Goal: Use online tool/utility: Utilize a website feature to perform a specific function

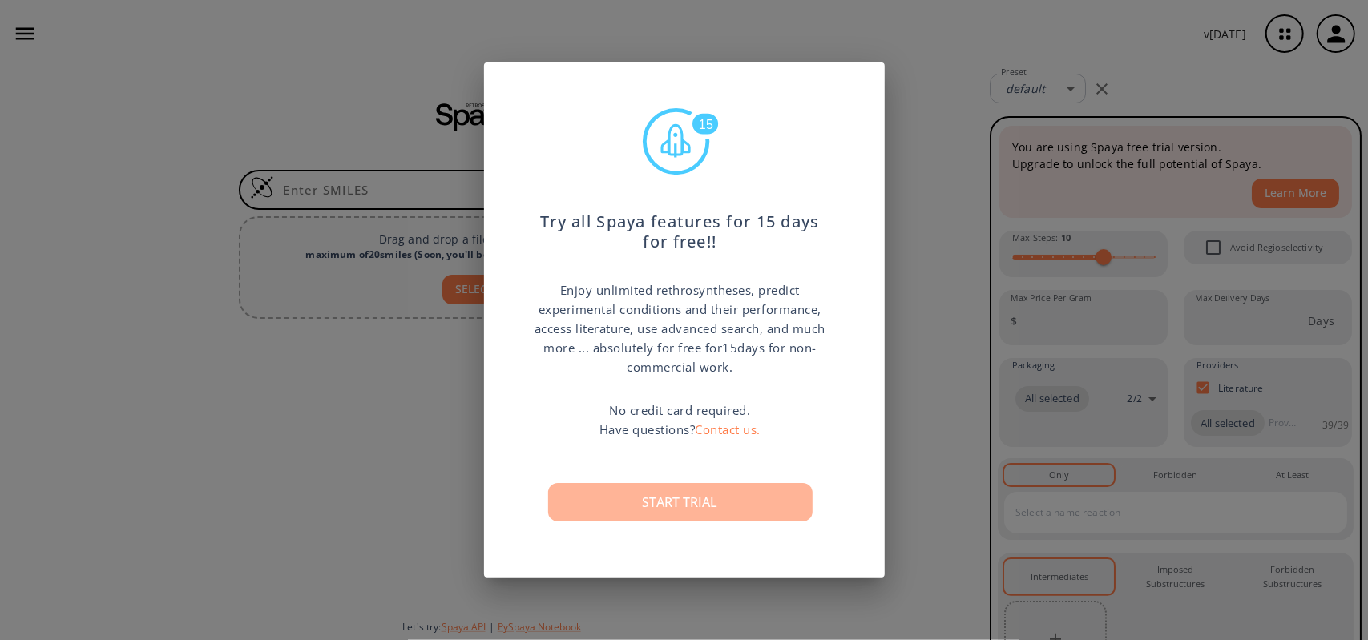
click at [699, 500] on button "Start trial" at bounding box center [680, 502] width 264 height 38
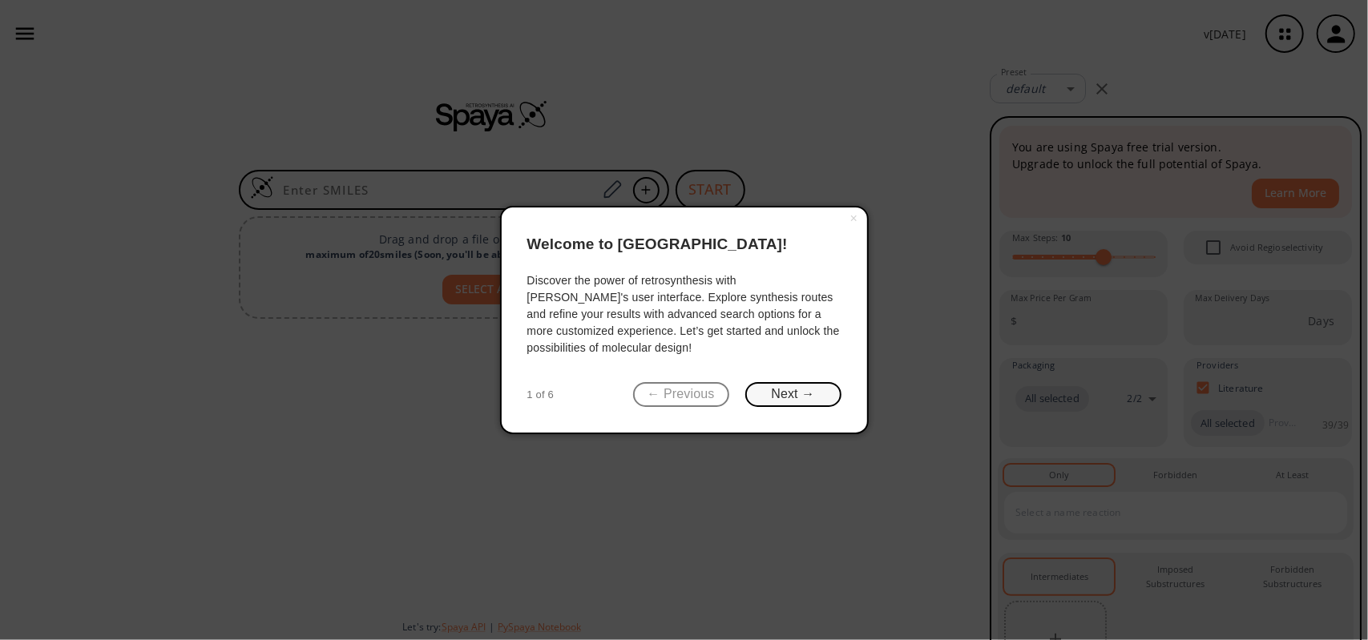
click at [800, 395] on button "Next →" at bounding box center [793, 394] width 96 height 25
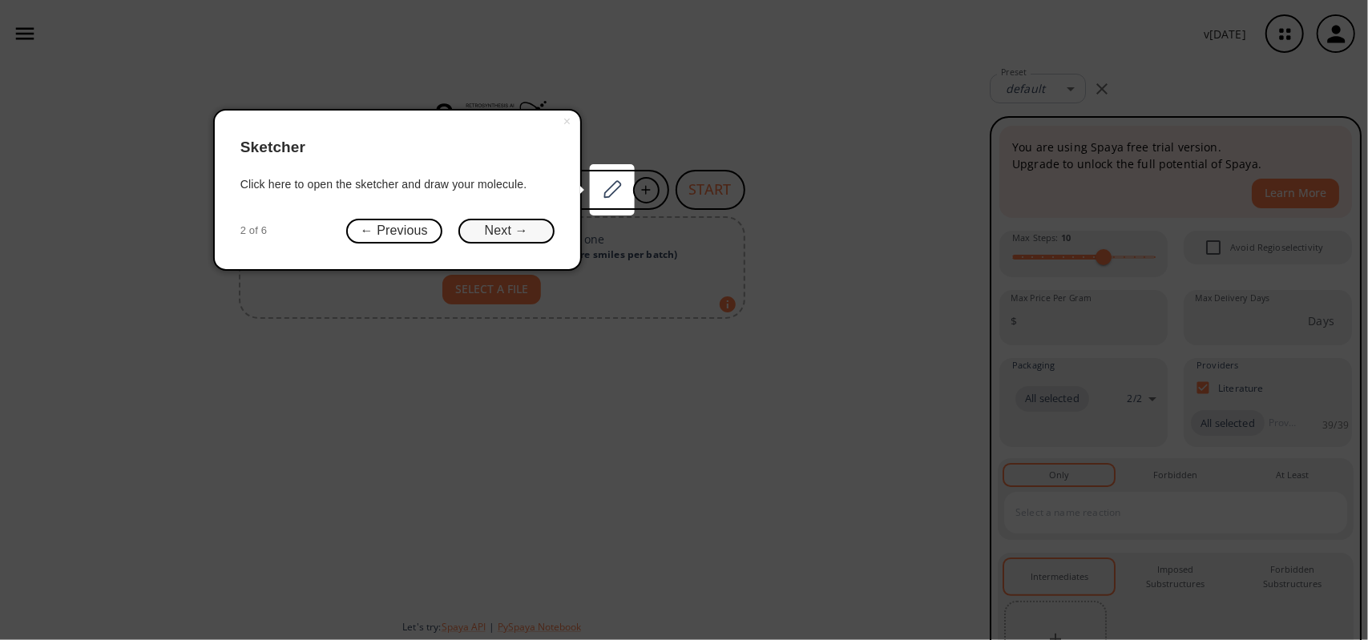
click at [522, 224] on button "Next →" at bounding box center [506, 231] width 96 height 25
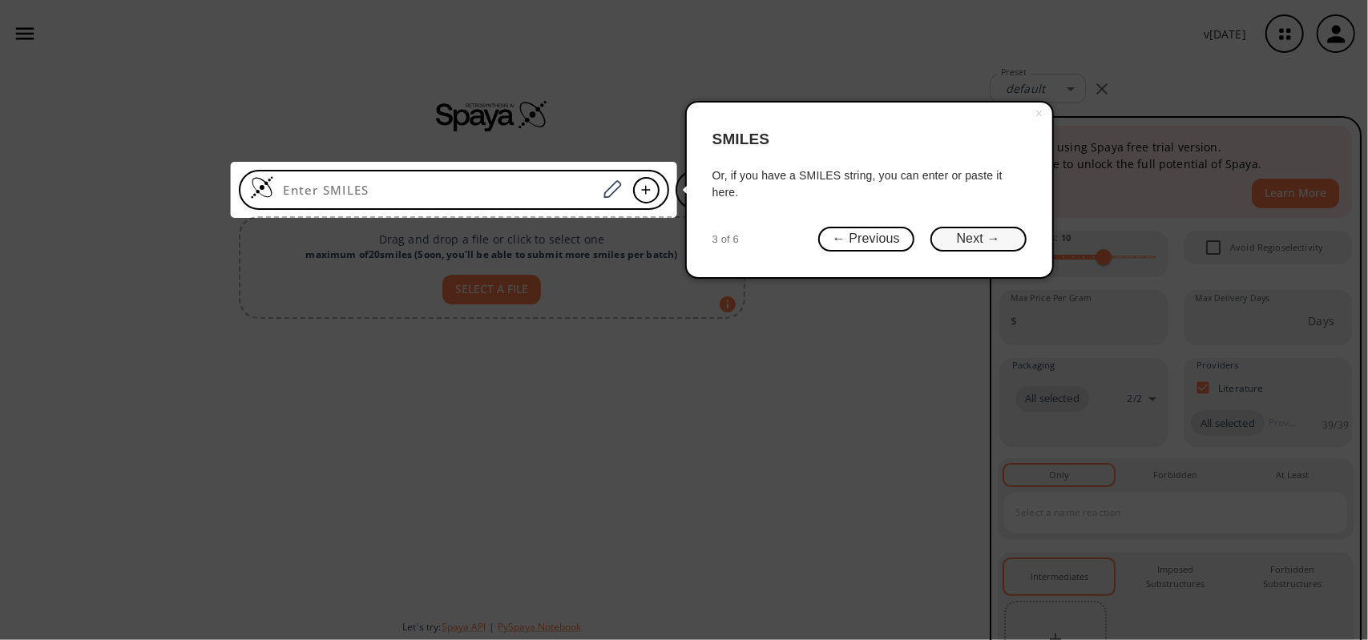
click at [971, 235] on button "Next →" at bounding box center [978, 239] width 96 height 25
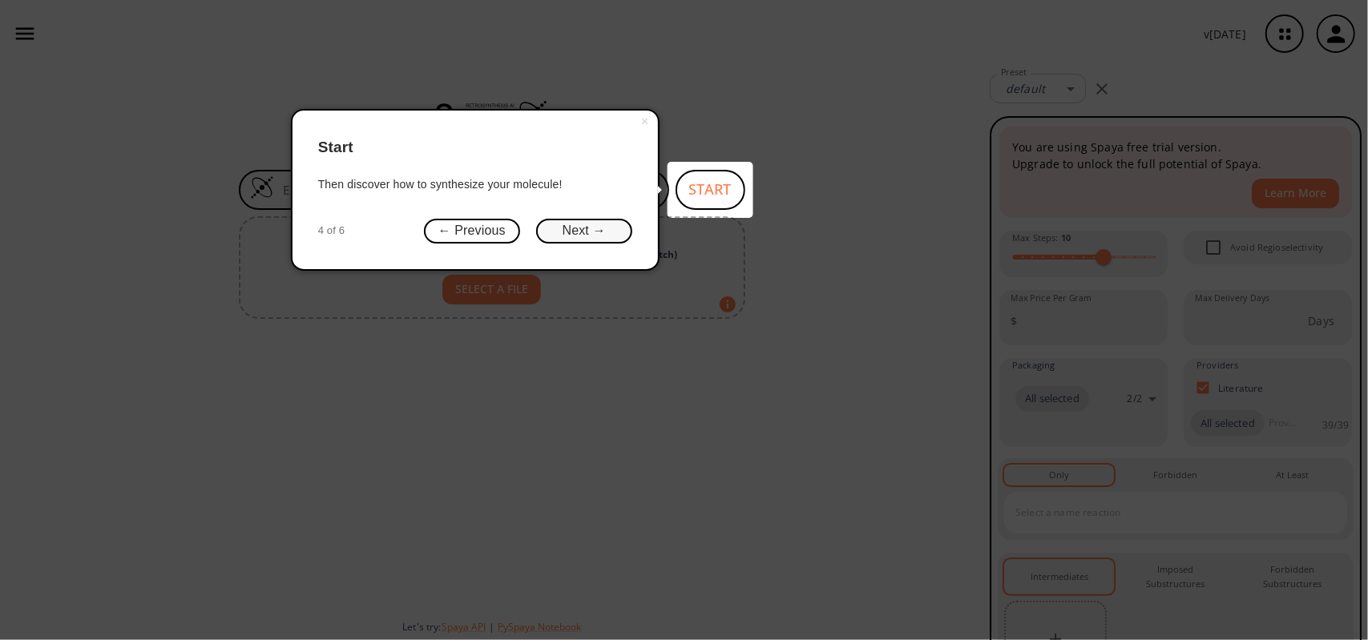
click at [580, 230] on button "Next →" at bounding box center [584, 231] width 96 height 25
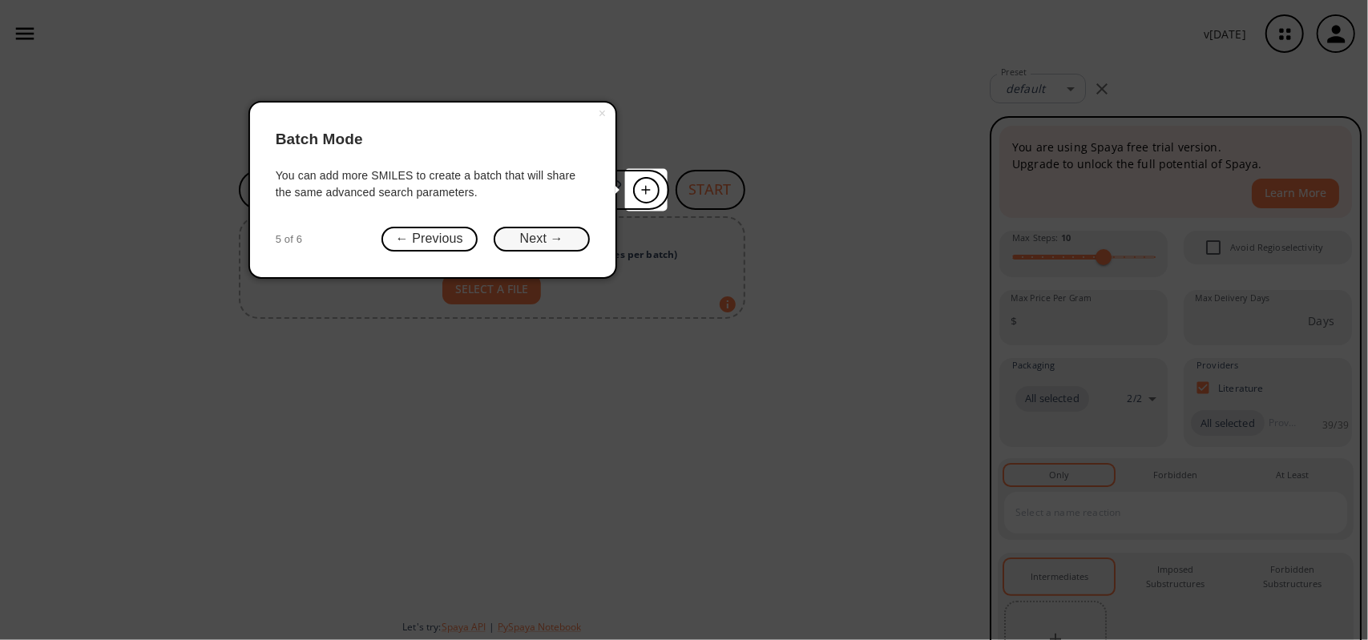
click at [539, 240] on button "Next →" at bounding box center [542, 239] width 96 height 25
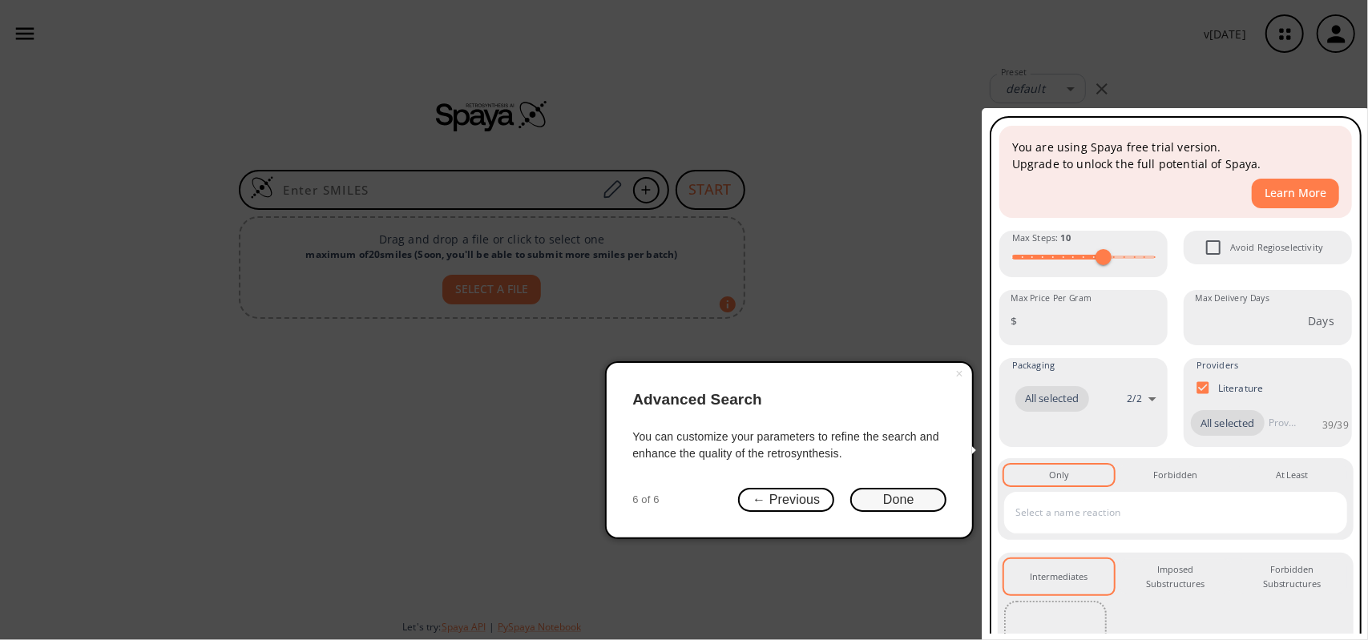
click at [910, 501] on button "Done" at bounding box center [898, 500] width 96 height 25
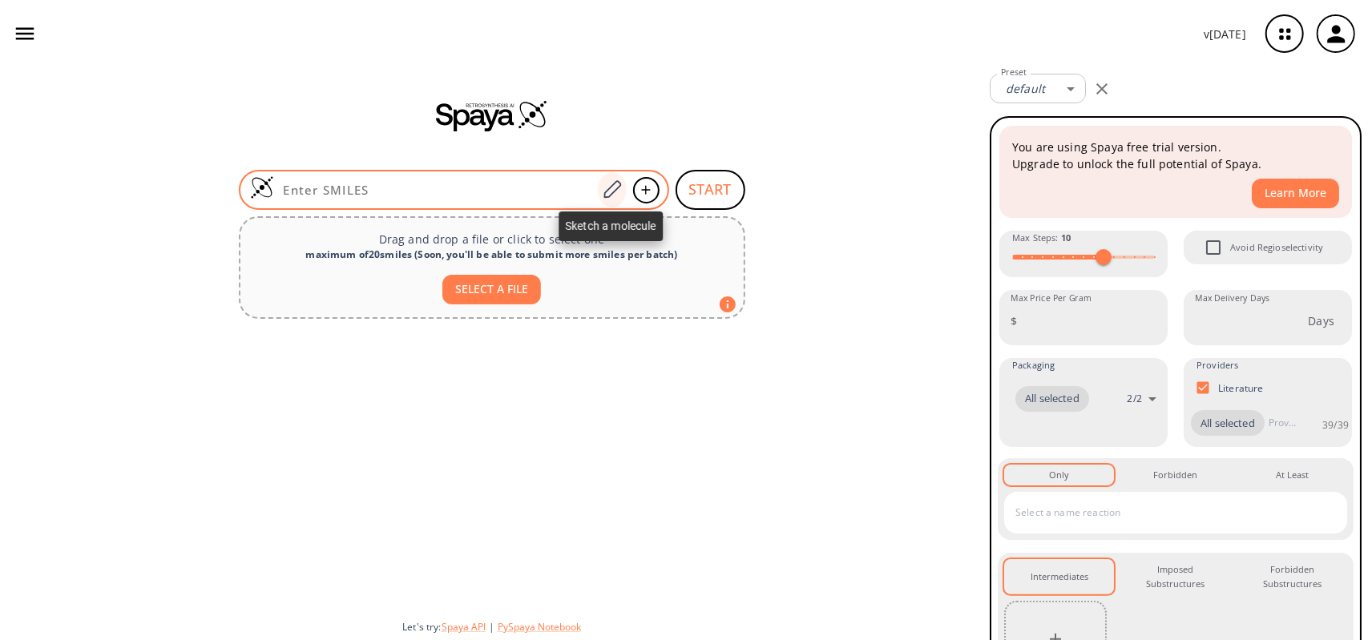
click at [610, 190] on icon at bounding box center [612, 189] width 22 height 21
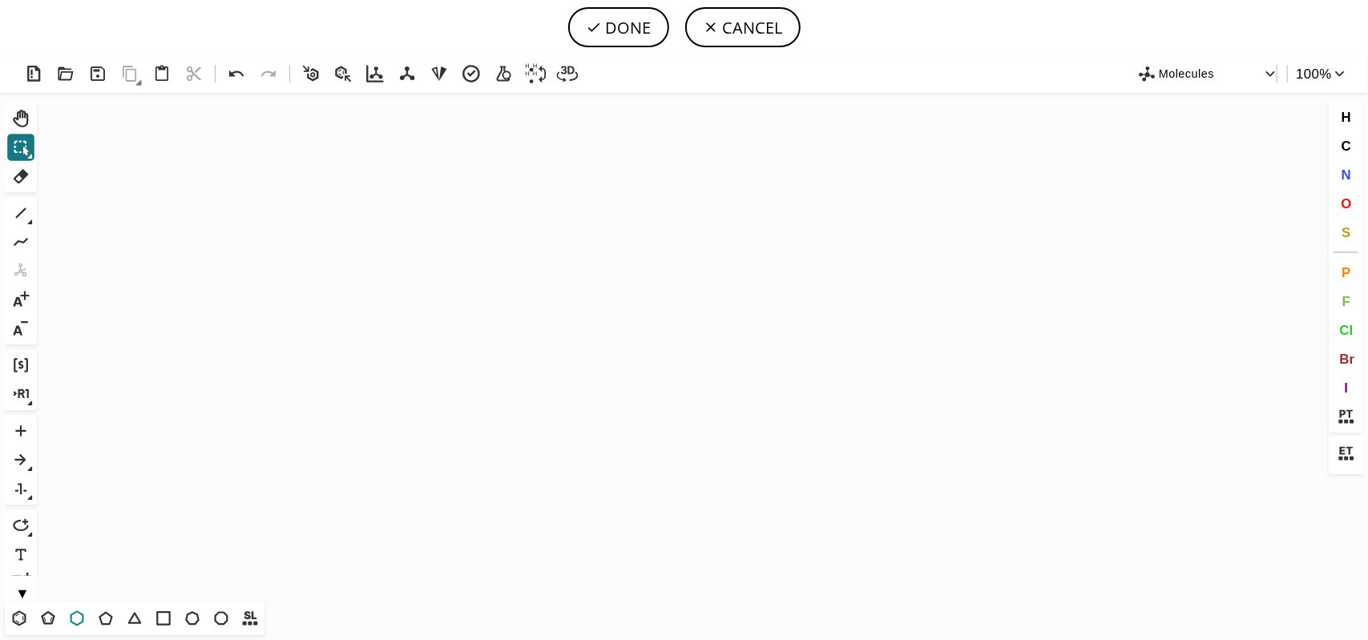
click at [82, 619] on icon at bounding box center [78, 617] width 14 height 15
click at [543, 361] on icon "Created with [PERSON_NAME] 2.3.0" at bounding box center [683, 347] width 1281 height 509
click at [15, 213] on icon at bounding box center [20, 213] width 21 height 21
click at [1348, 208] on span "O" at bounding box center [1345, 202] width 10 height 15
click at [542, 307] on tspan "O" at bounding box center [542, 307] width 8 height 12
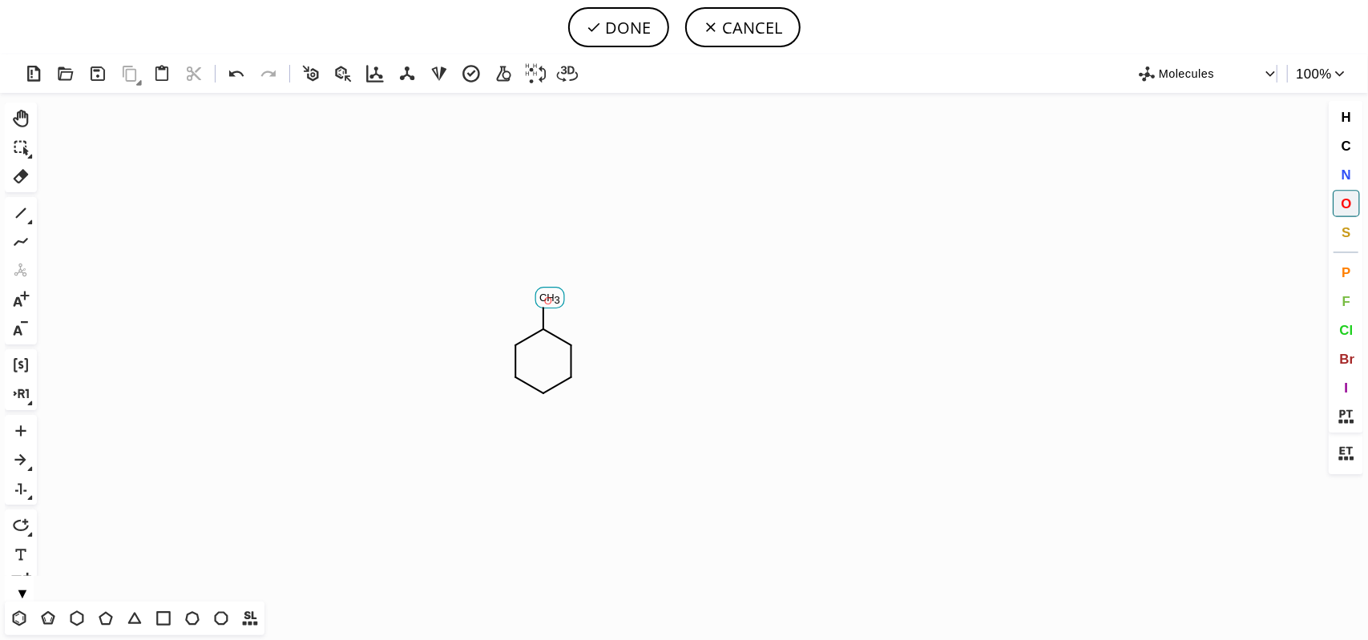
click at [548, 300] on tspan "O" at bounding box center [548, 301] width 8 height 12
click at [619, 37] on button "DONE" at bounding box center [618, 27] width 101 height 40
type input "C1CCCCC1O"
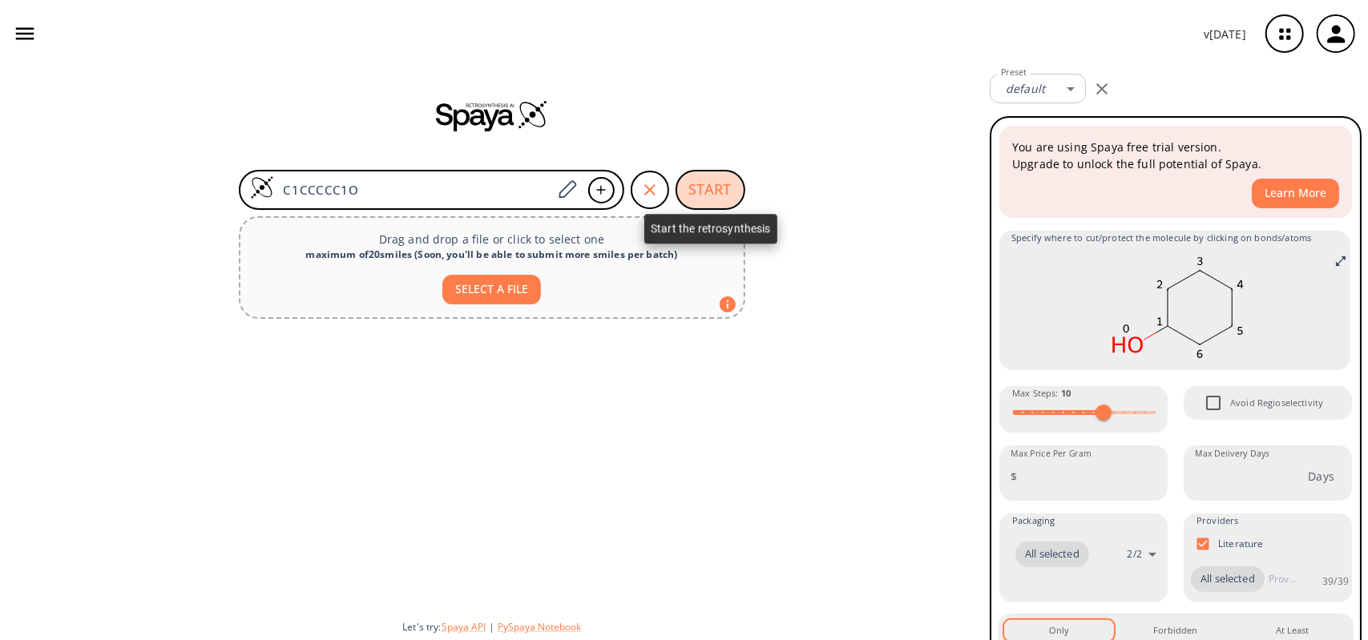
click at [731, 183] on button "START" at bounding box center [710, 190] width 70 height 40
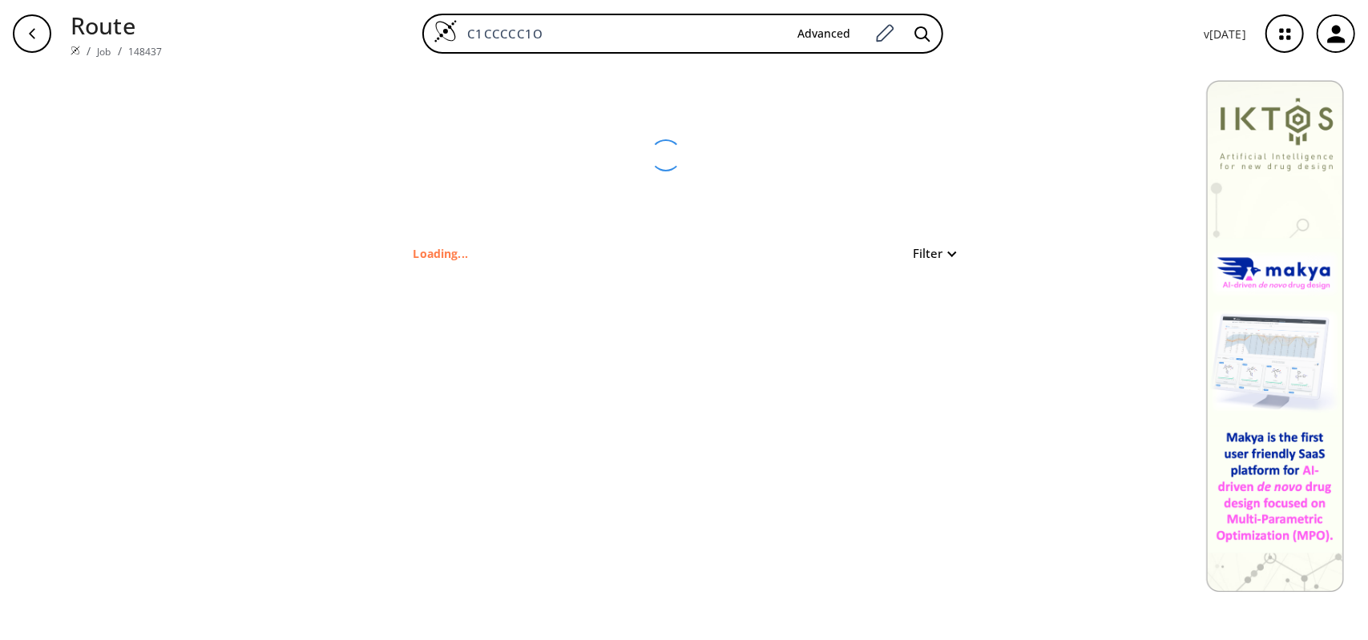
type input "OC1CCCCC1"
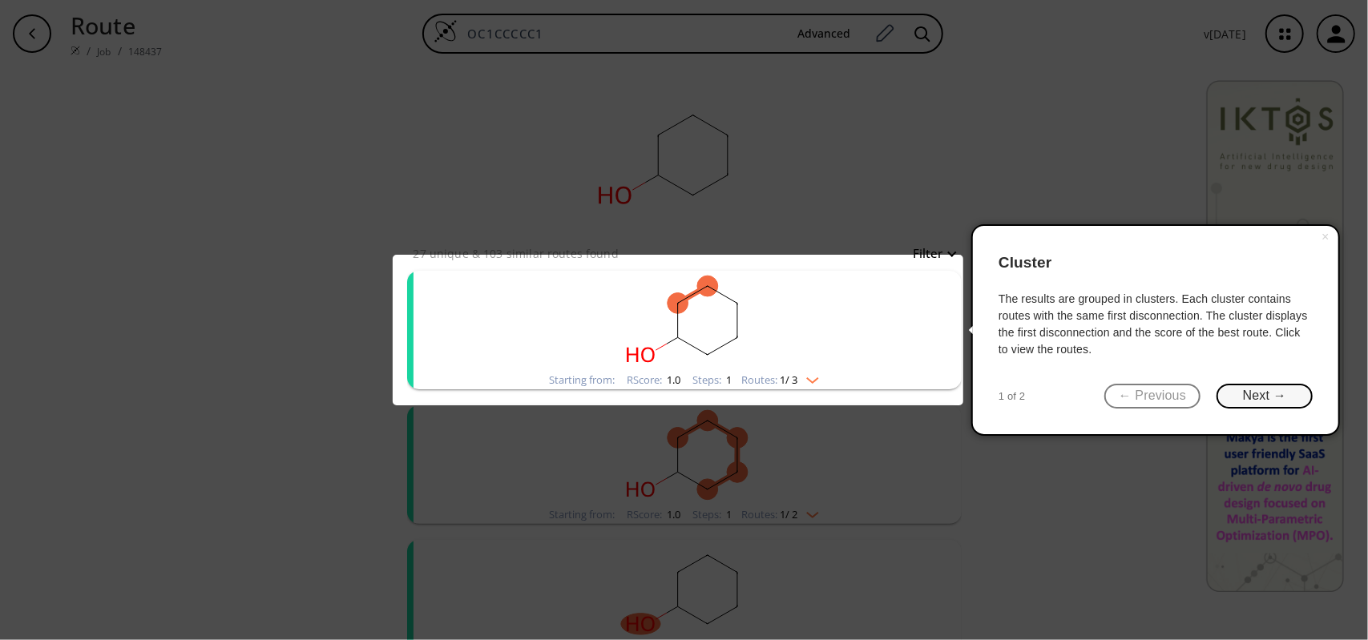
click at [1261, 395] on button "Next →" at bounding box center [1264, 396] width 96 height 25
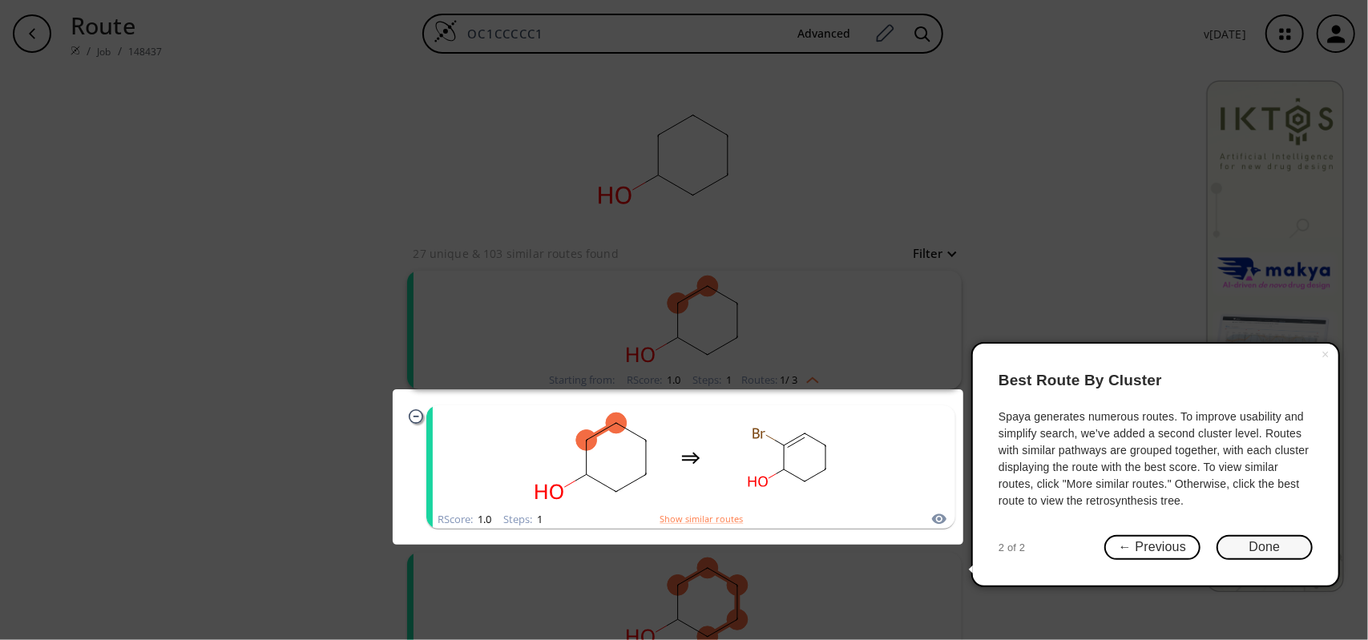
click at [1251, 546] on button "Done" at bounding box center [1264, 547] width 96 height 25
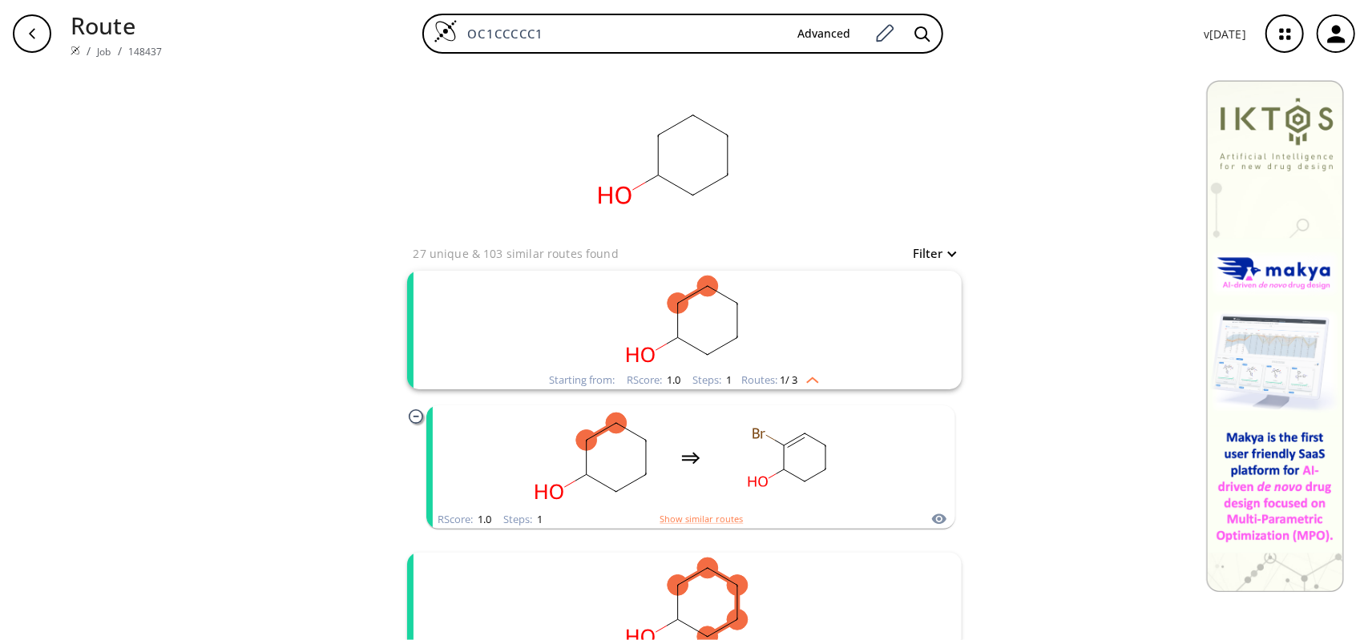
click at [803, 309] on rect "clusters" at bounding box center [684, 321] width 417 height 100
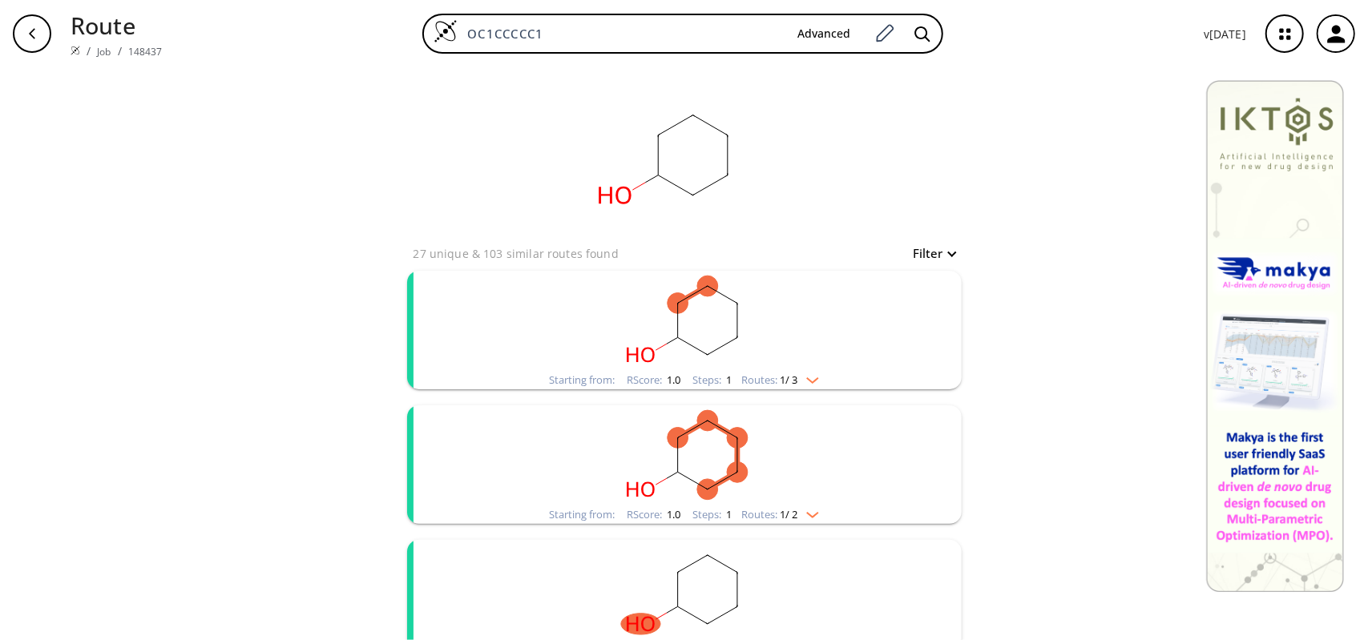
click at [795, 344] on rect "clusters" at bounding box center [684, 321] width 417 height 100
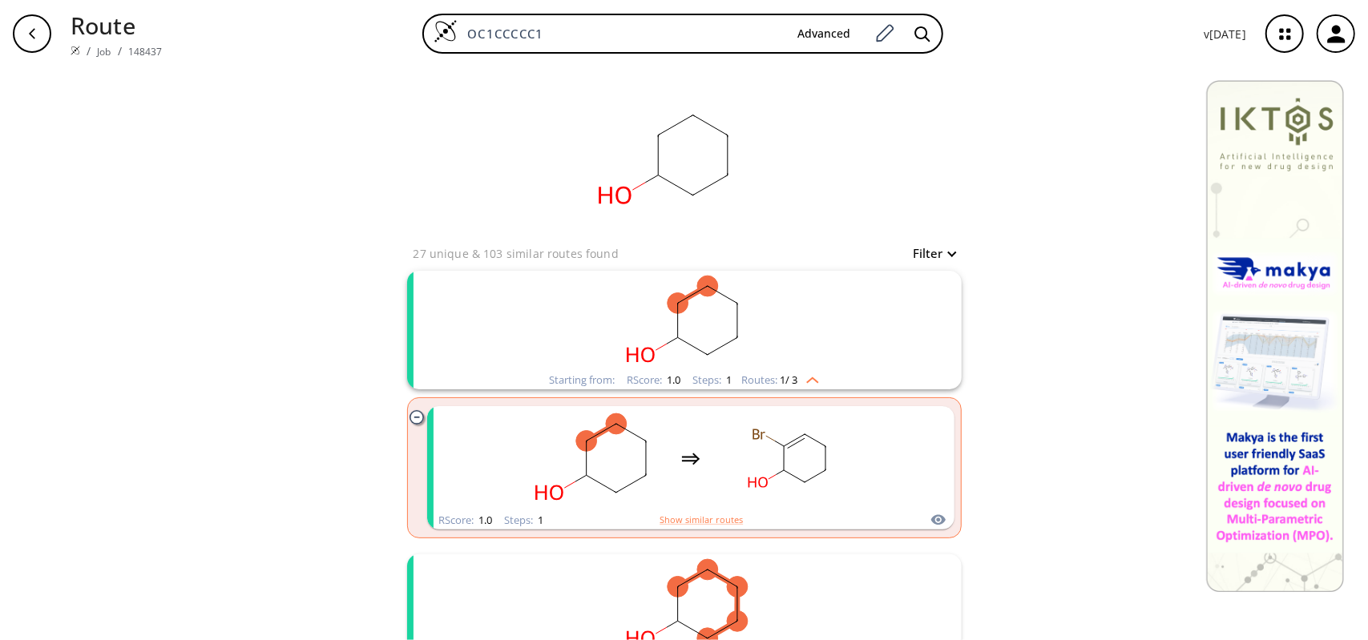
click at [800, 361] on rect "clusters" at bounding box center [684, 321] width 417 height 100
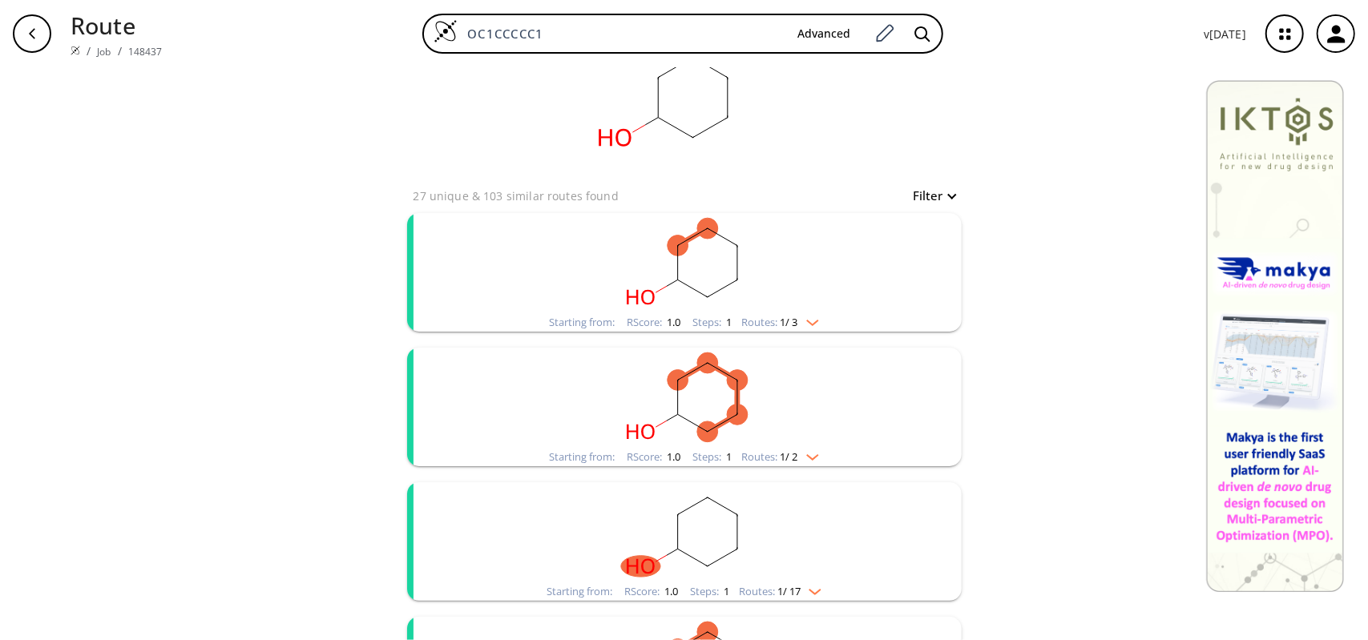
scroll to position [80, 0]
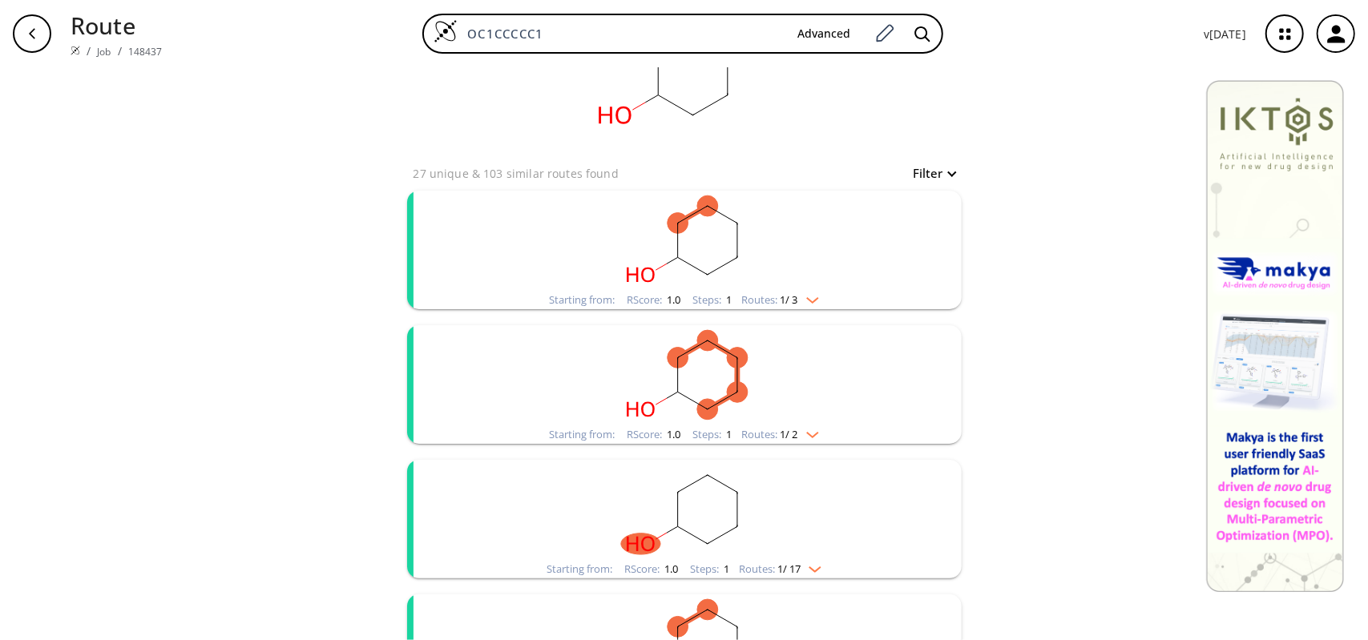
click at [813, 400] on rect "clusters" at bounding box center [684, 375] width 417 height 100
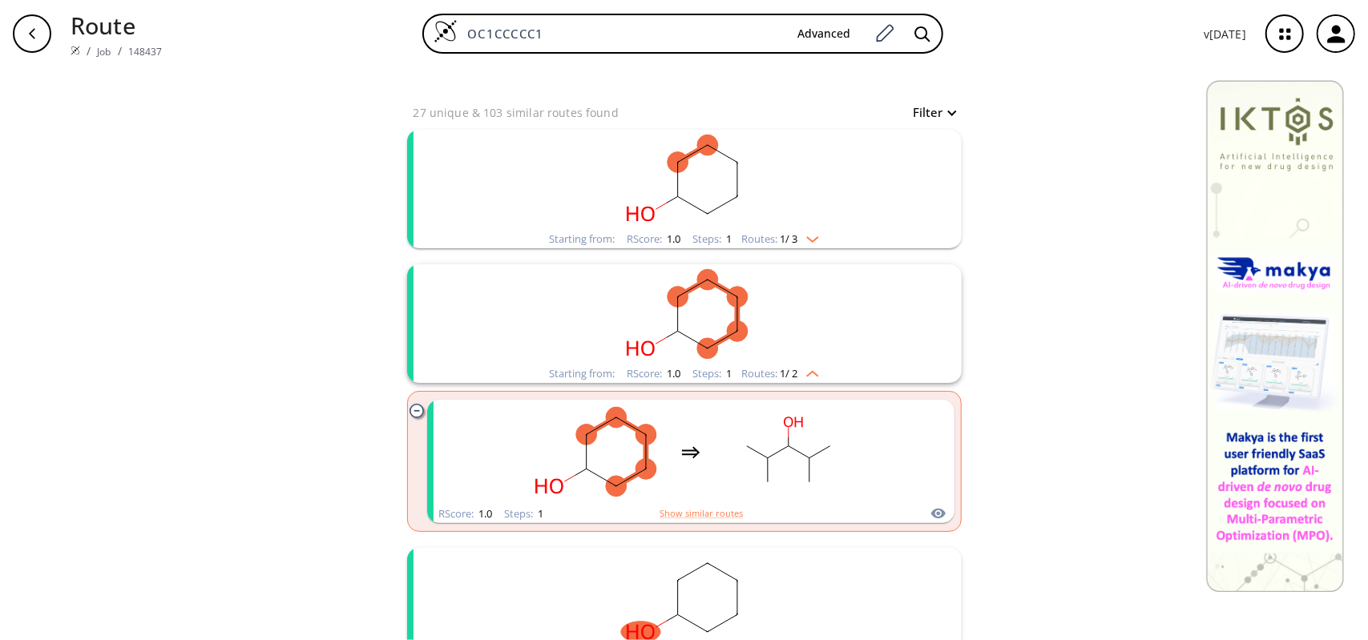
scroll to position [160, 0]
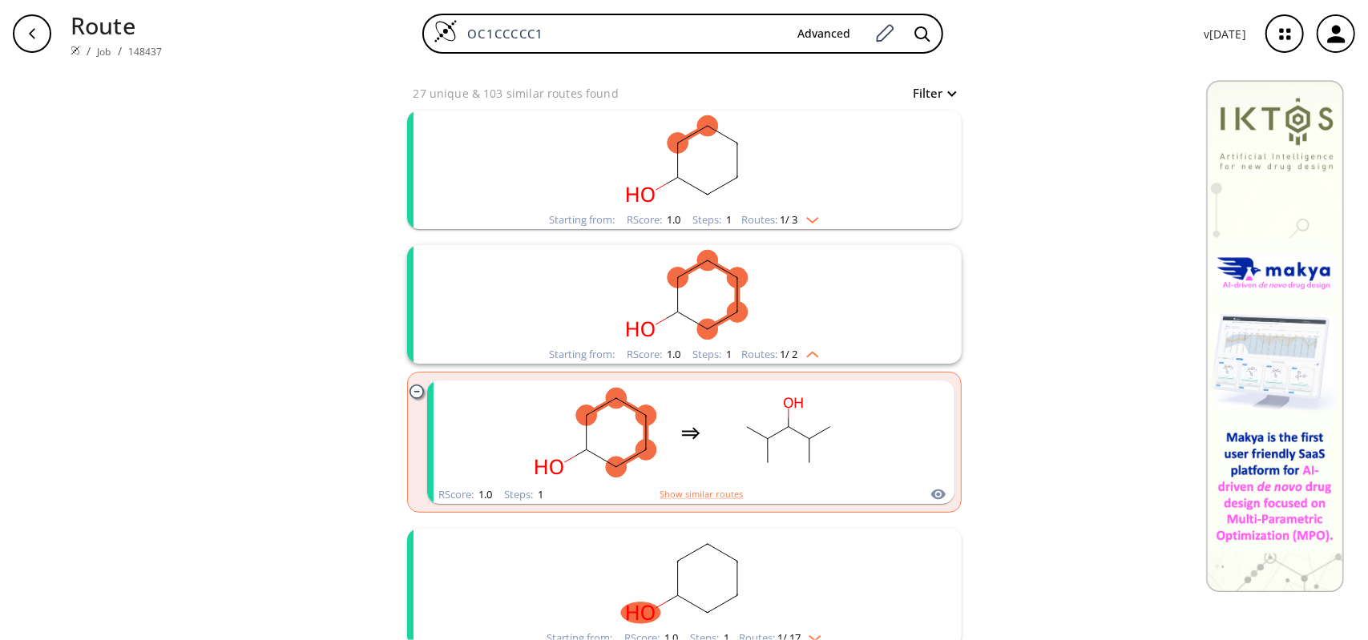
click at [807, 347] on img "clusters" at bounding box center [808, 351] width 21 height 13
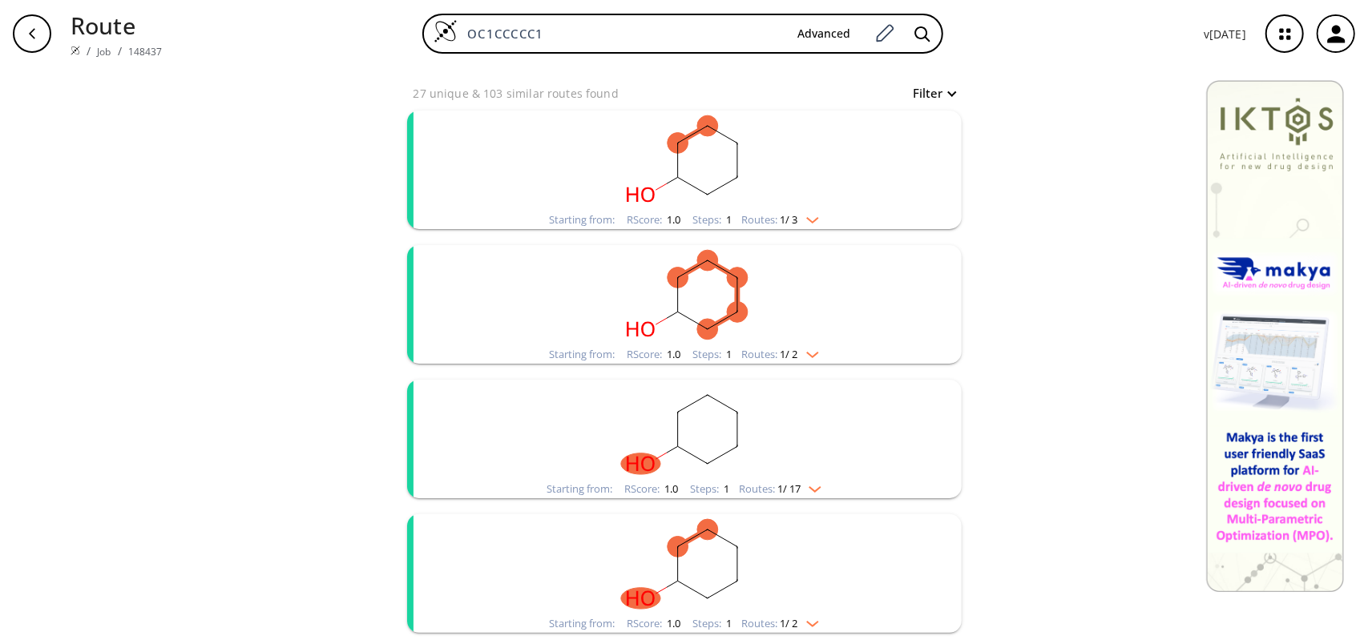
scroll to position [240, 0]
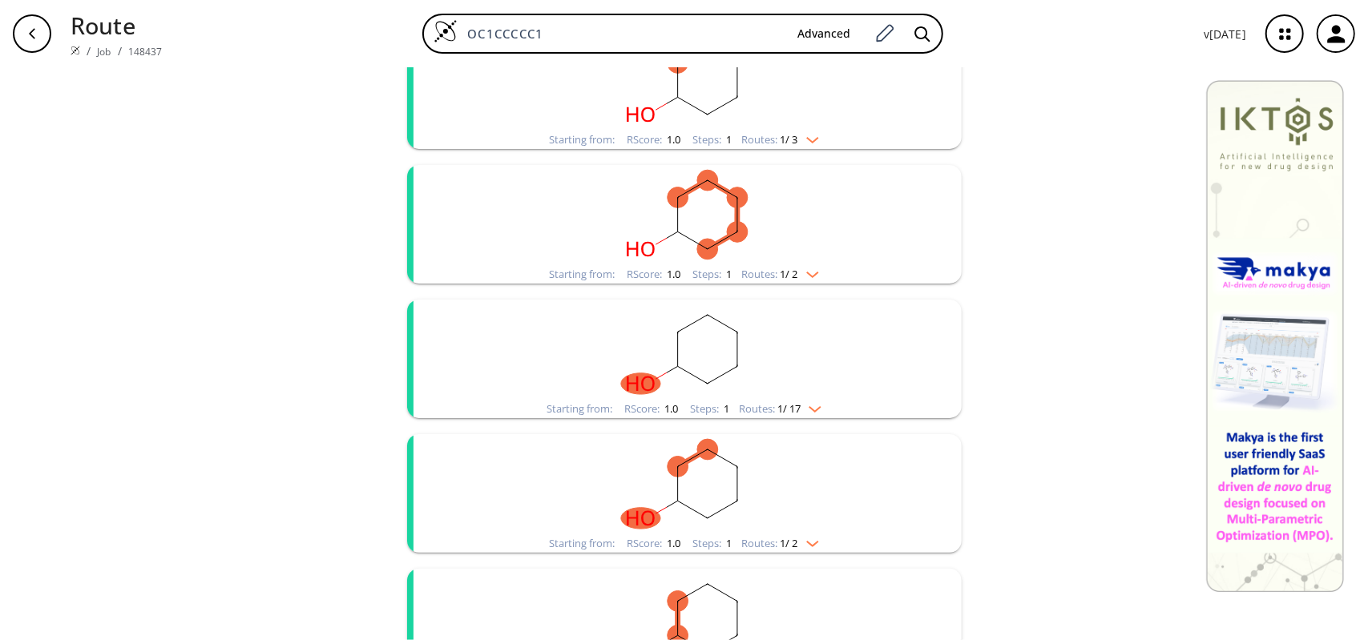
click at [816, 400] on div "clusters" at bounding box center [684, 350] width 417 height 100
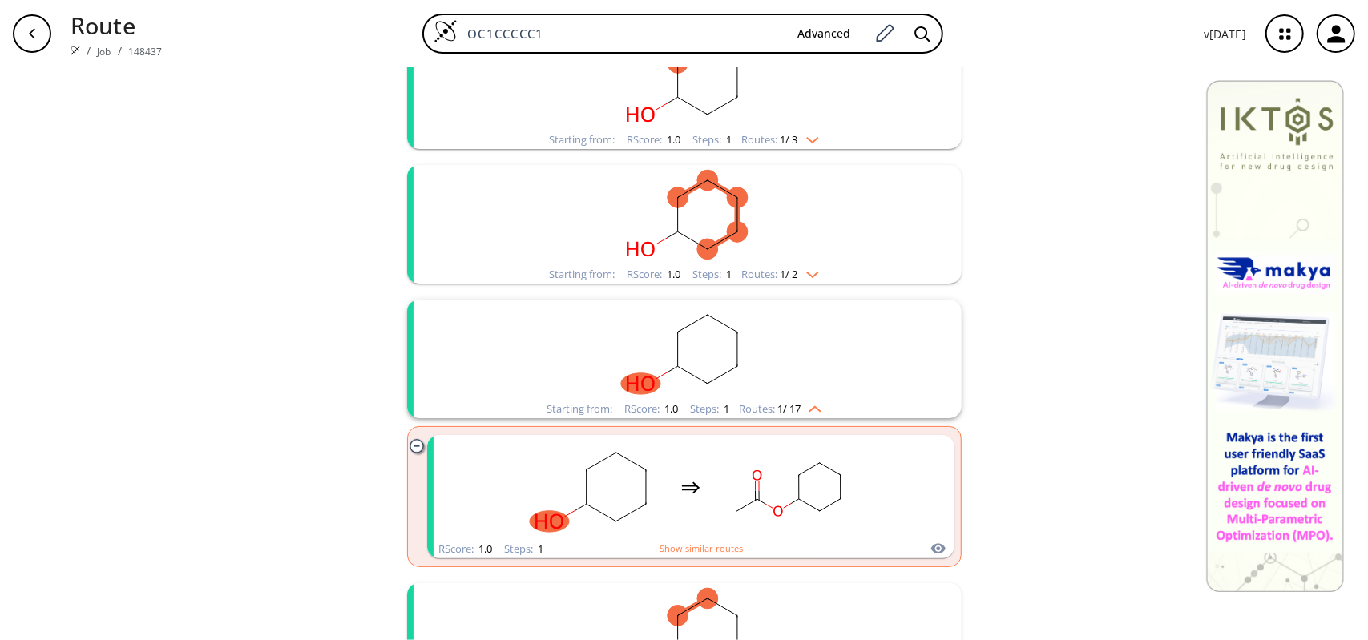
scroll to position [320, 0]
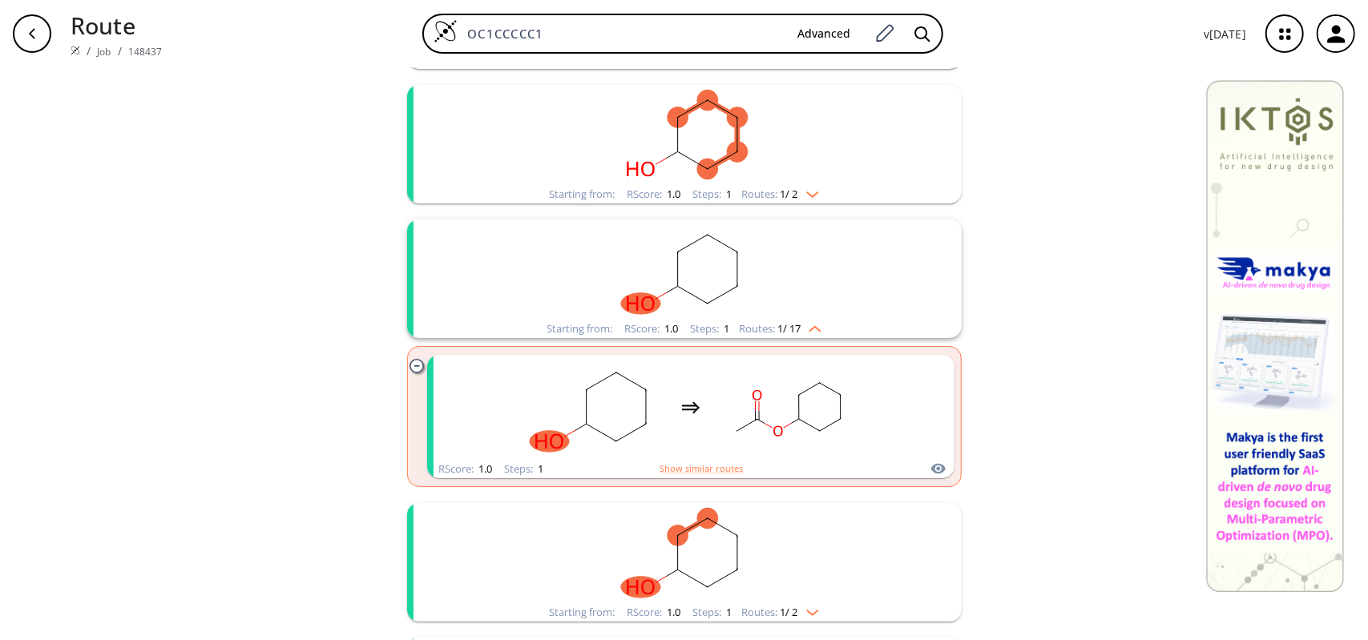
click at [817, 326] on img "clusters" at bounding box center [810, 326] width 21 height 13
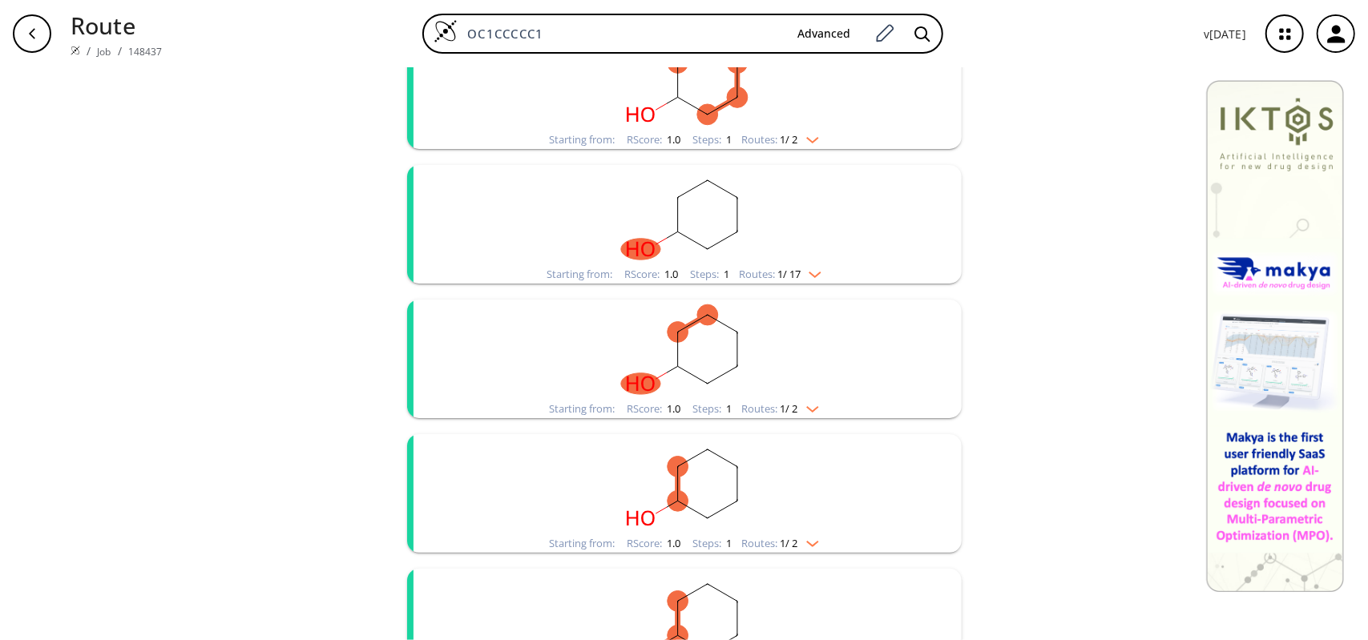
scroll to position [401, 0]
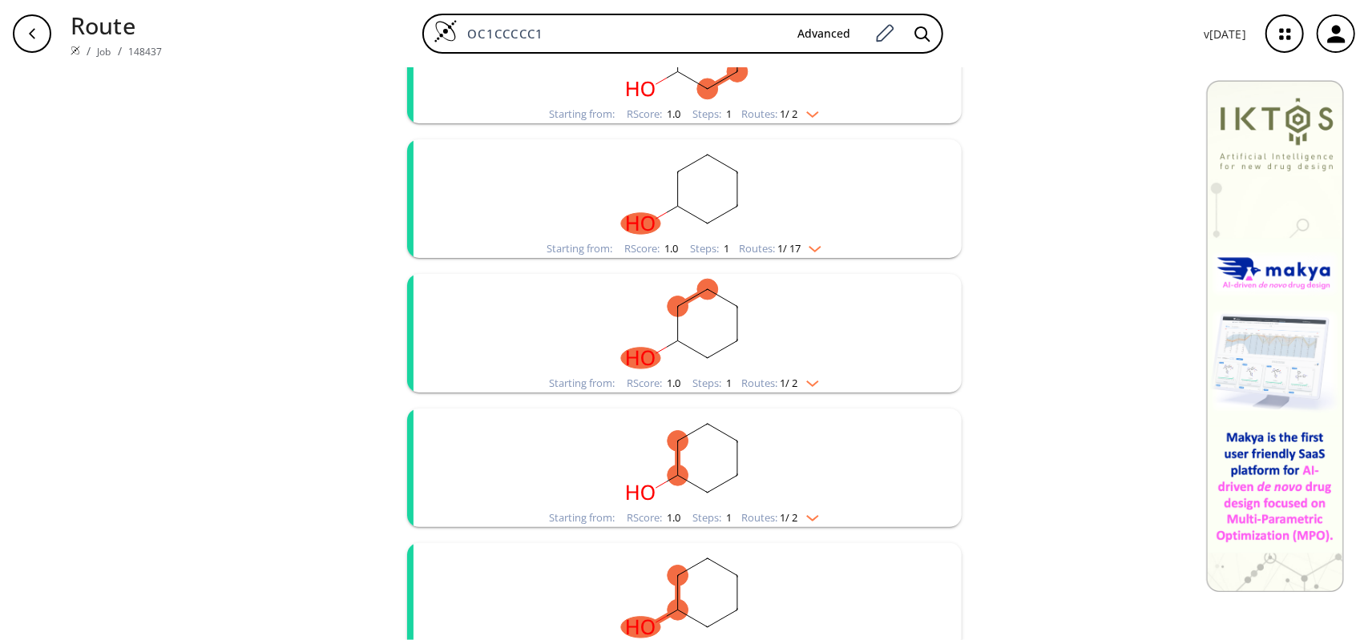
click at [812, 381] on img "clusters" at bounding box center [808, 380] width 21 height 13
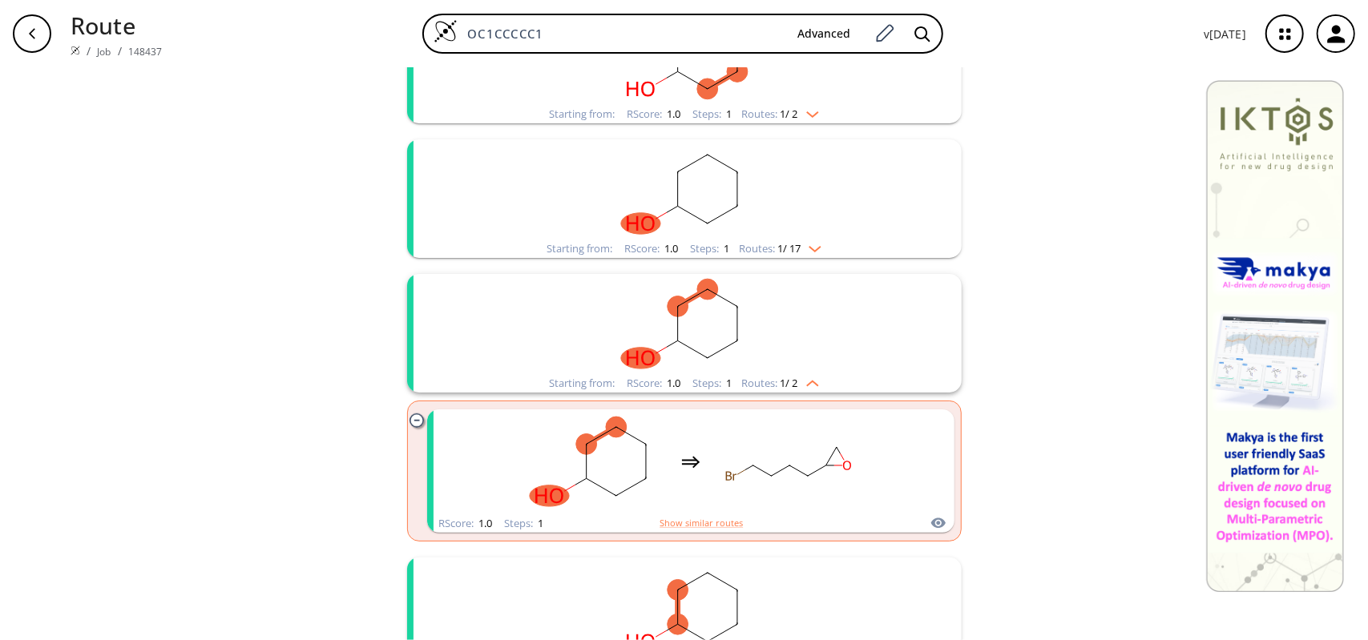
click at [812, 381] on img "clusters" at bounding box center [808, 380] width 21 height 13
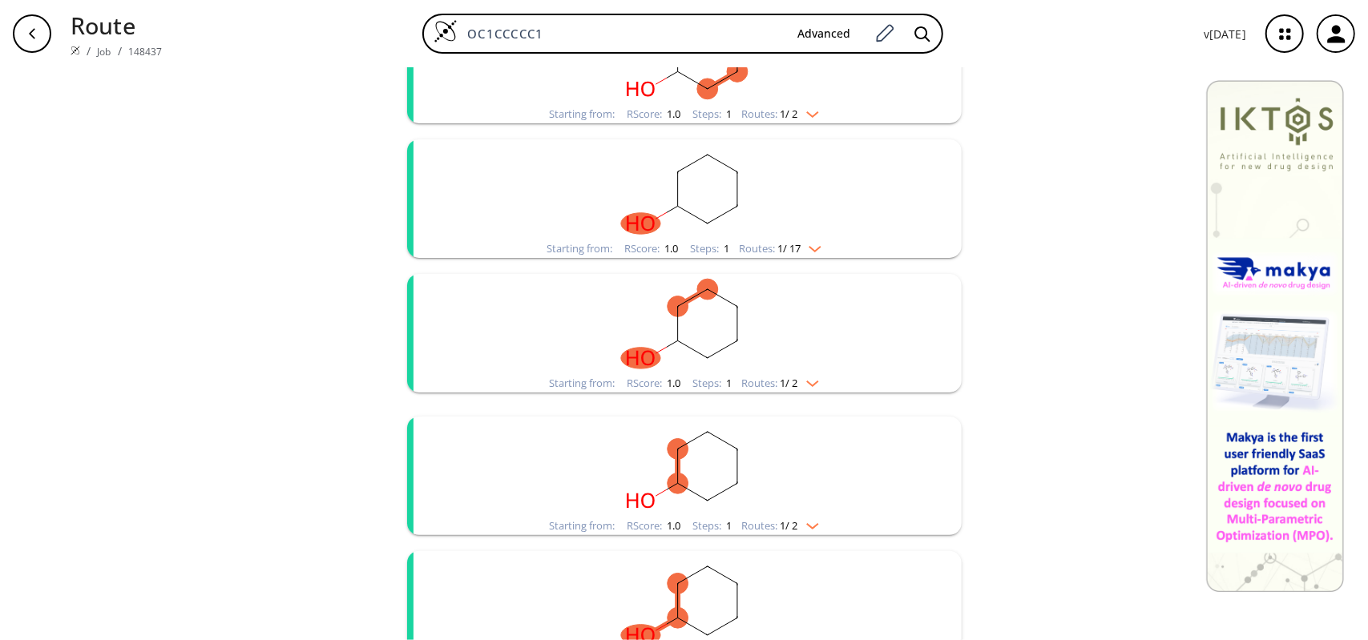
scroll to position [481, 0]
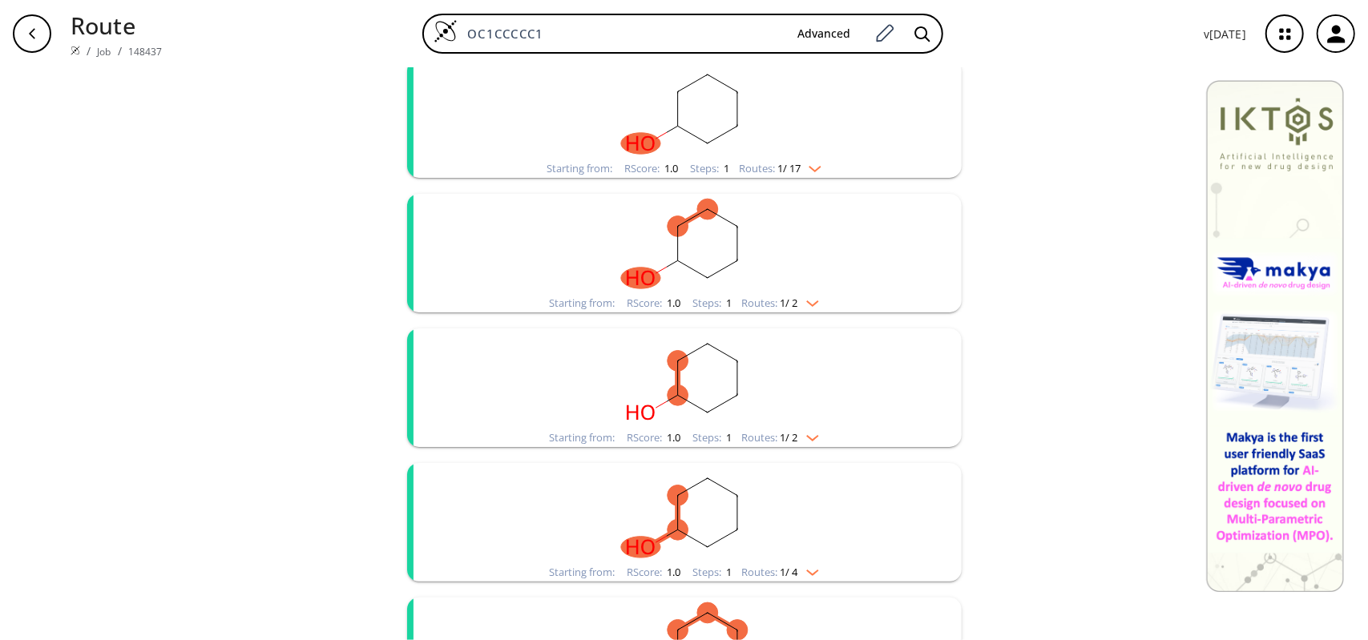
click at [812, 437] on img "clusters" at bounding box center [808, 435] width 21 height 13
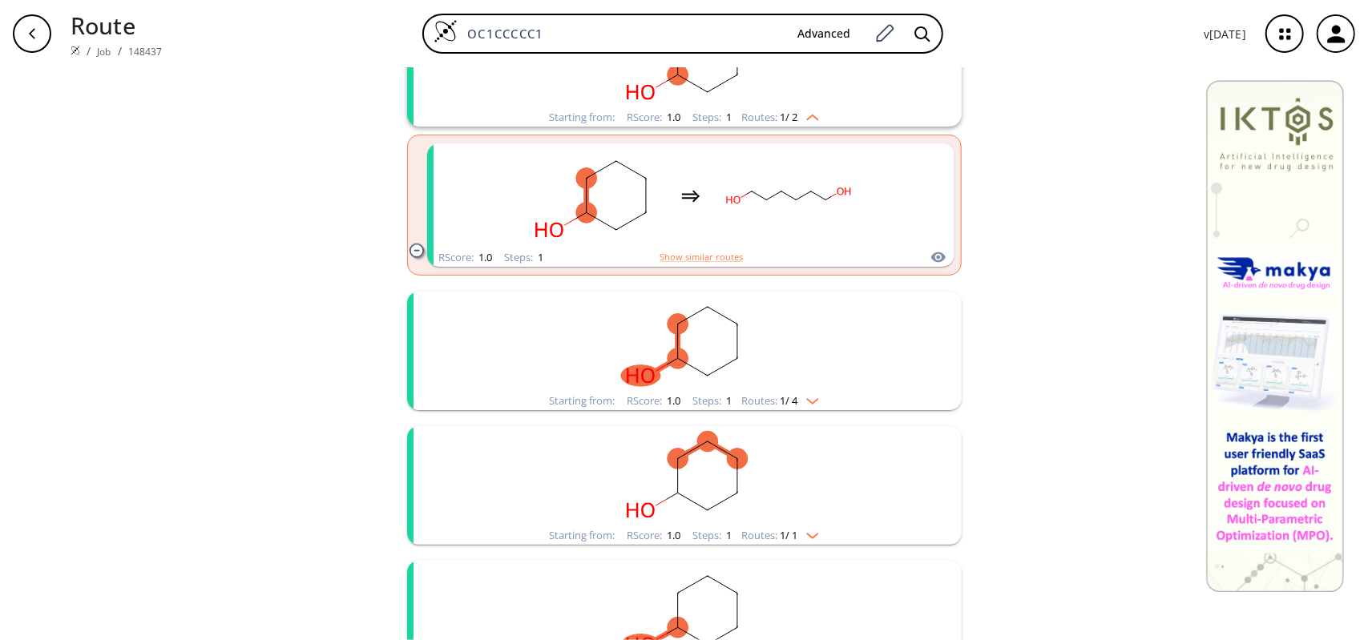
scroll to position [641, 0]
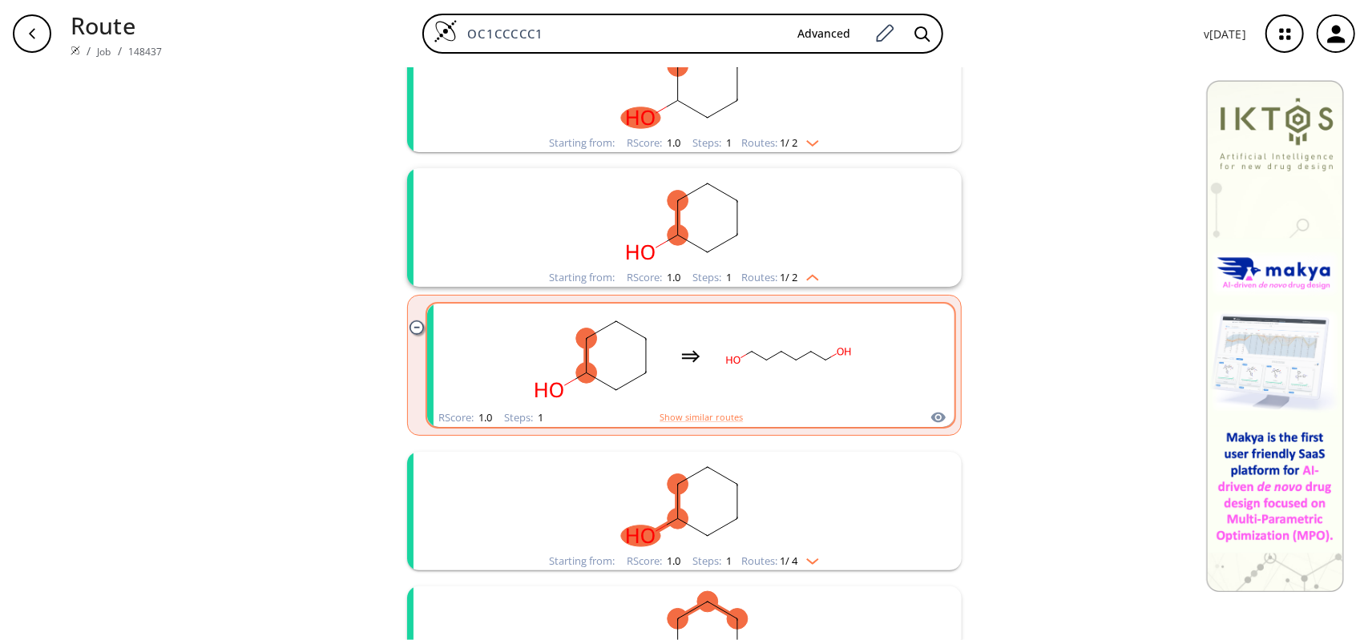
click at [696, 387] on div "clusters" at bounding box center [691, 356] width 340 height 105
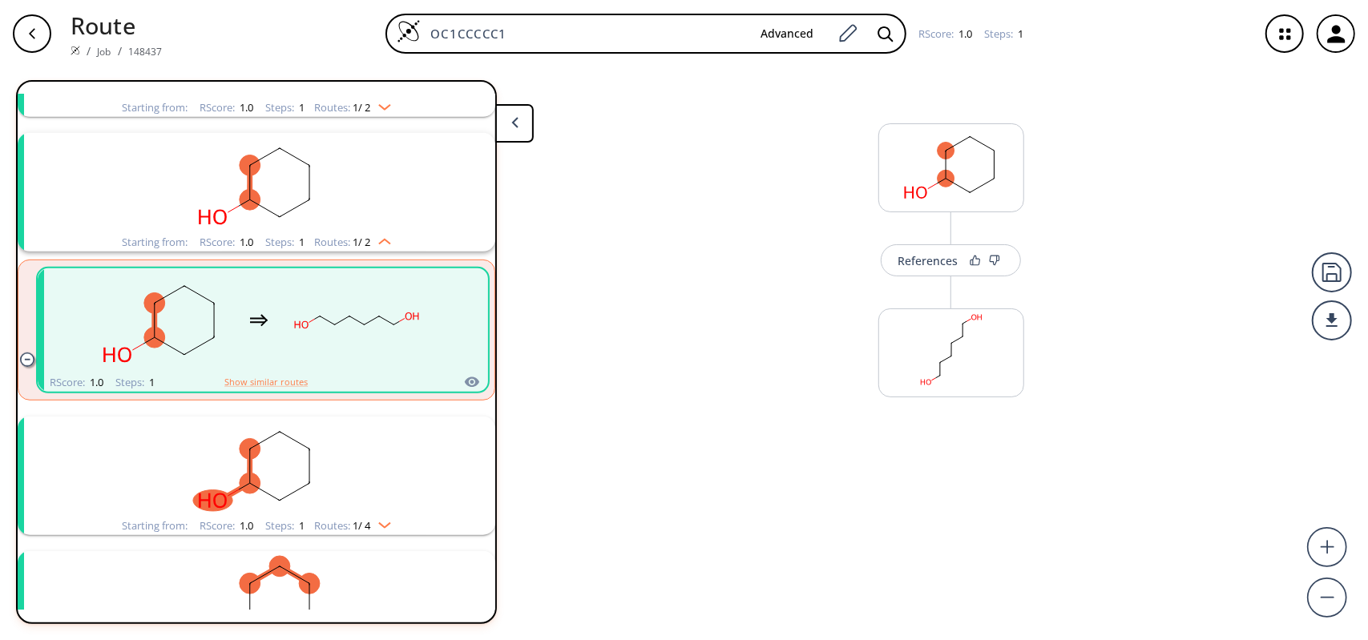
scroll to position [574, 0]
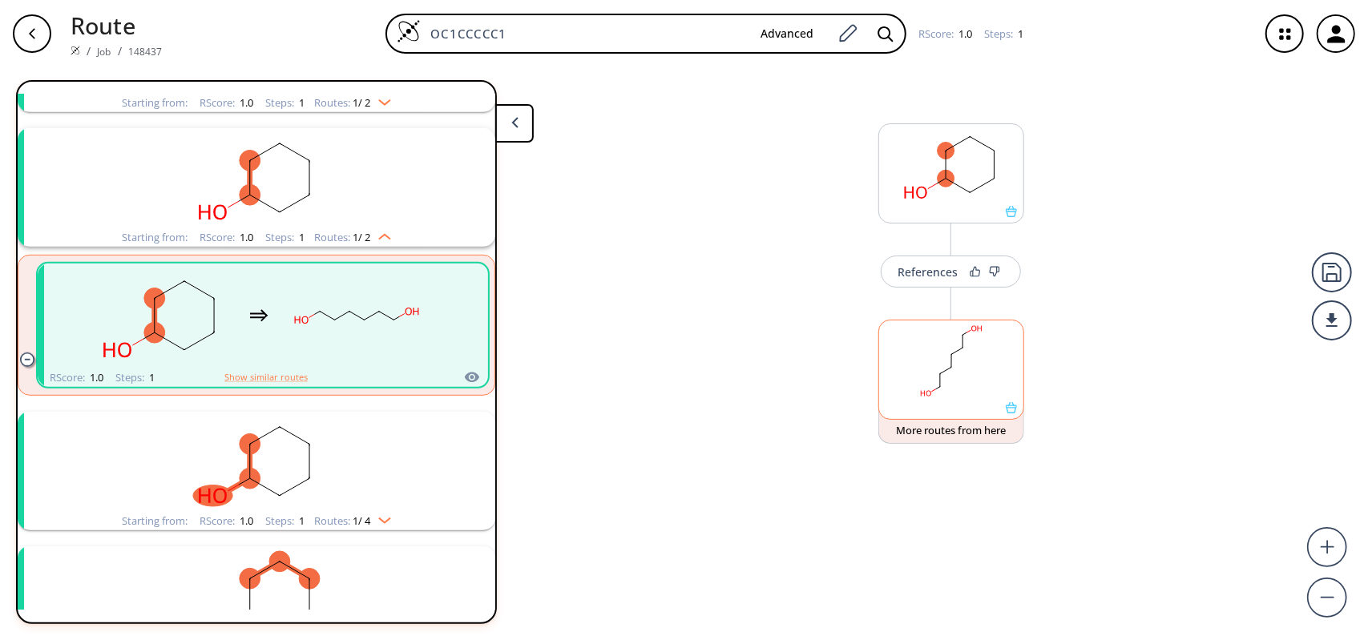
click at [973, 387] on rect at bounding box center [951, 361] width 144 height 82
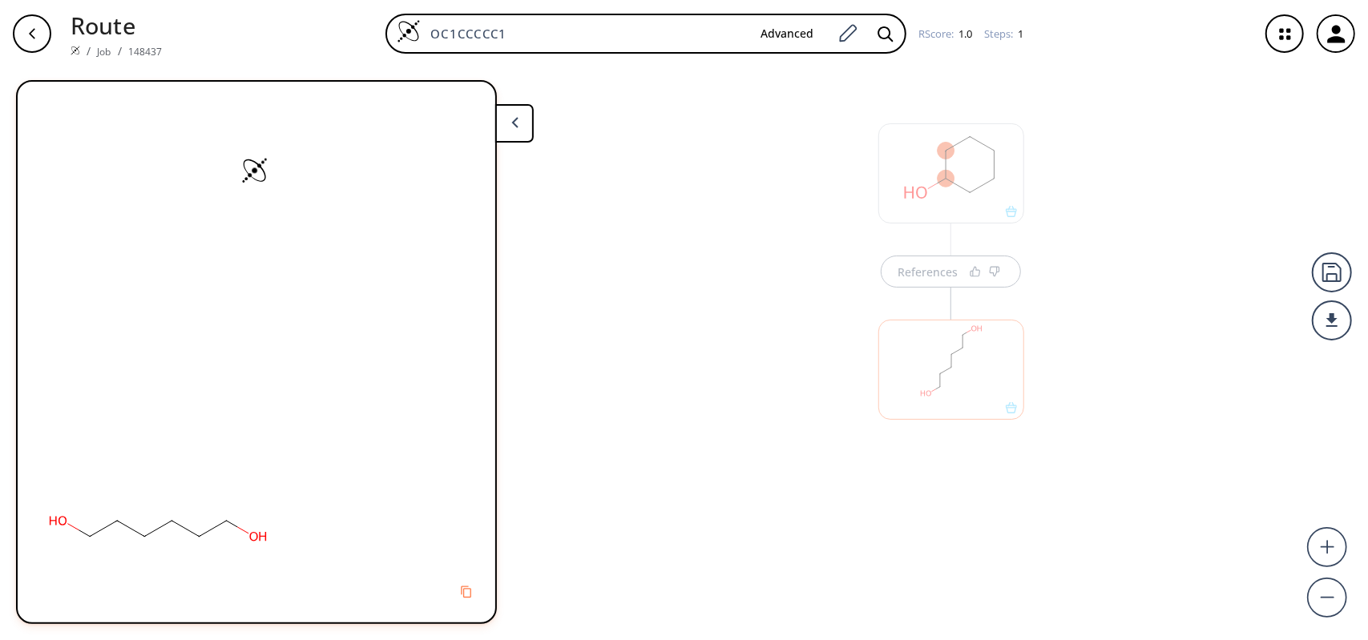
scroll to position [0, 0]
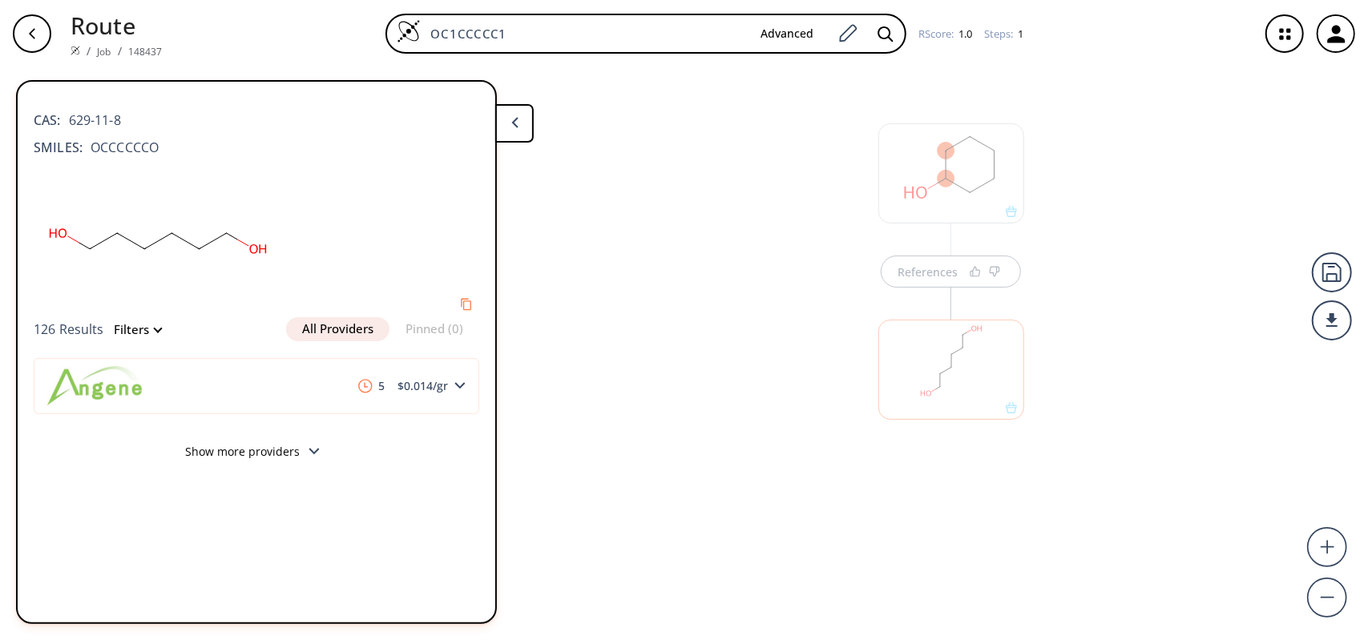
click at [824, 375] on div "References" at bounding box center [684, 347] width 1368 height 560
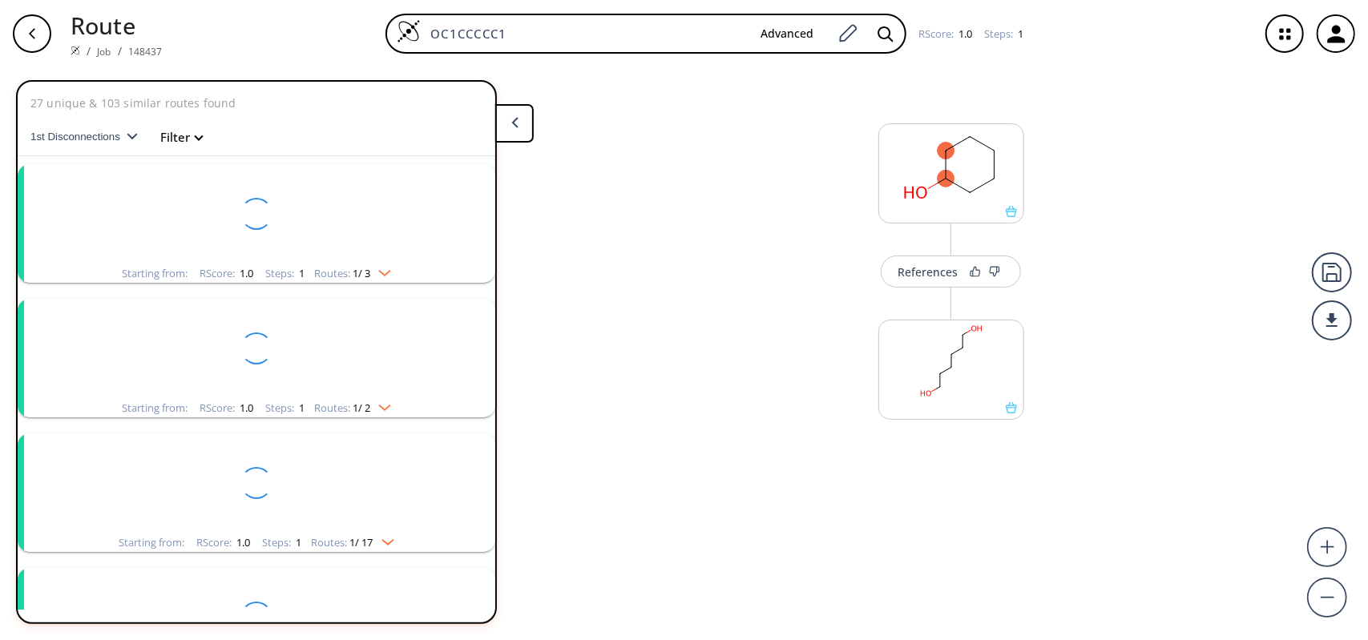
scroll to position [574, 0]
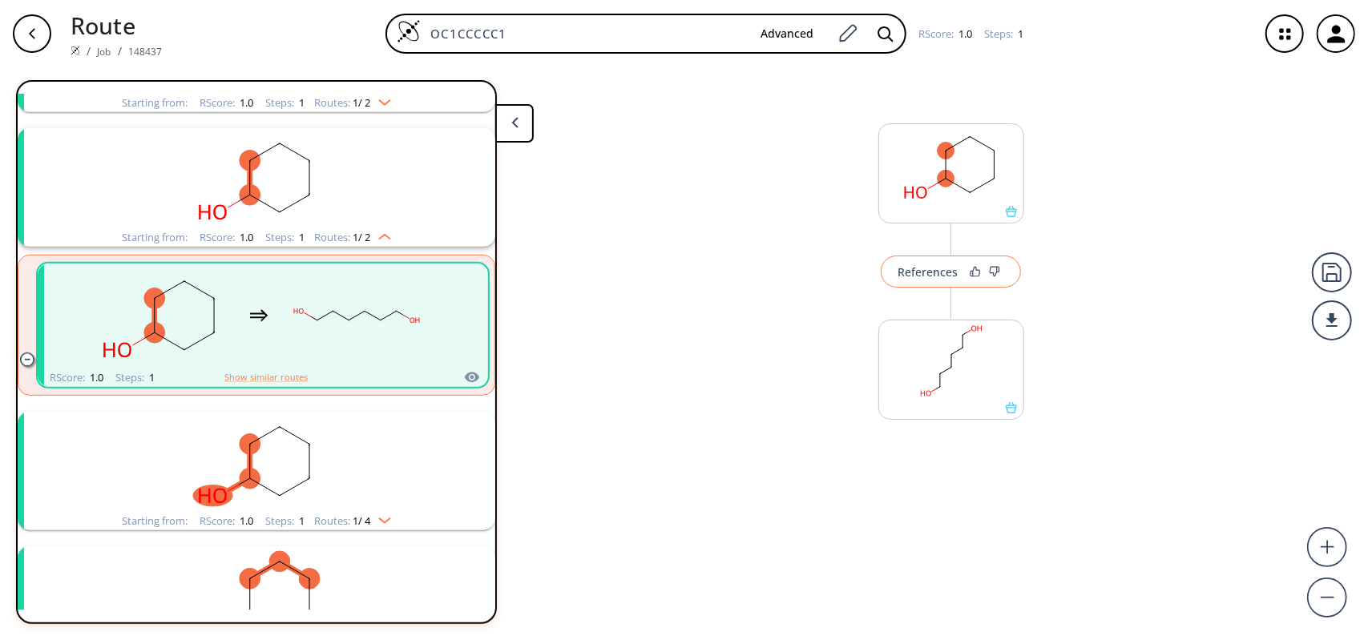
click at [934, 268] on div "References" at bounding box center [927, 272] width 60 height 10
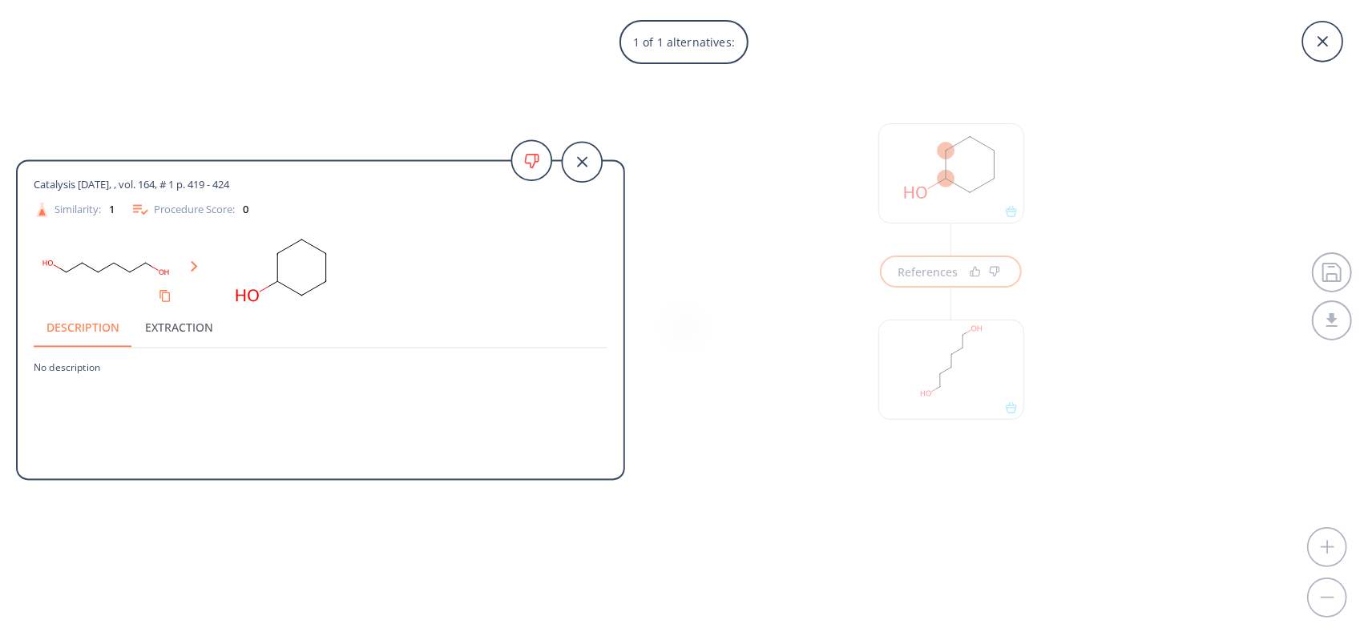
click at [154, 328] on button "Extraction" at bounding box center [179, 328] width 94 height 38
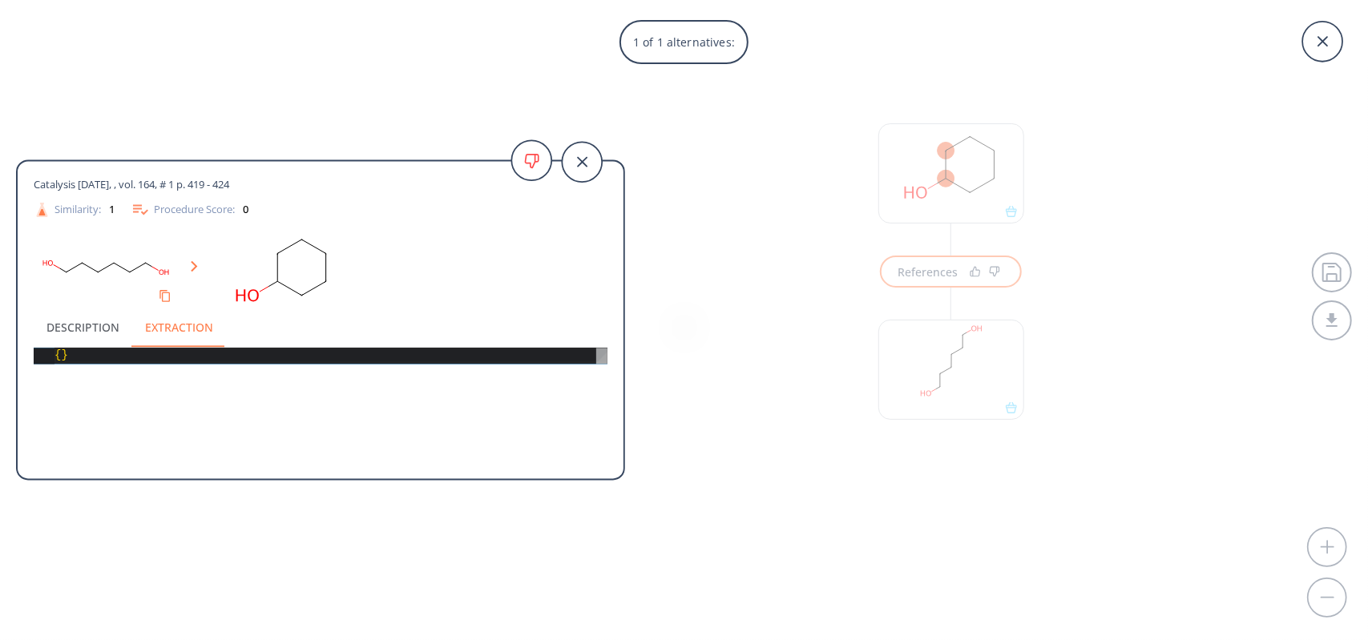
click at [103, 326] on button "Description" at bounding box center [83, 328] width 99 height 38
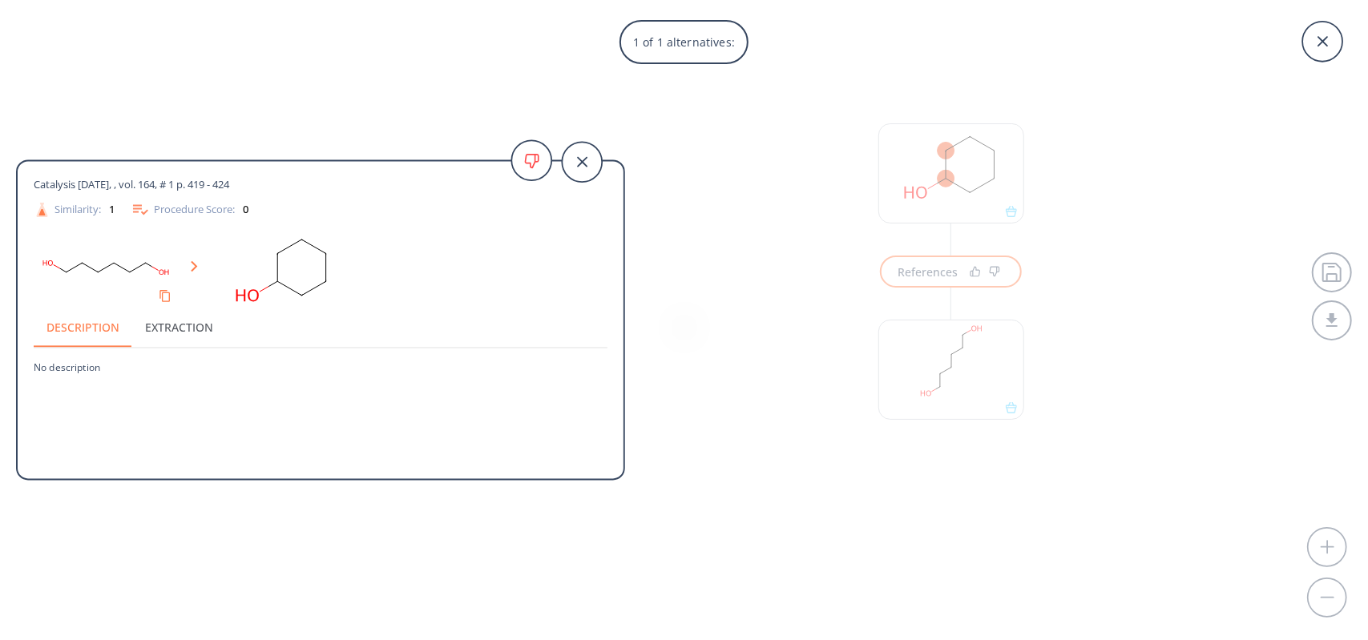
click at [192, 264] on icon at bounding box center [194, 266] width 7 height 11
click at [768, 334] on div "1 of 1 alternatives: Catalysis [DATE], , vol. 164, # 1 p. 419 - 424 Similarity:…" at bounding box center [684, 320] width 1368 height 640
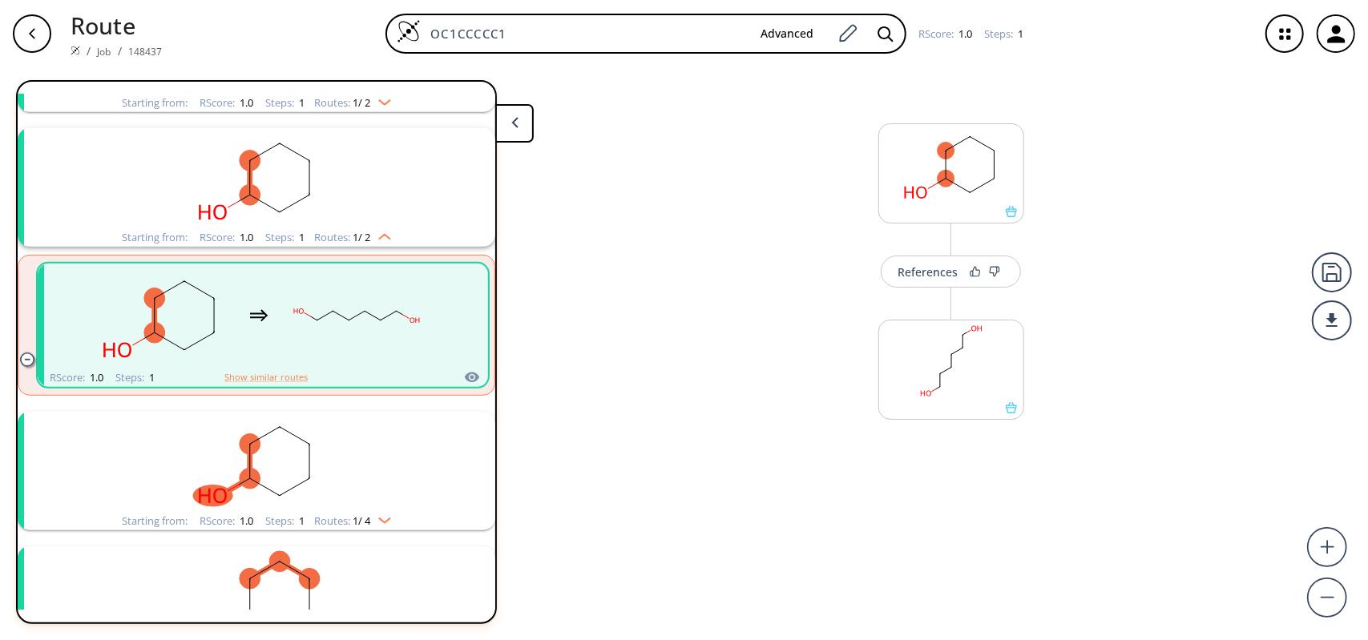
drag, startPoint x: 950, startPoint y: 365, endPoint x: 818, endPoint y: 361, distance: 132.2
click at [818, 361] on div "References More routes from here" at bounding box center [684, 347] width 1368 height 560
click at [931, 363] on rect at bounding box center [951, 361] width 144 height 82
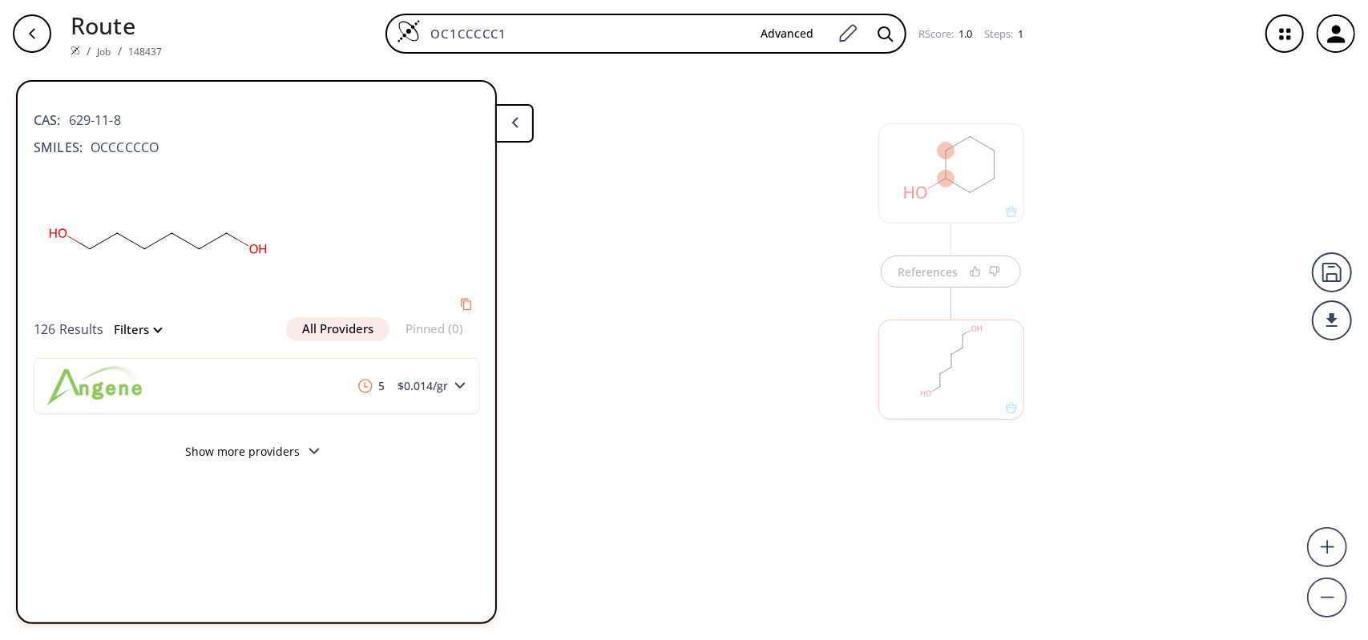
drag, startPoint x: 667, startPoint y: 331, endPoint x: 518, endPoint y: 161, distance: 226.5
click at [661, 320] on div "References" at bounding box center [684, 347] width 1368 height 560
click at [510, 129] on button at bounding box center [514, 123] width 38 height 38
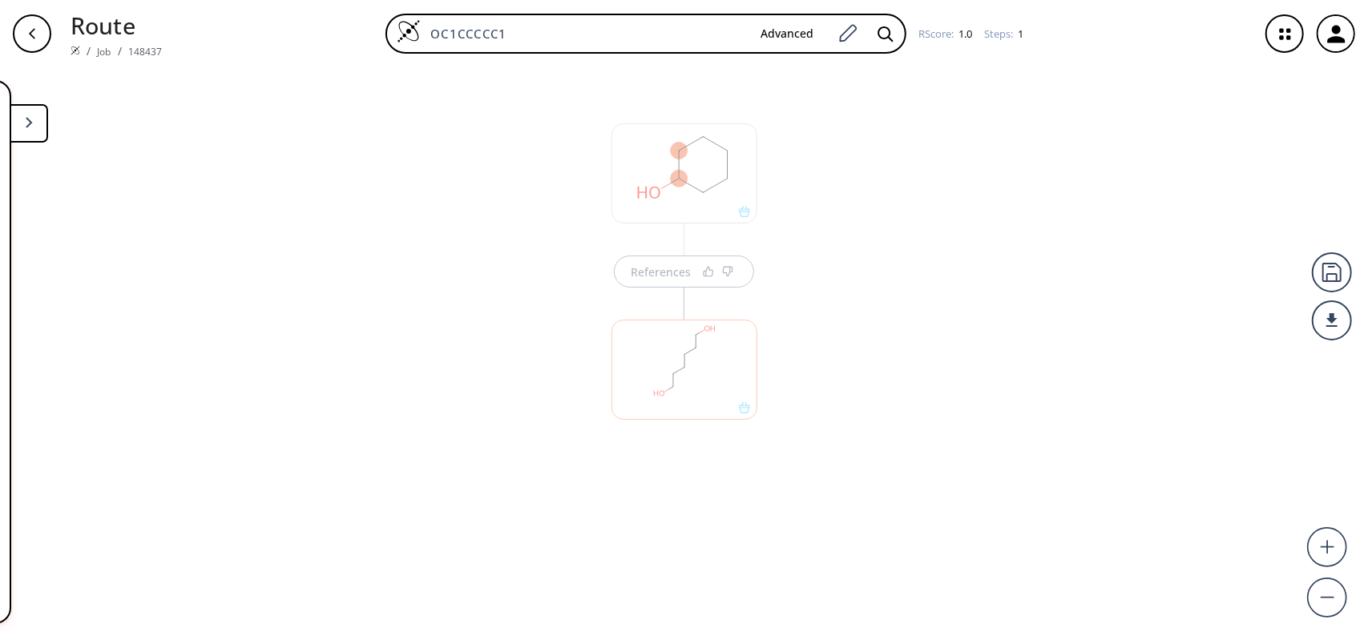
click at [15, 124] on button at bounding box center [29, 123] width 38 height 38
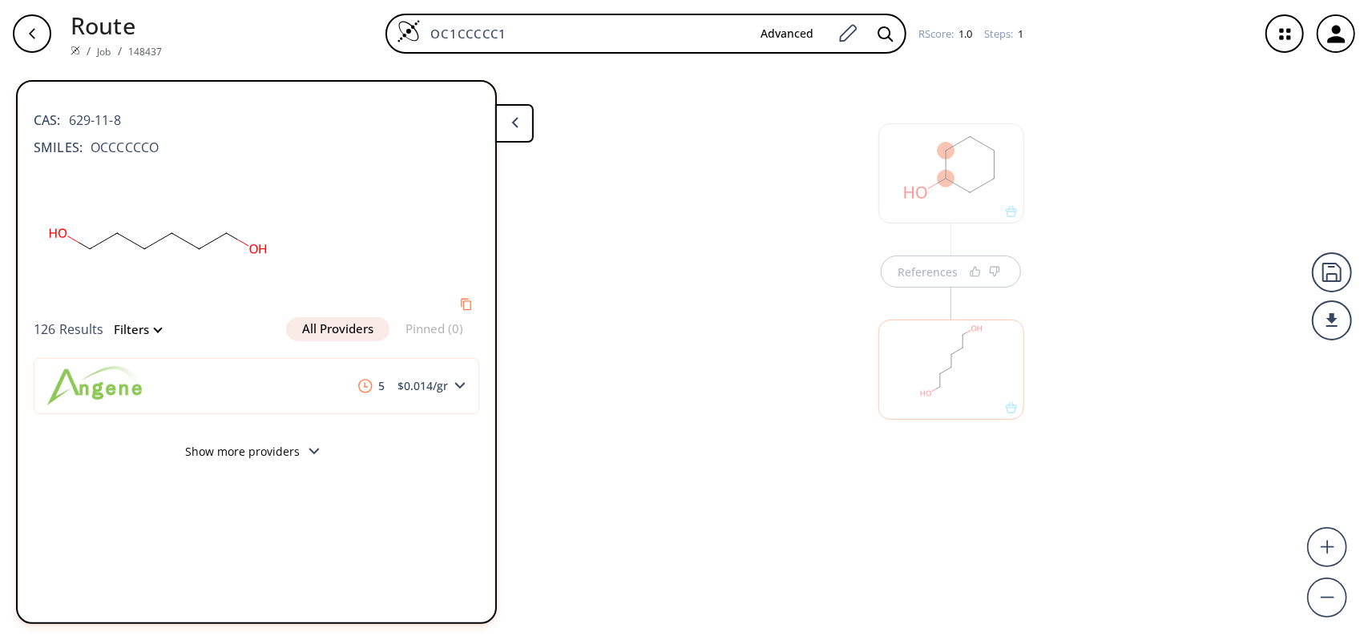
click at [763, 248] on div "References" at bounding box center [684, 347] width 1368 height 560
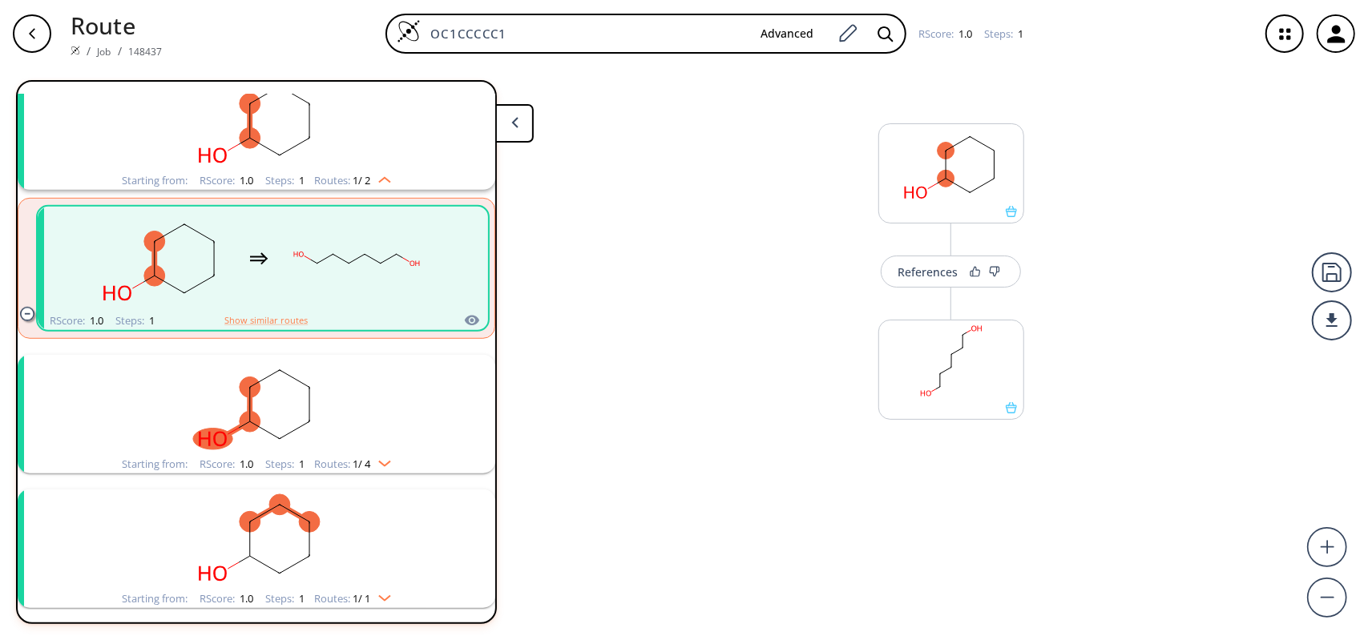
scroll to position [655, 0]
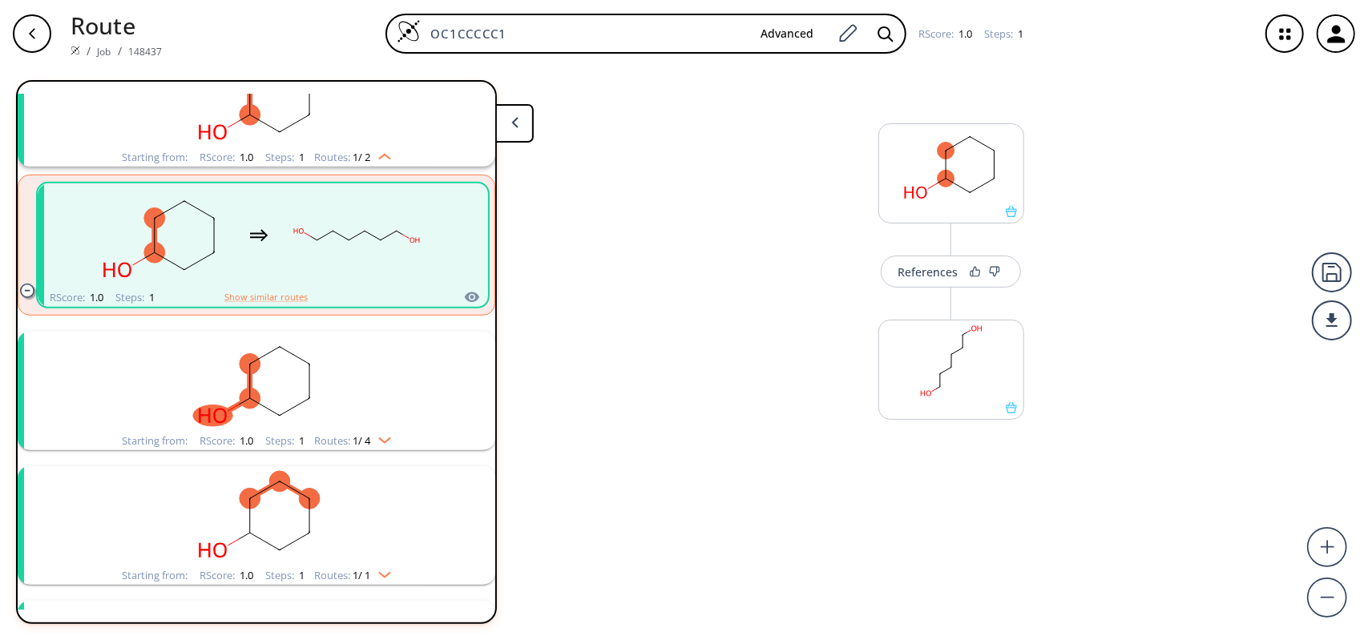
click at [397, 441] on div "Starting from: RScore : 1.0 Steps : 1 Routes: 1 / 4" at bounding box center [256, 441] width 293 height 18
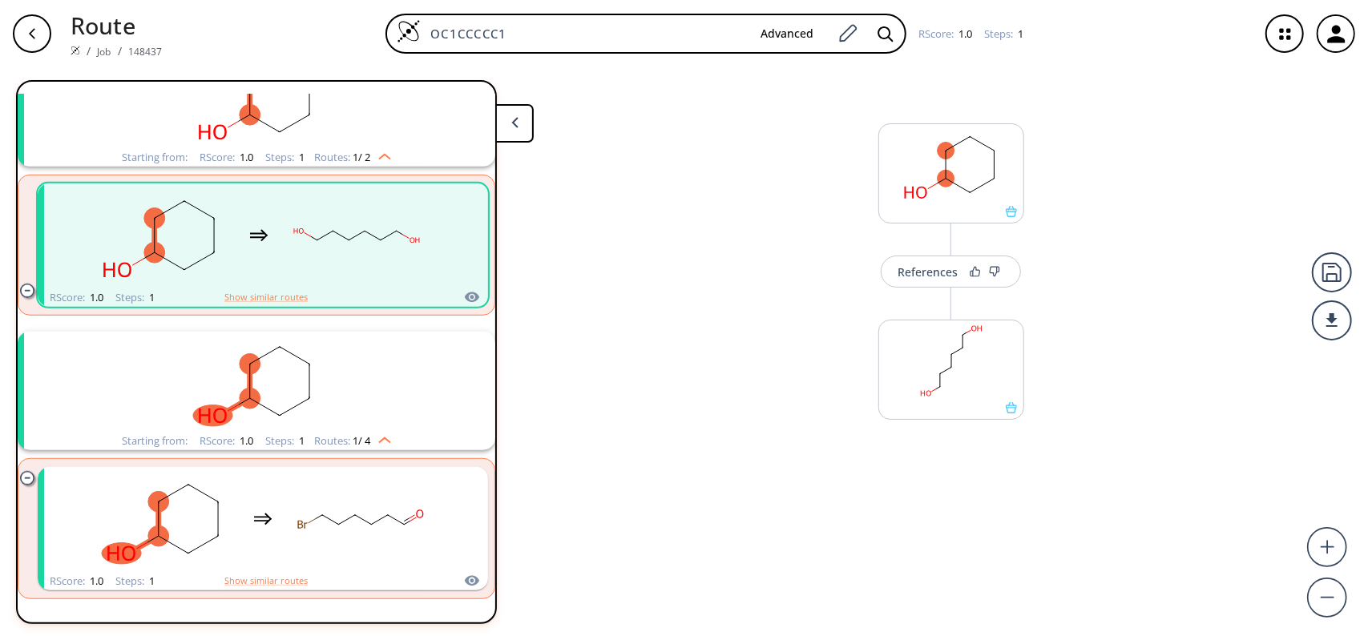
click at [389, 432] on img "clusters" at bounding box center [380, 437] width 21 height 13
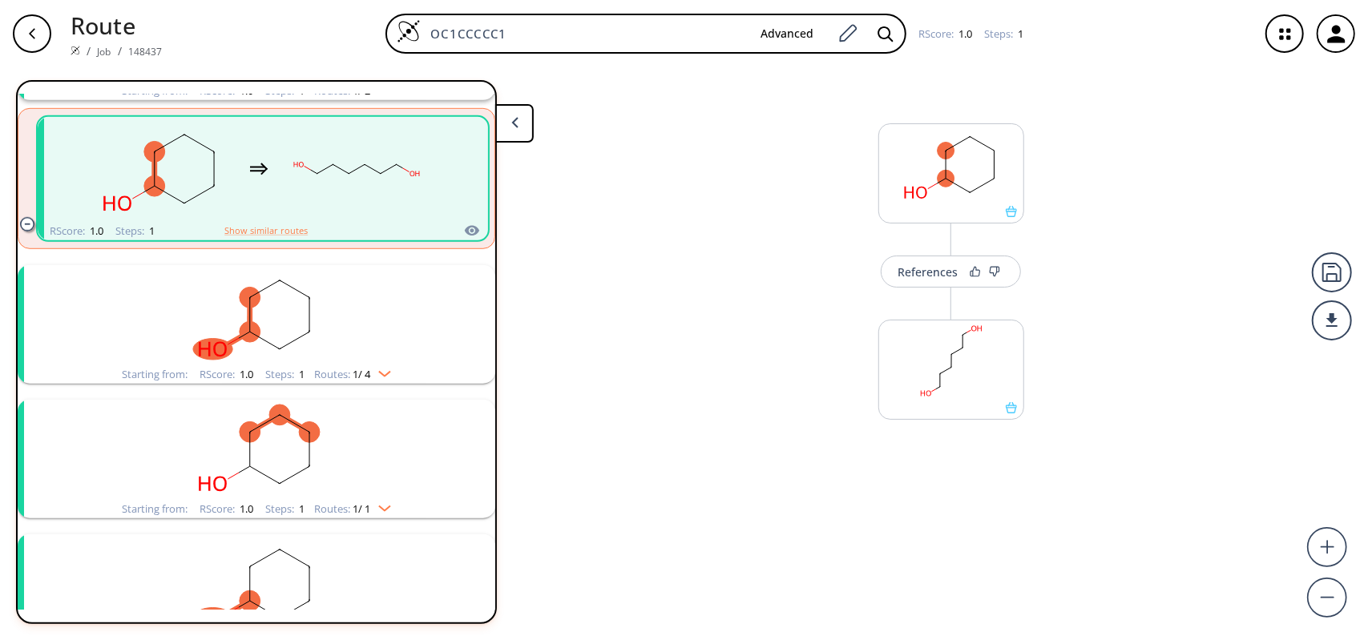
scroll to position [815, 0]
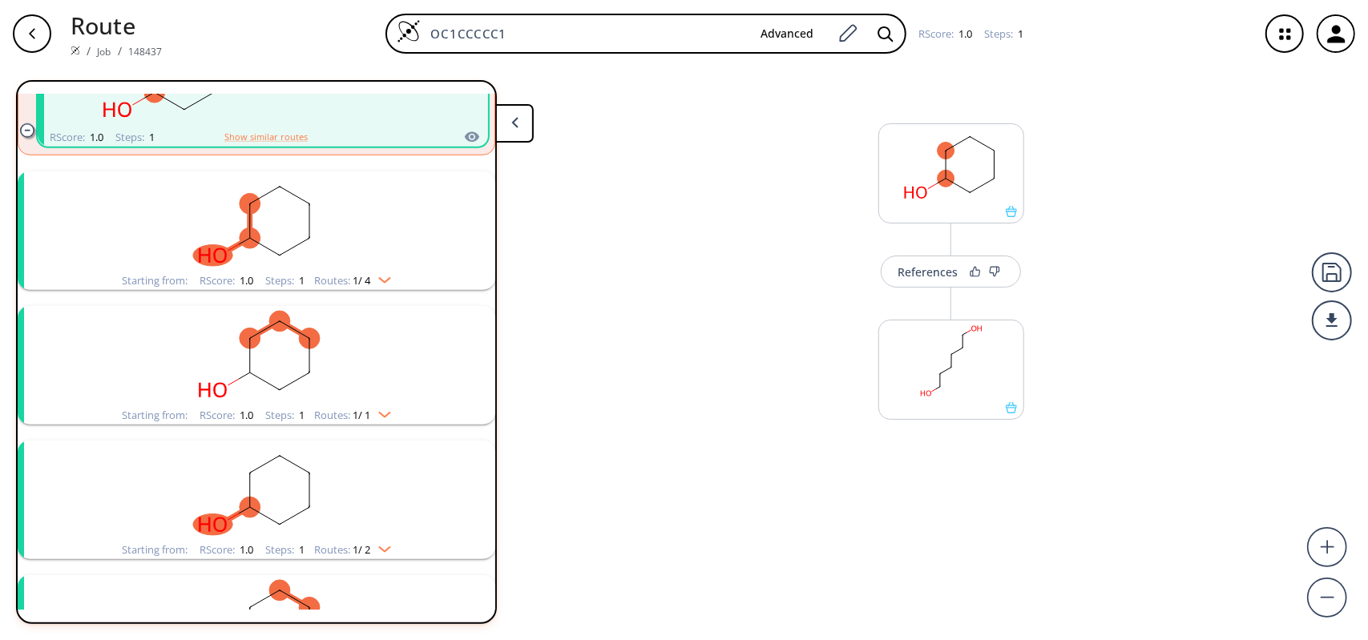
click at [387, 404] on rect "clusters" at bounding box center [256, 356] width 417 height 100
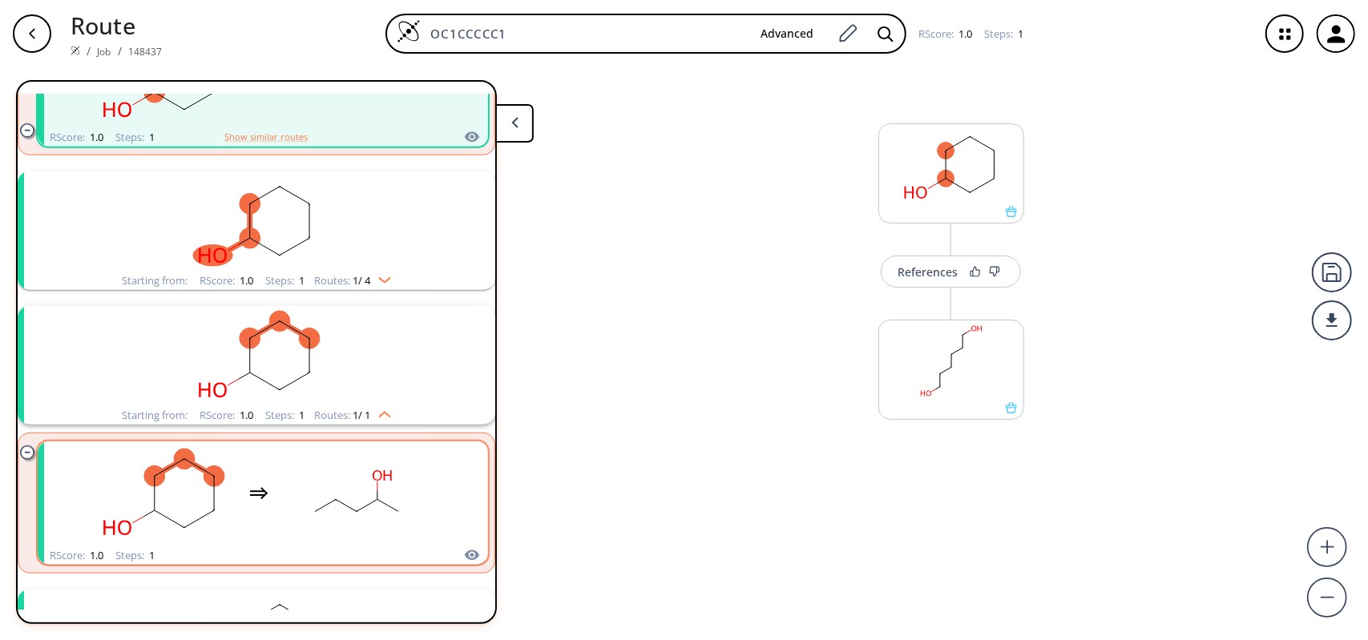
click at [371, 495] on ellipse "clusters" at bounding box center [377, 499] width 14 height 14
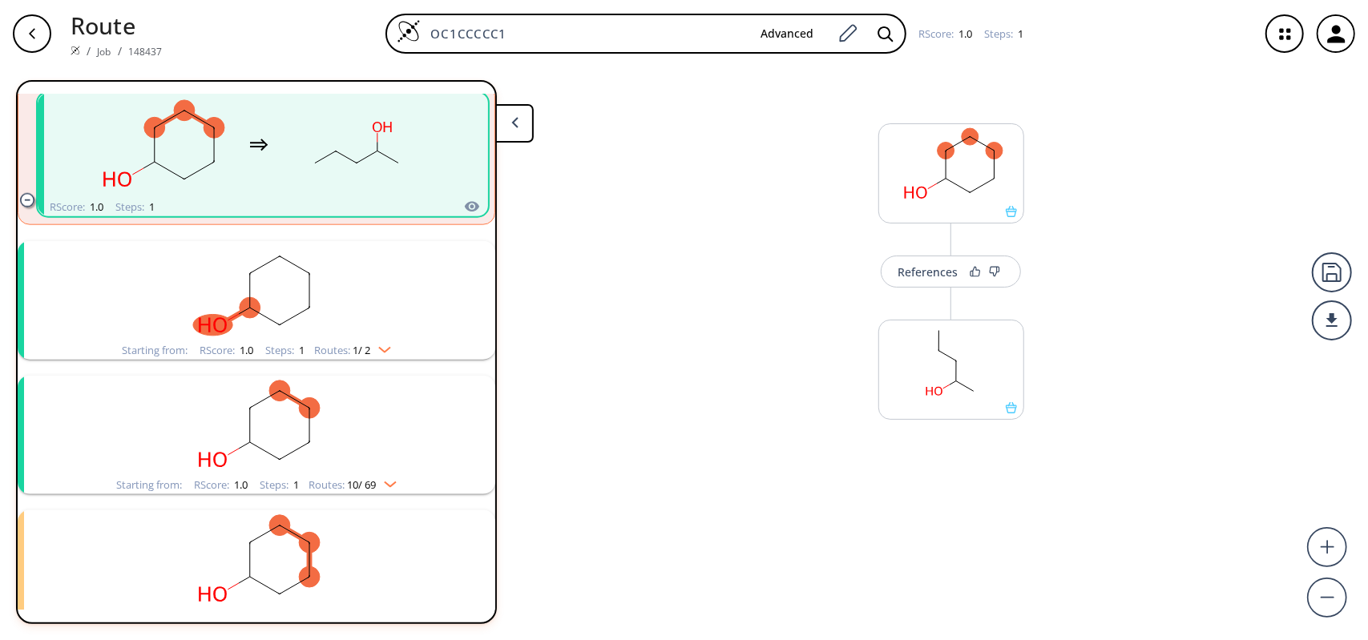
scroll to position [1138, 0]
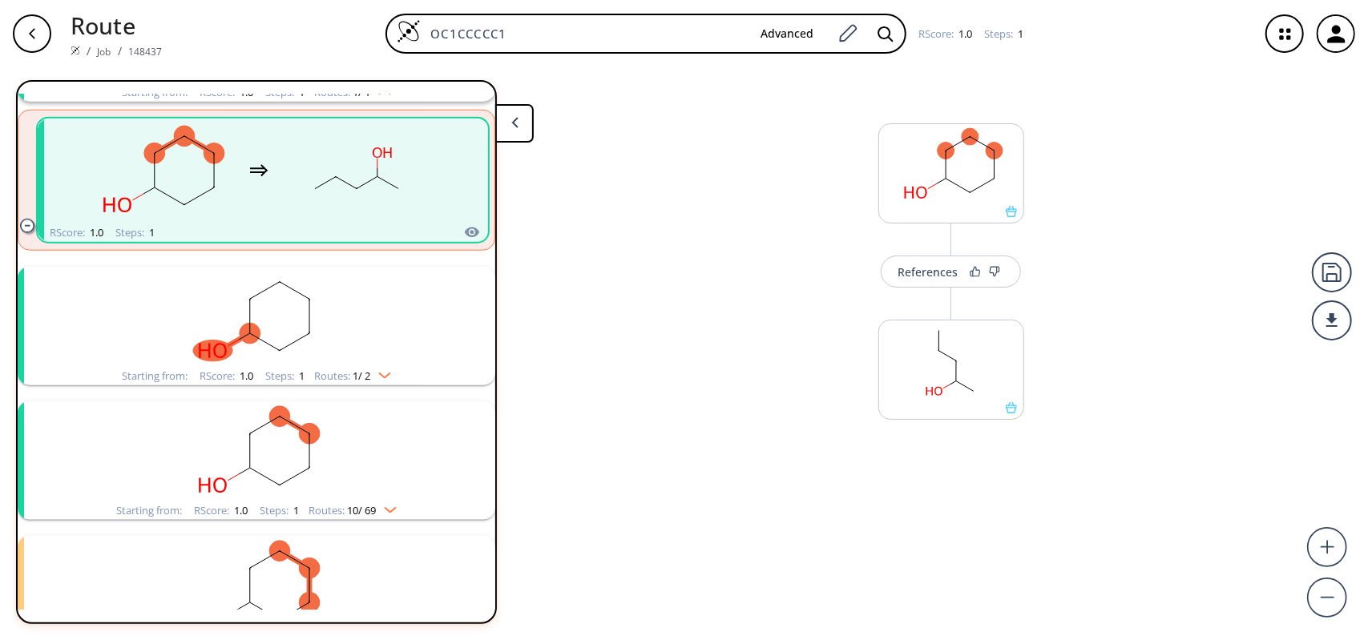
click at [521, 140] on button at bounding box center [514, 123] width 38 height 38
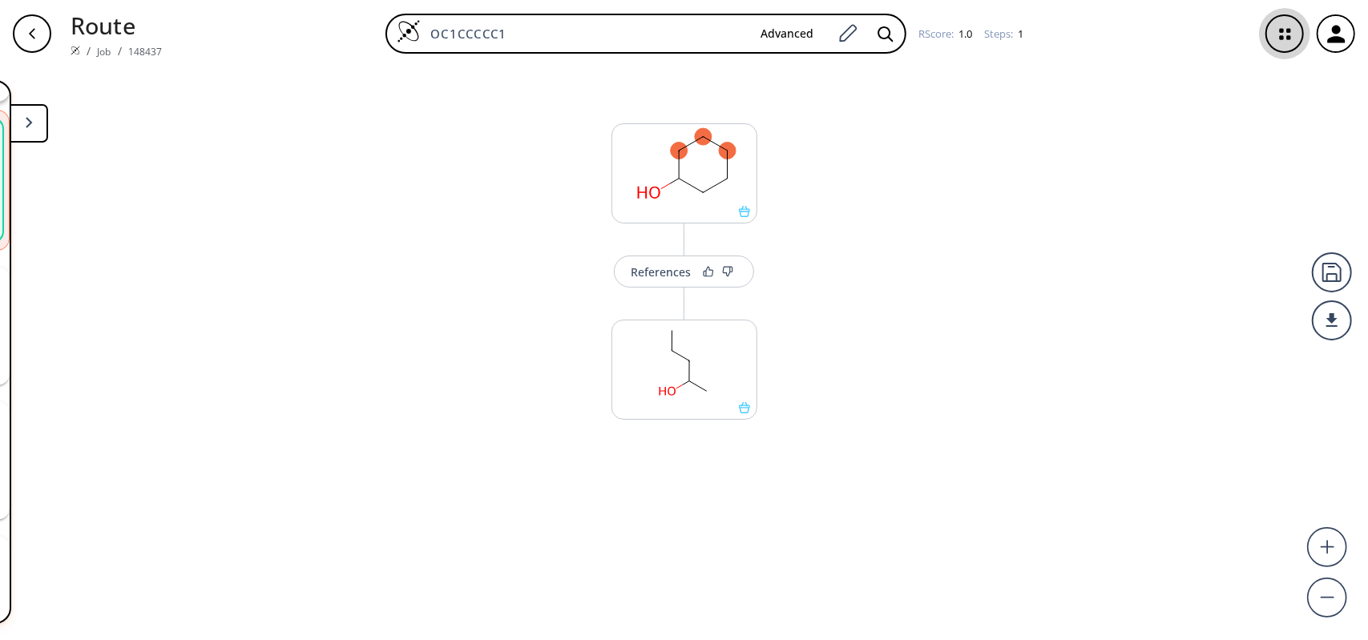
click at [1271, 36] on icon "button" at bounding box center [1284, 34] width 42 height 42
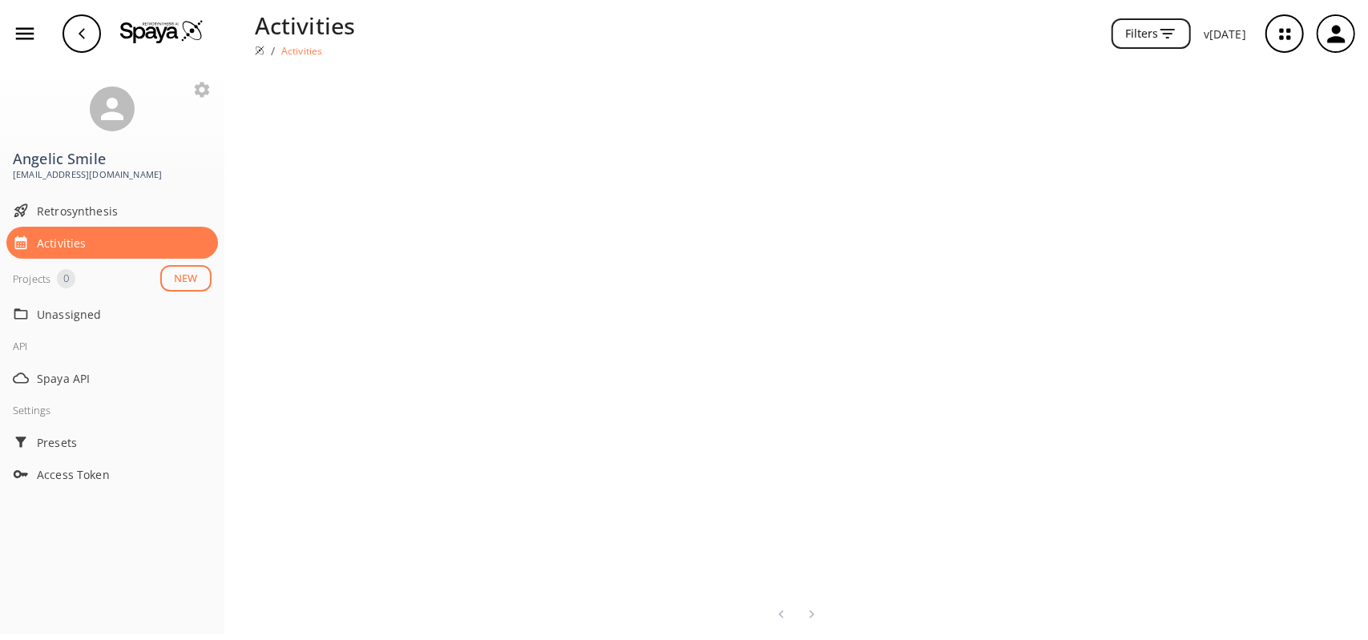
click at [88, 31] on div "button" at bounding box center [81, 33] width 38 height 38
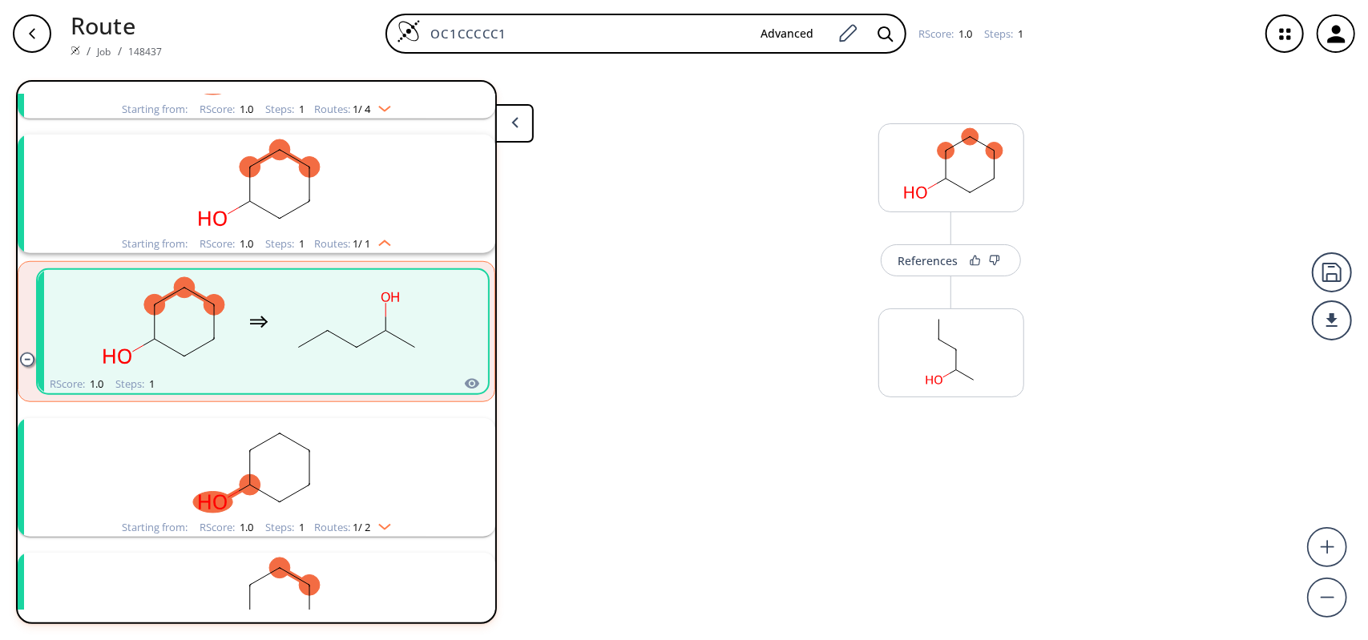
scroll to position [844, 0]
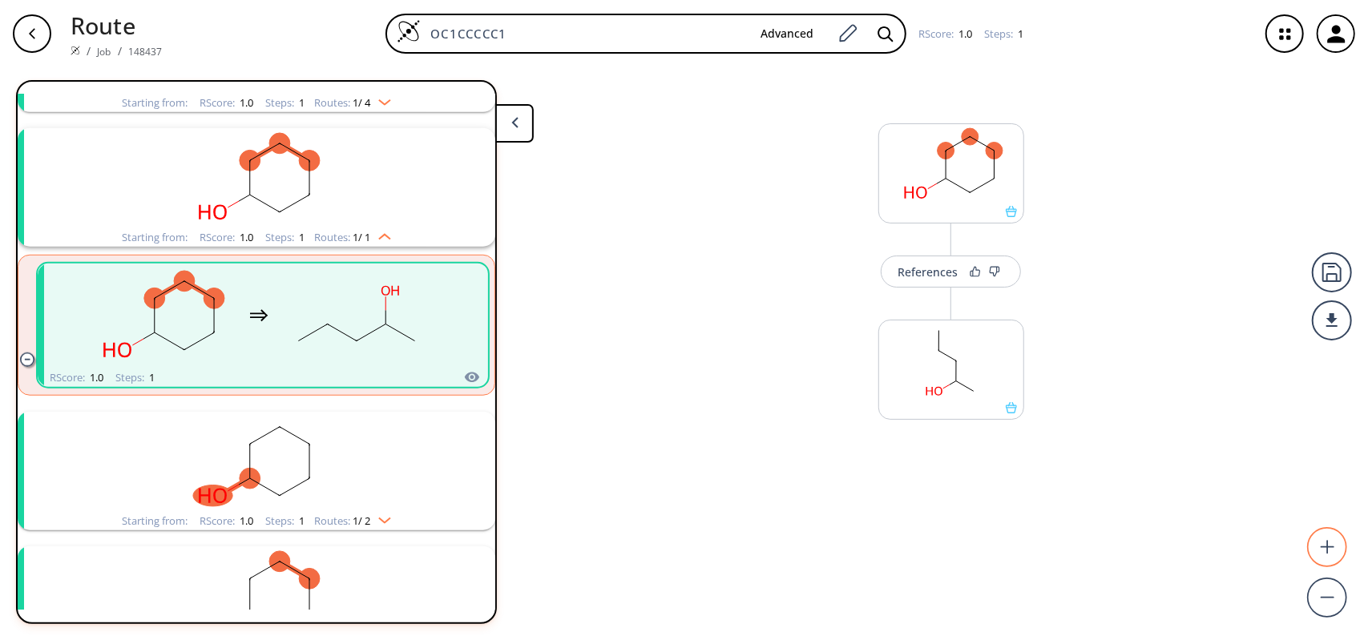
click at [1320, 547] on circle at bounding box center [1327, 548] width 38 height 38
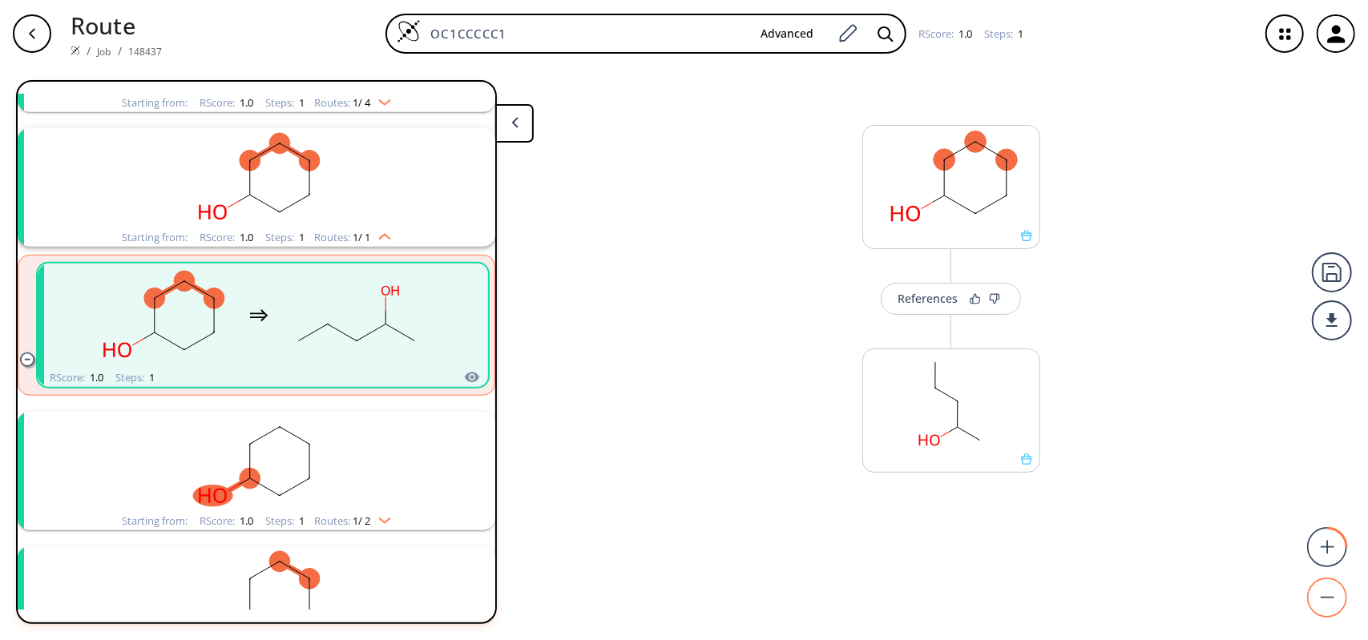
click at [1338, 604] on circle at bounding box center [1327, 598] width 38 height 38
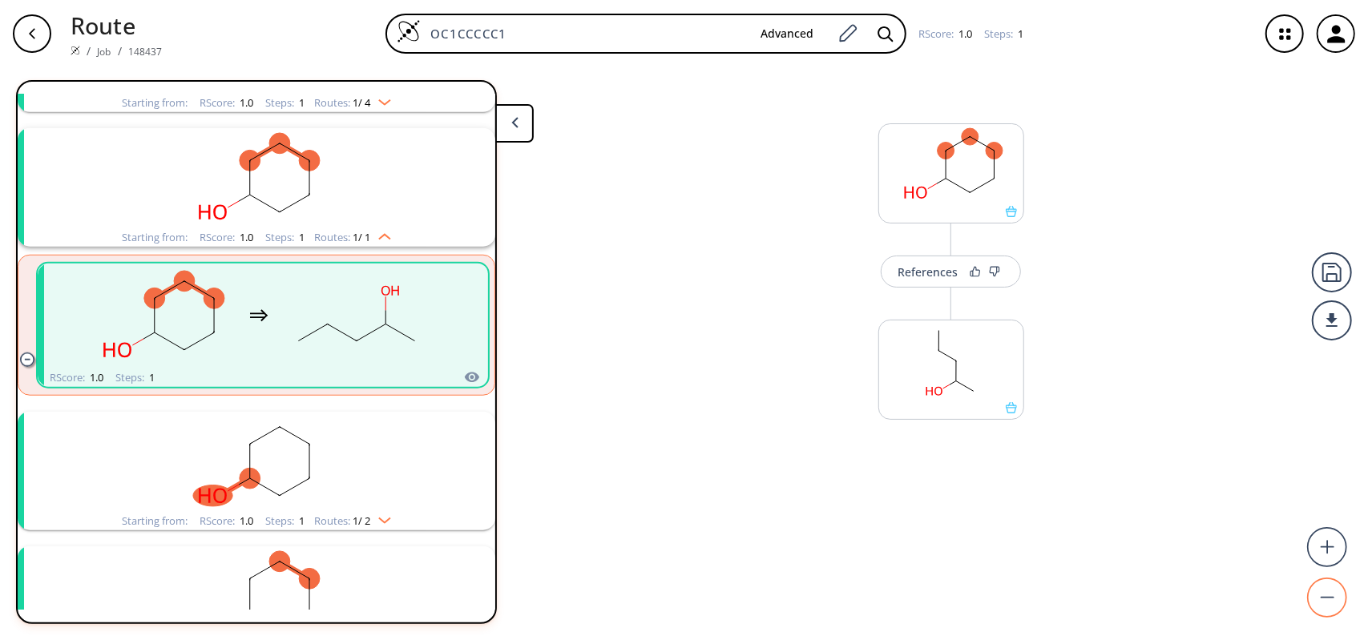
click at [1338, 604] on circle at bounding box center [1327, 598] width 38 height 38
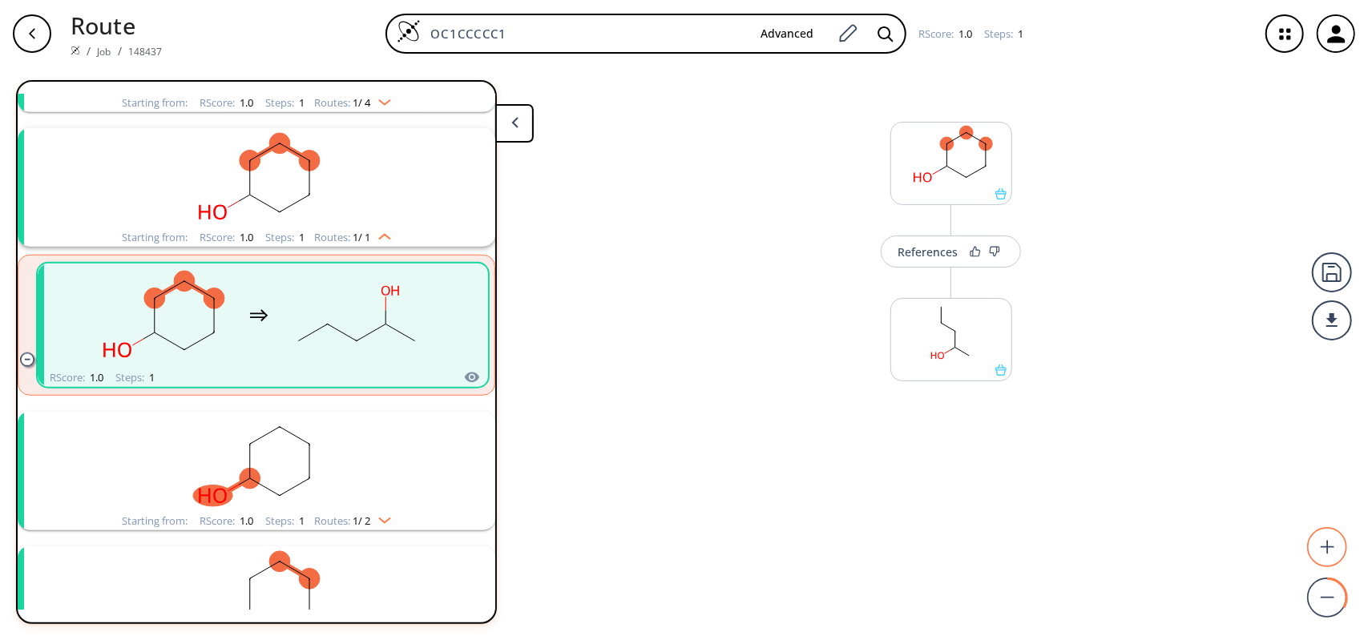
click at [1327, 538] on circle at bounding box center [1327, 548] width 38 height 38
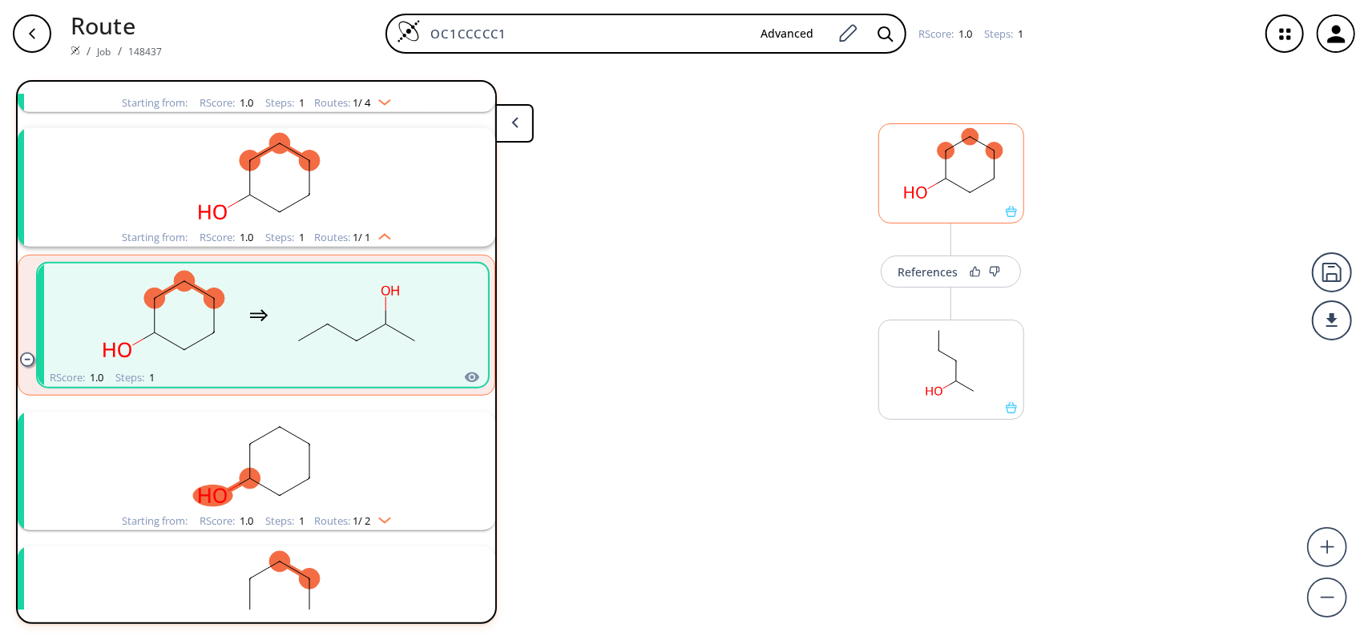
click at [934, 193] on rect at bounding box center [951, 165] width 144 height 82
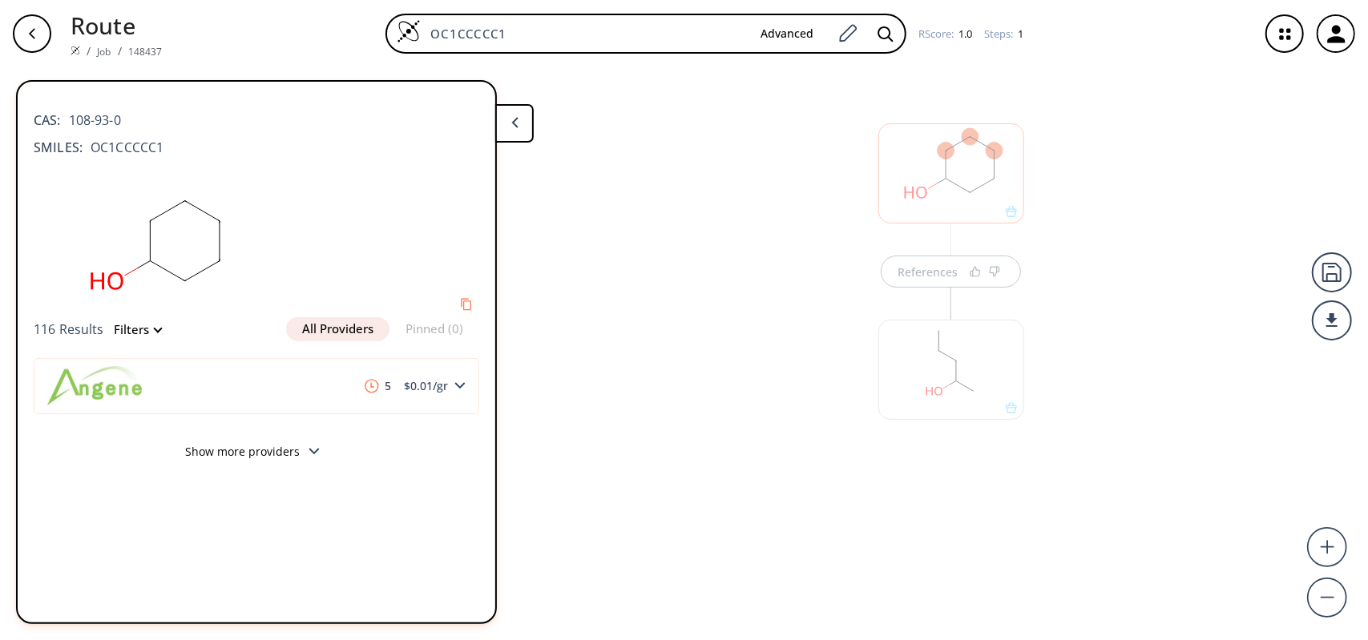
click at [522, 121] on button at bounding box center [514, 123] width 38 height 38
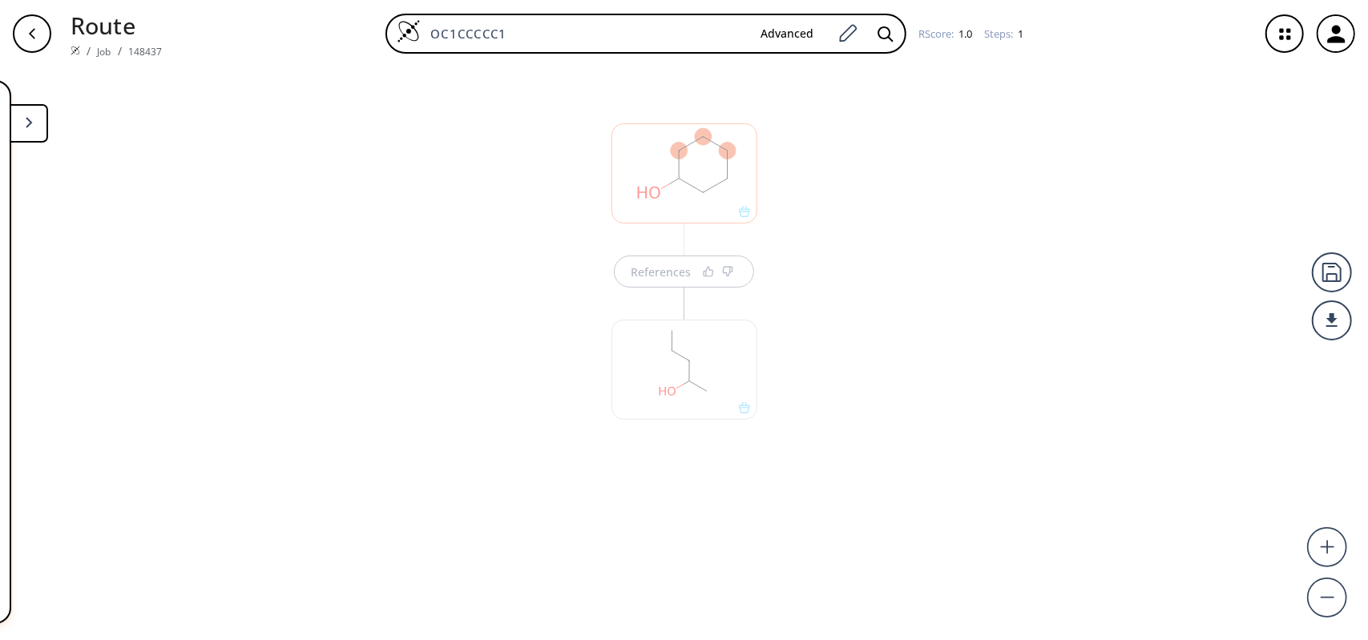
click at [365, 203] on div "References" at bounding box center [684, 347] width 1368 height 560
click at [18, 134] on button at bounding box center [29, 123] width 38 height 38
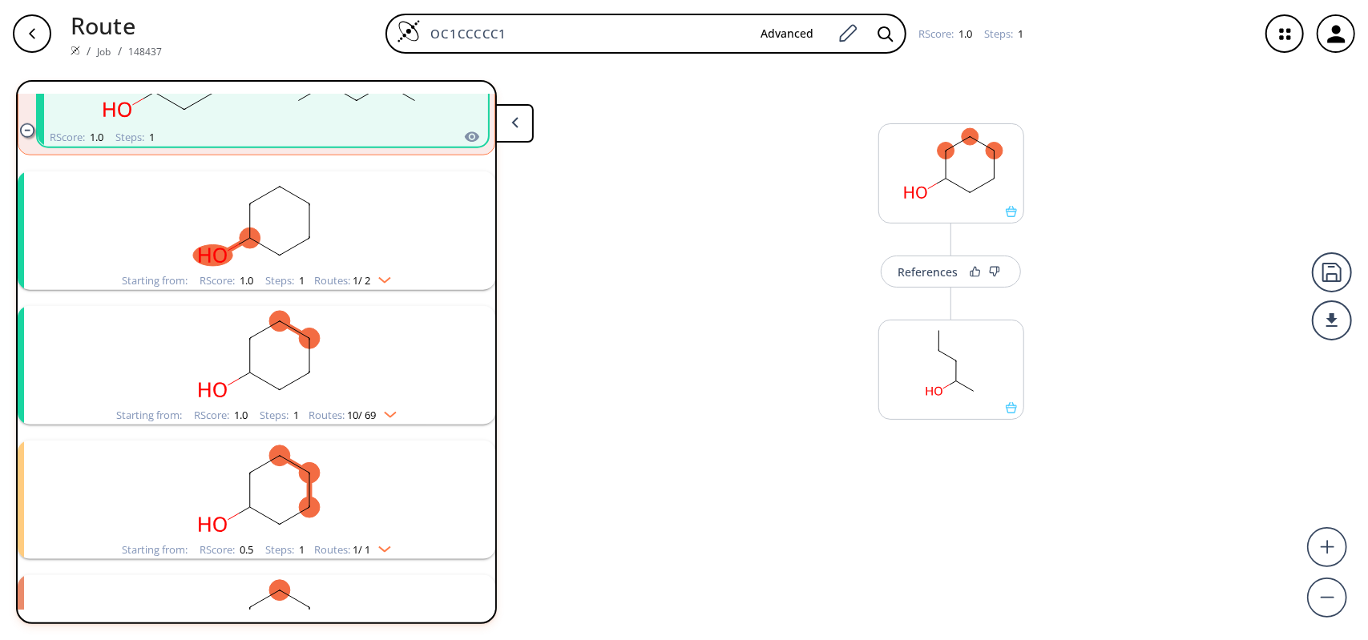
scroll to position [1309, 0]
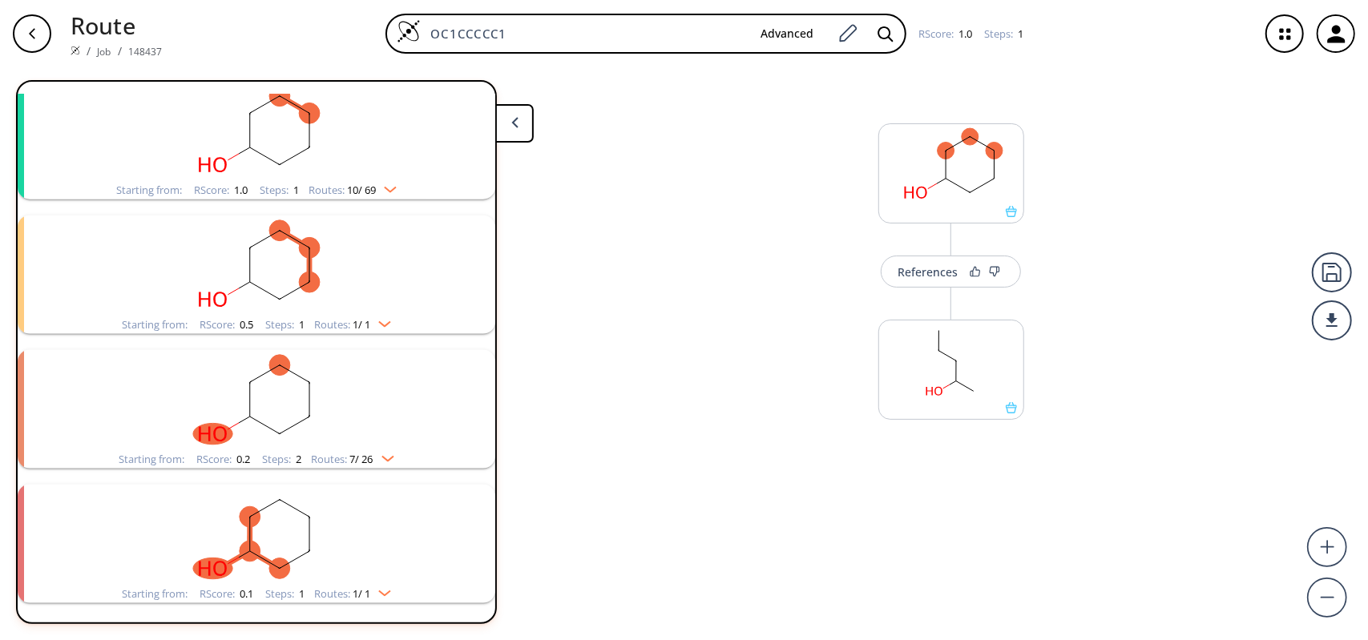
click at [388, 582] on rect "clusters" at bounding box center [256, 535] width 417 height 100
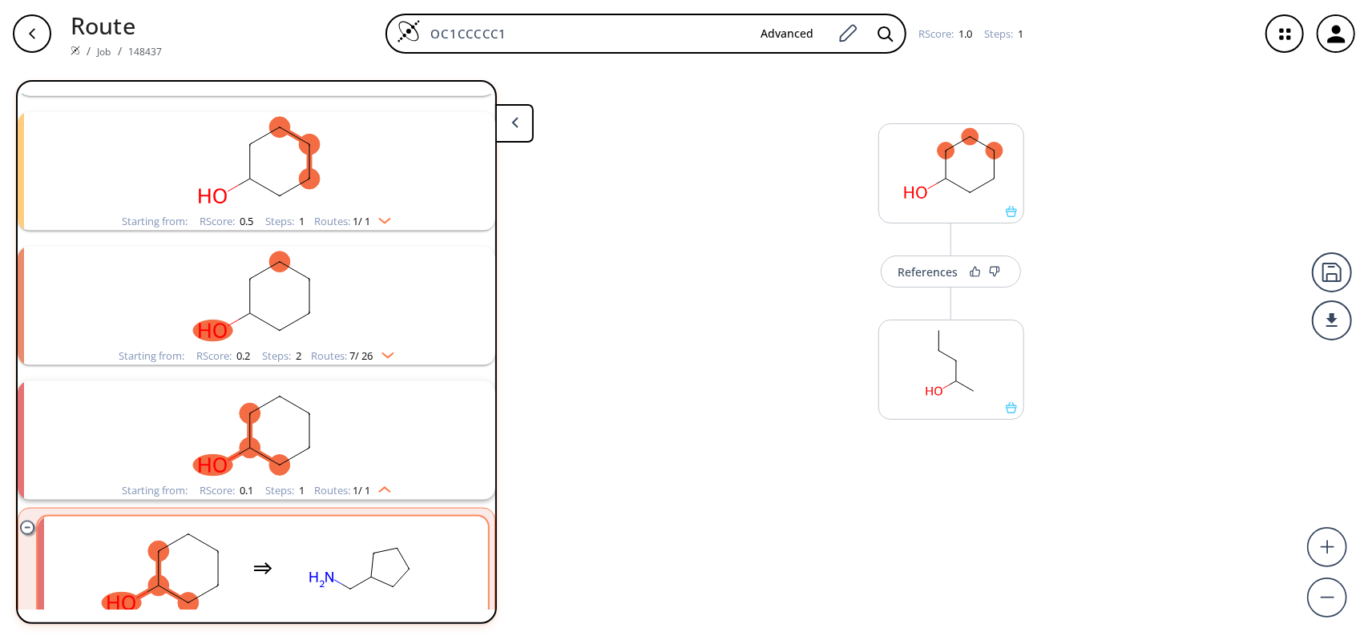
scroll to position [1458, 0]
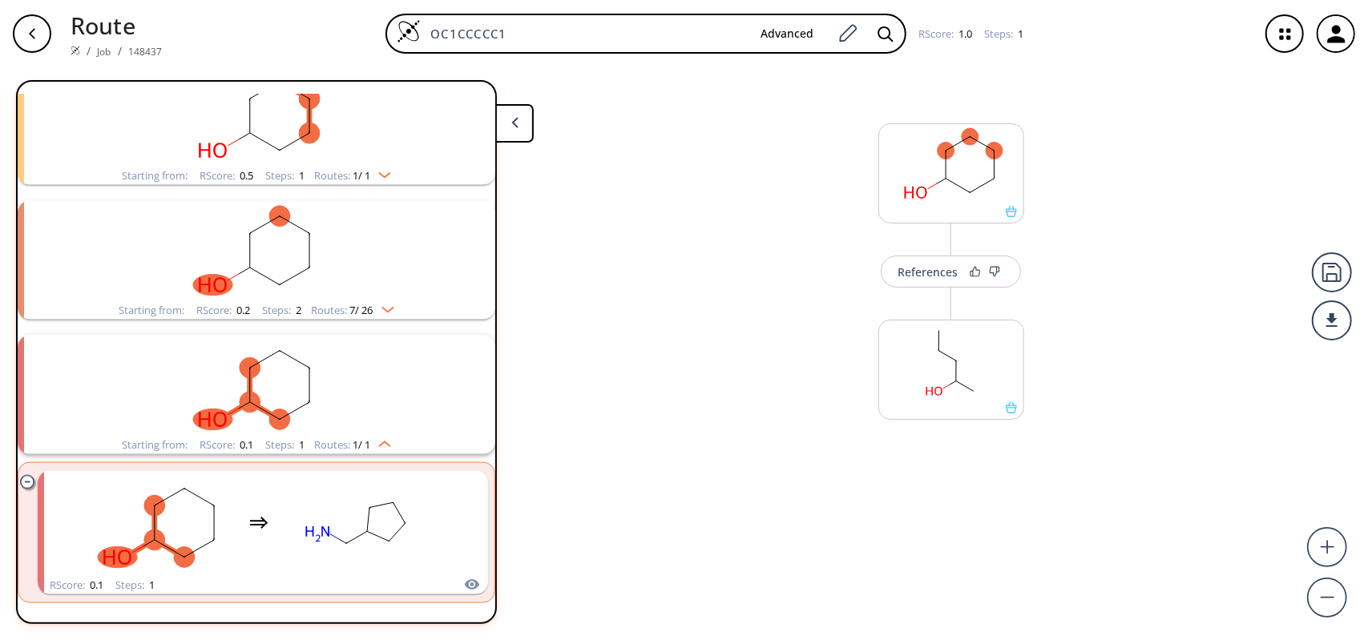
click at [389, 449] on div "Starting from: RScore : 0.1 Steps : 1 Routes: 1 / 1" at bounding box center [256, 445] width 293 height 18
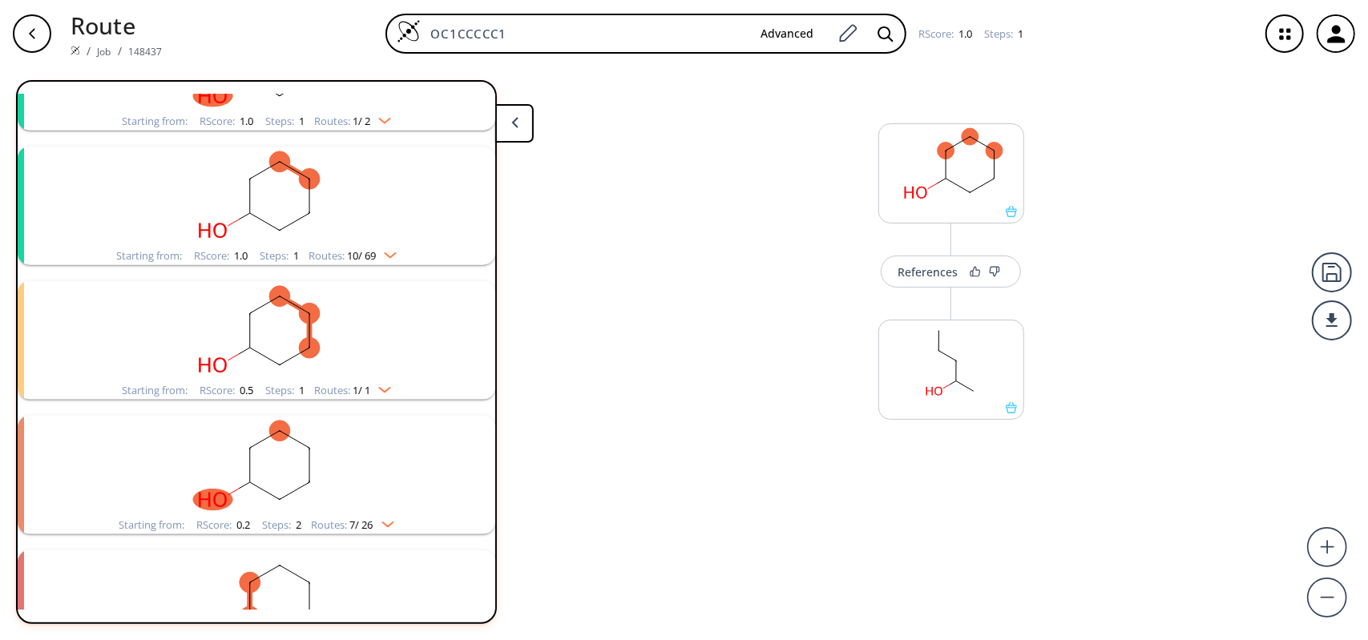
scroll to position [1240, 0]
click at [381, 526] on img "clusters" at bounding box center [383, 524] width 21 height 13
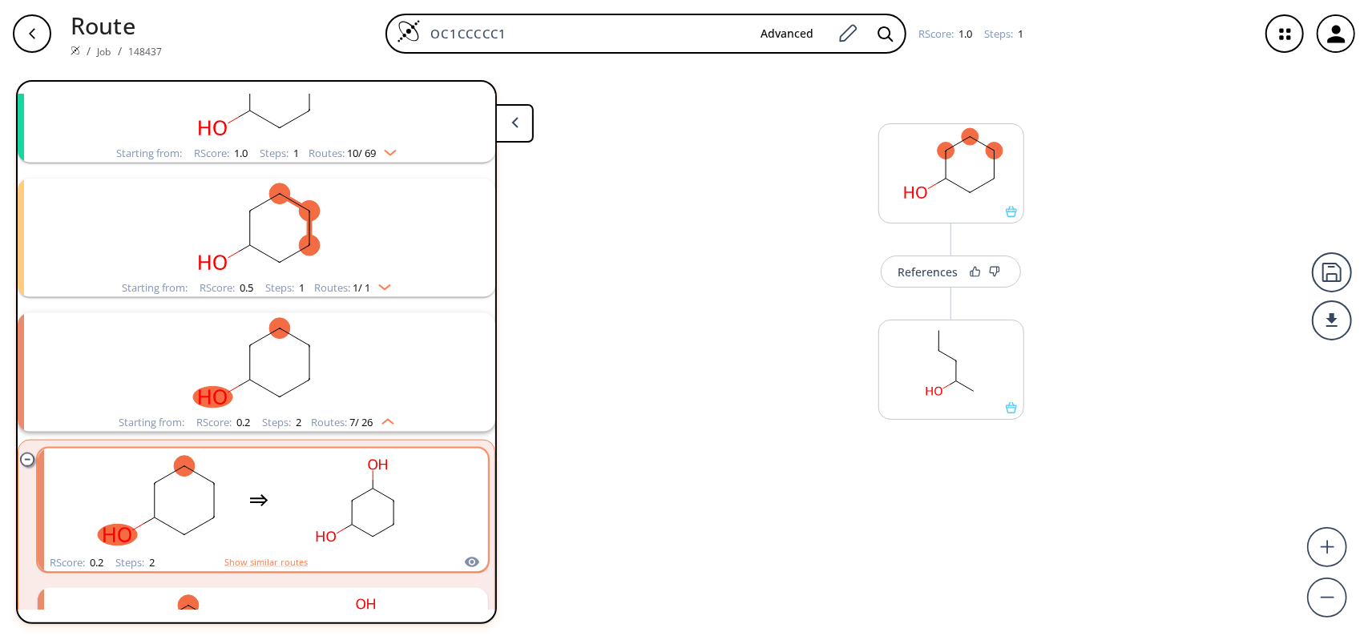
scroll to position [1320, 0]
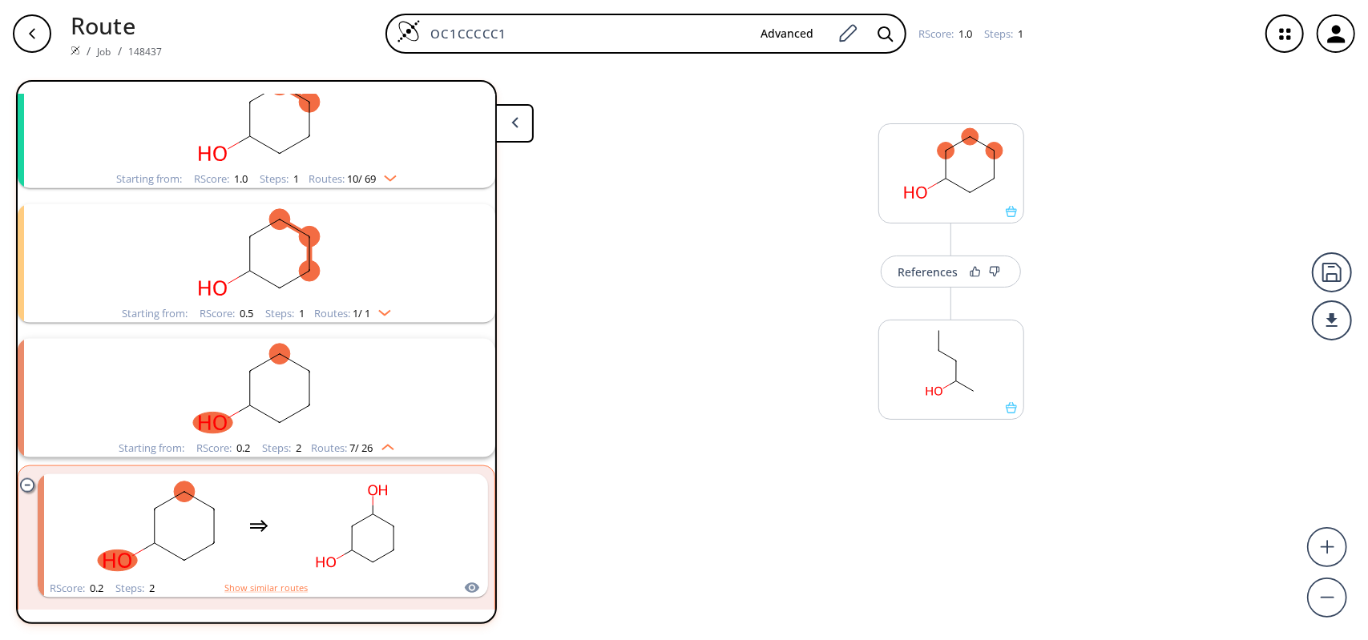
click at [381, 438] on img "clusters" at bounding box center [383, 444] width 21 height 13
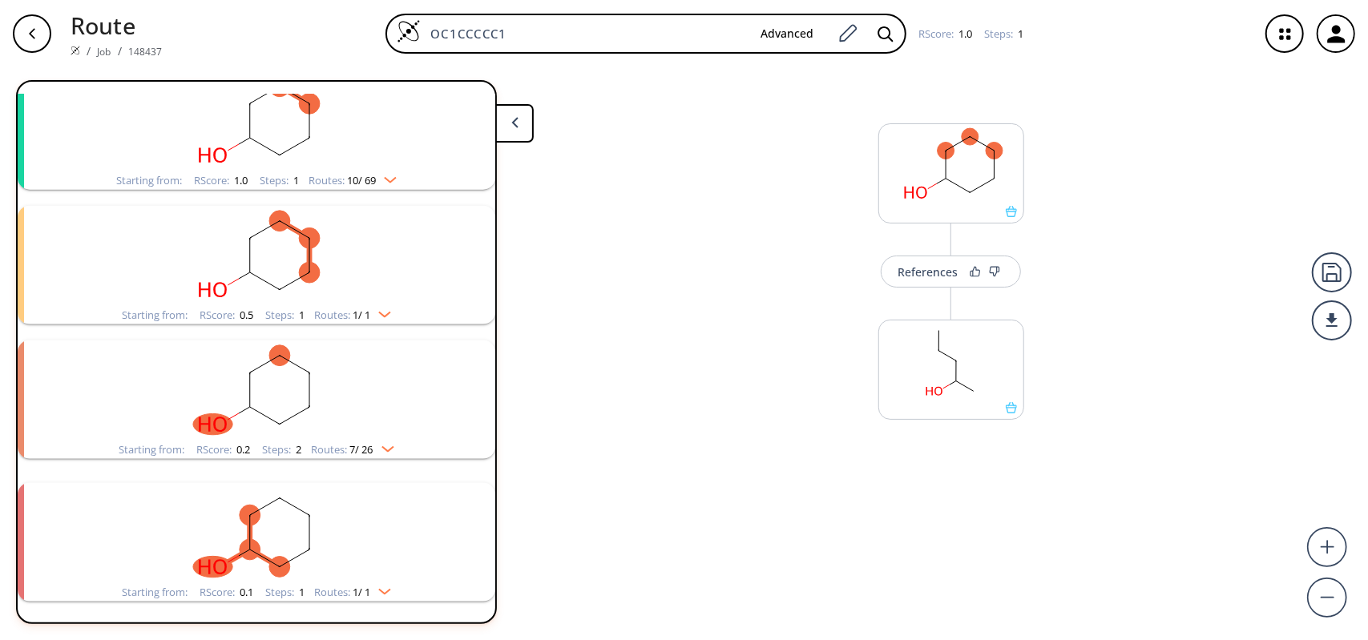
scroll to position [1309, 0]
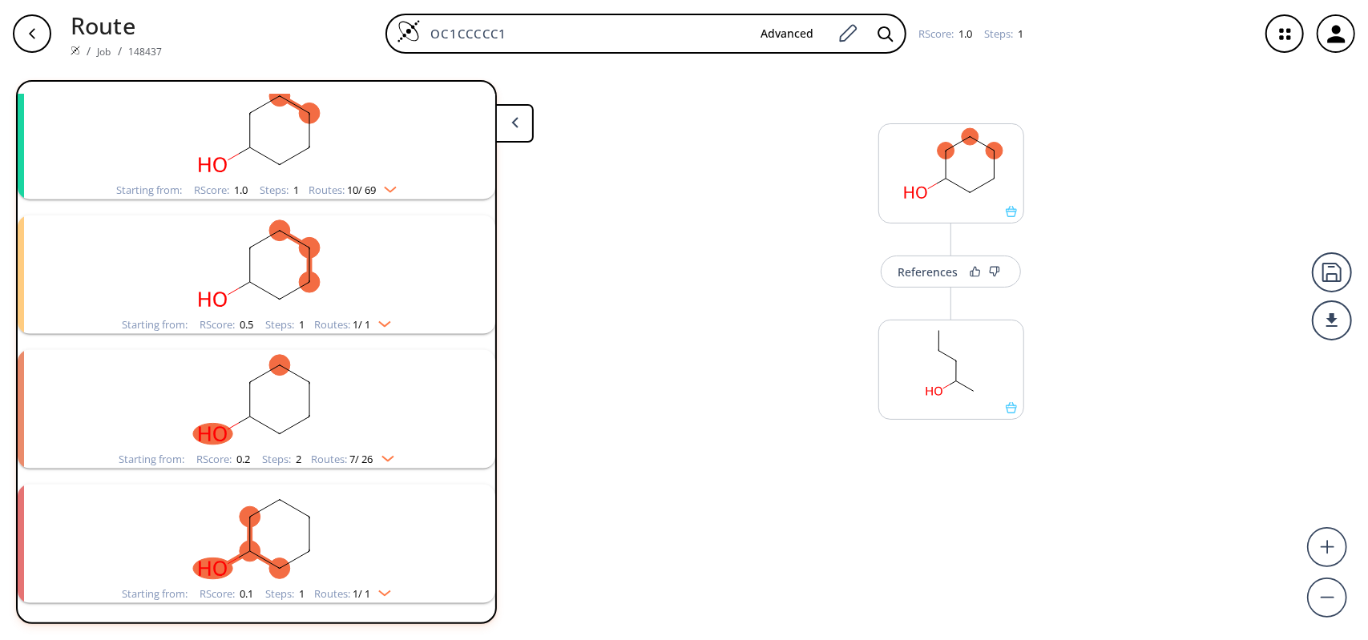
click at [385, 307] on rect "clusters" at bounding box center [256, 266] width 417 height 100
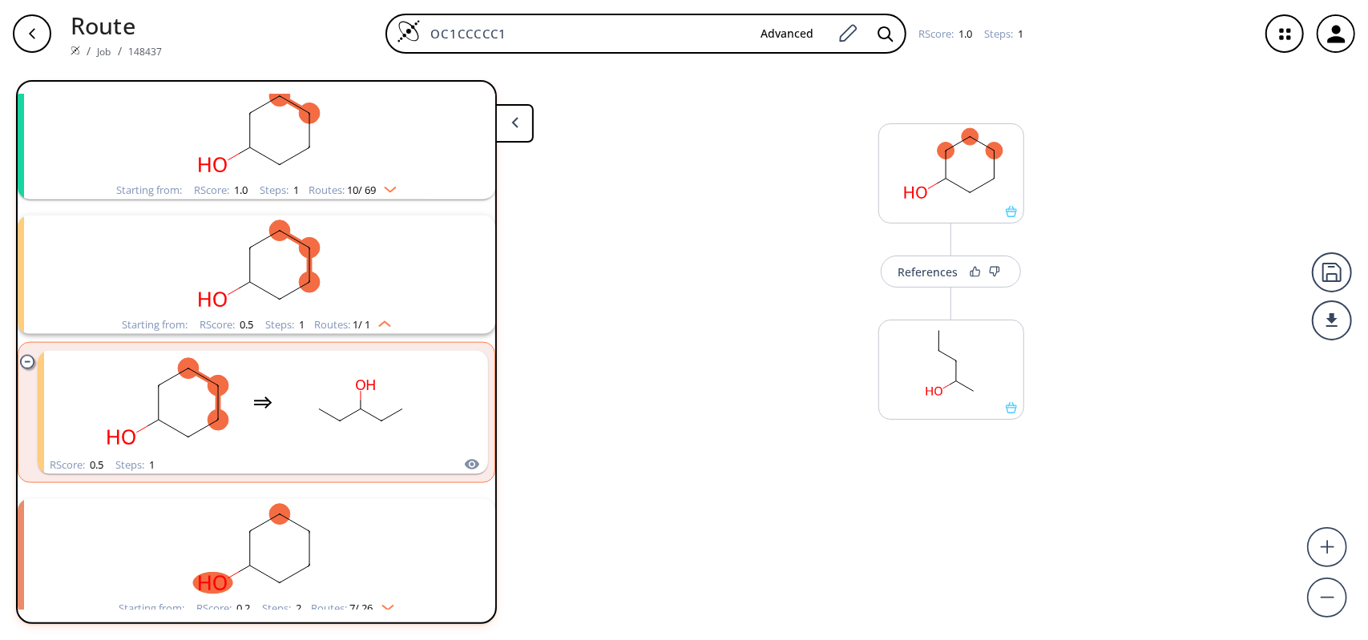
click at [381, 318] on img "clusters" at bounding box center [380, 321] width 21 height 13
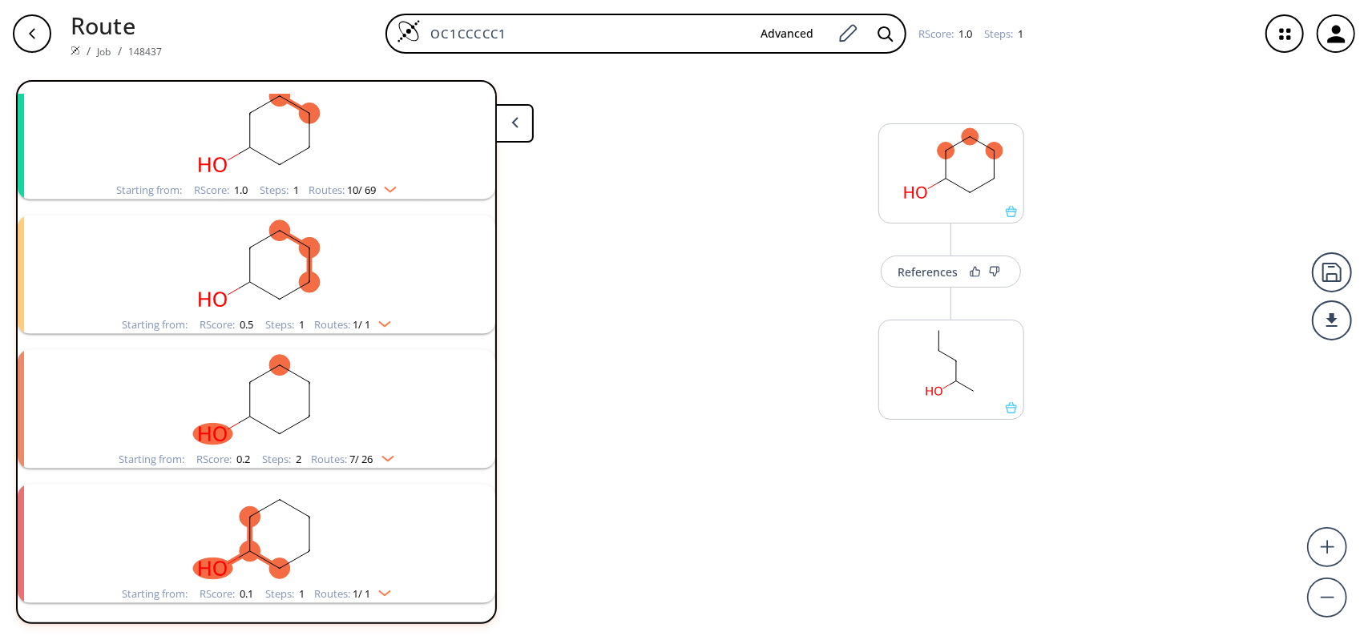
click at [381, 195] on div "Starting from: RScore : 1.0 Steps : 1 Routes: 10 / 69" at bounding box center [256, 190] width 304 height 18
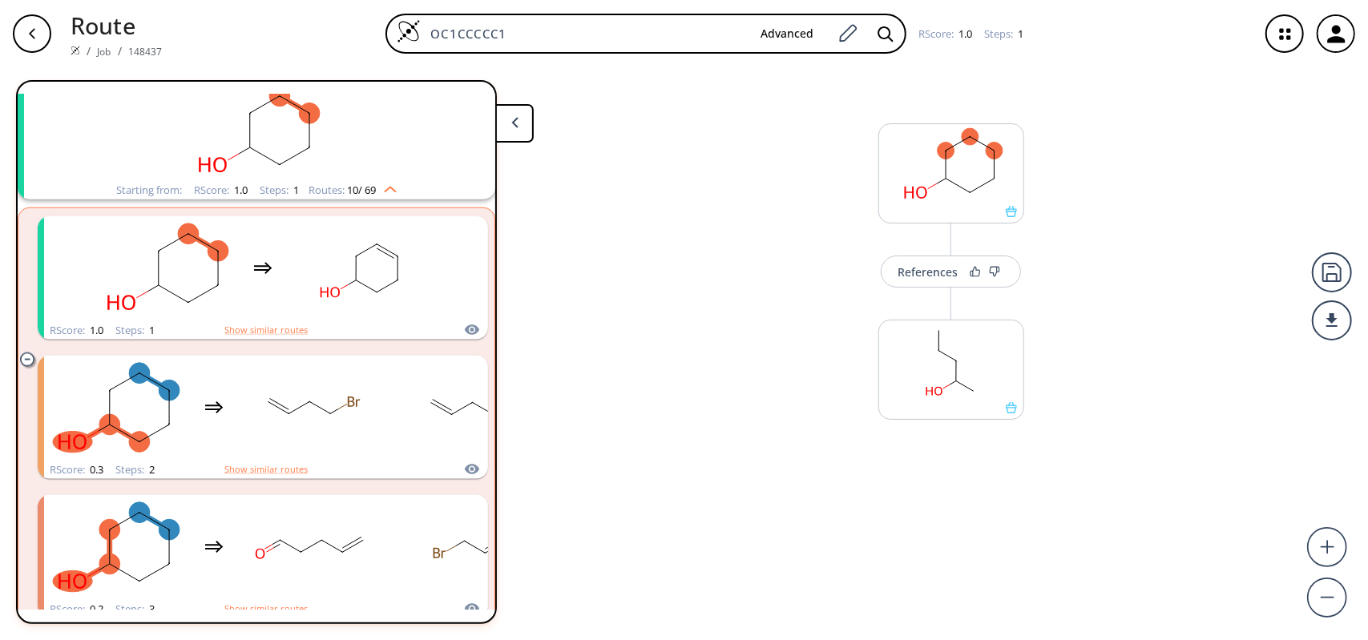
click at [389, 193] on div "Routes: 10 / 69" at bounding box center [352, 190] width 88 height 10
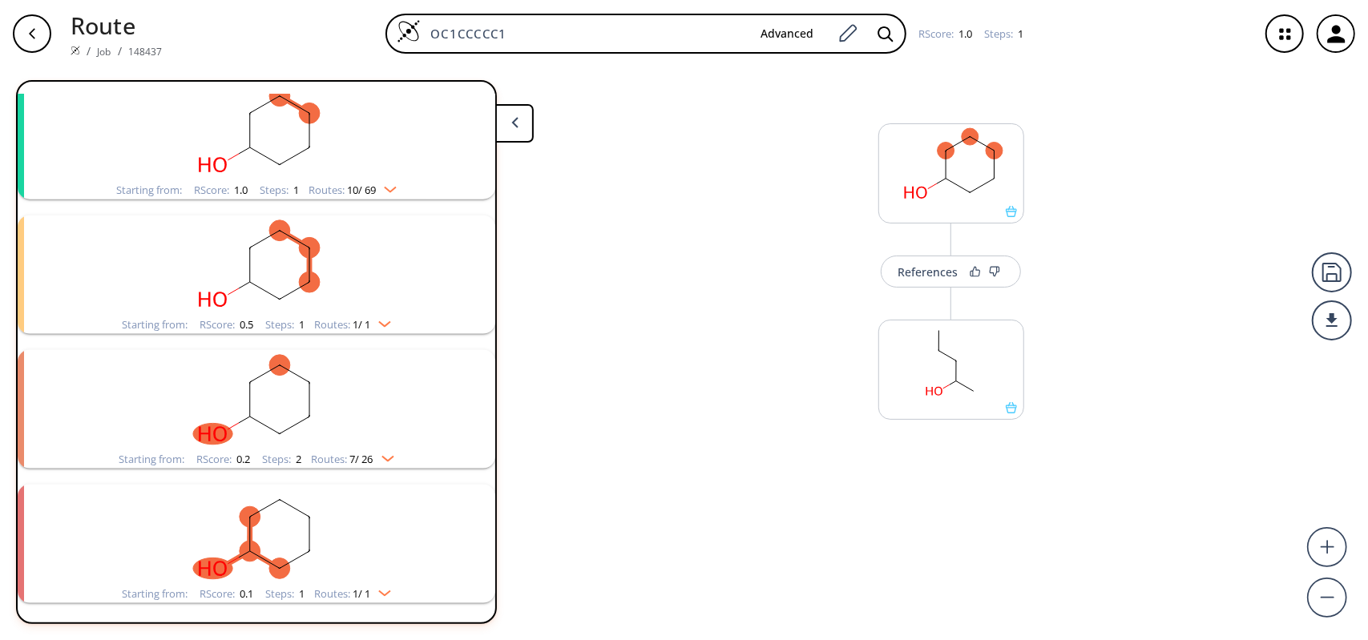
drag, startPoint x: 727, startPoint y: 488, endPoint x: 691, endPoint y: 514, distance: 44.9
click at [692, 514] on div "References More routes from here" at bounding box center [684, 347] width 1368 height 560
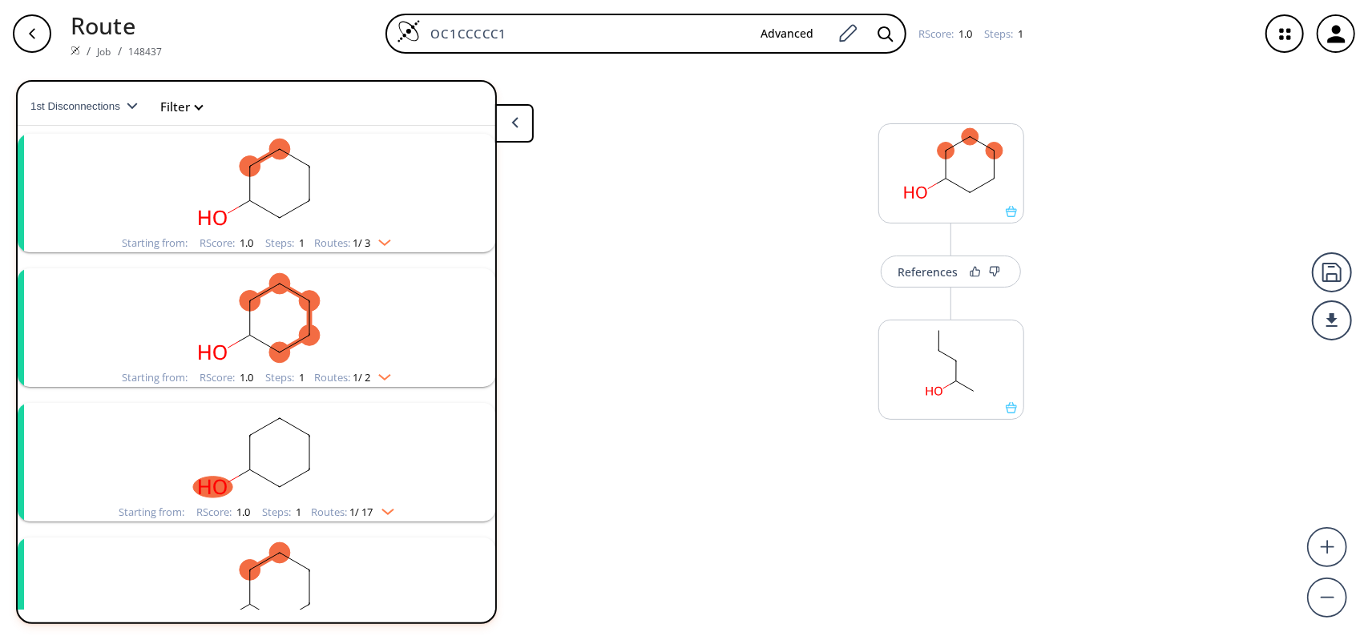
scroll to position [0, 0]
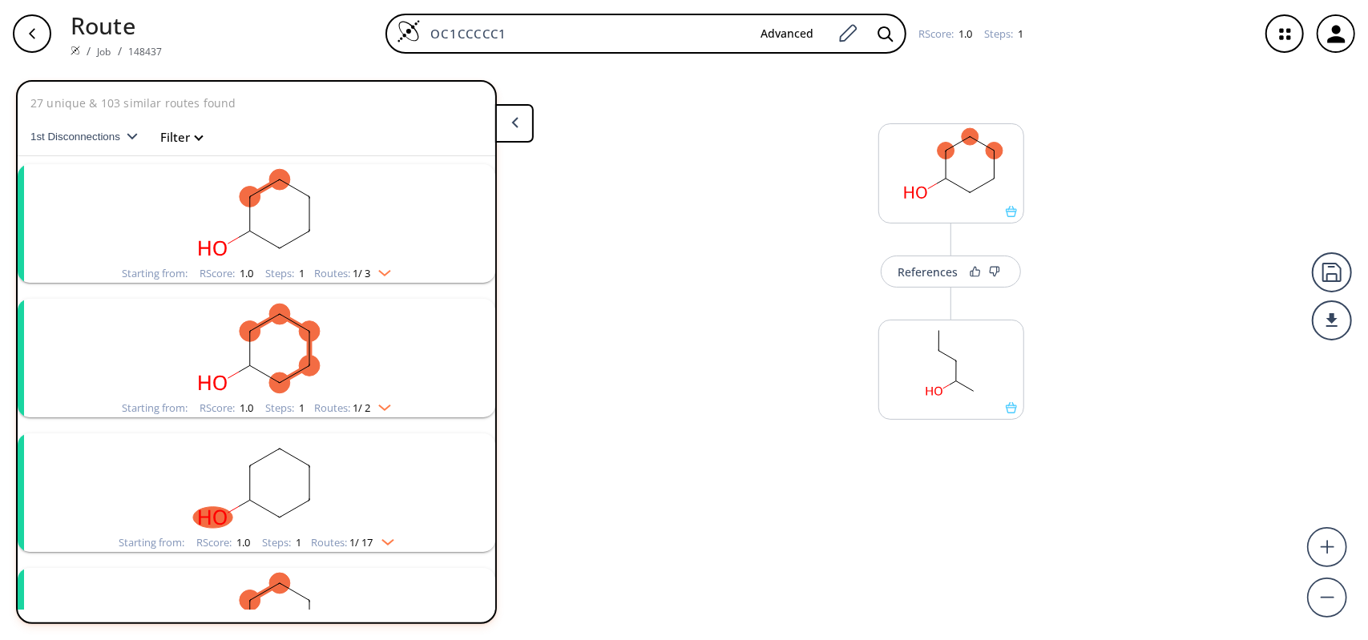
click at [131, 134] on icon "button" at bounding box center [132, 136] width 11 height 7
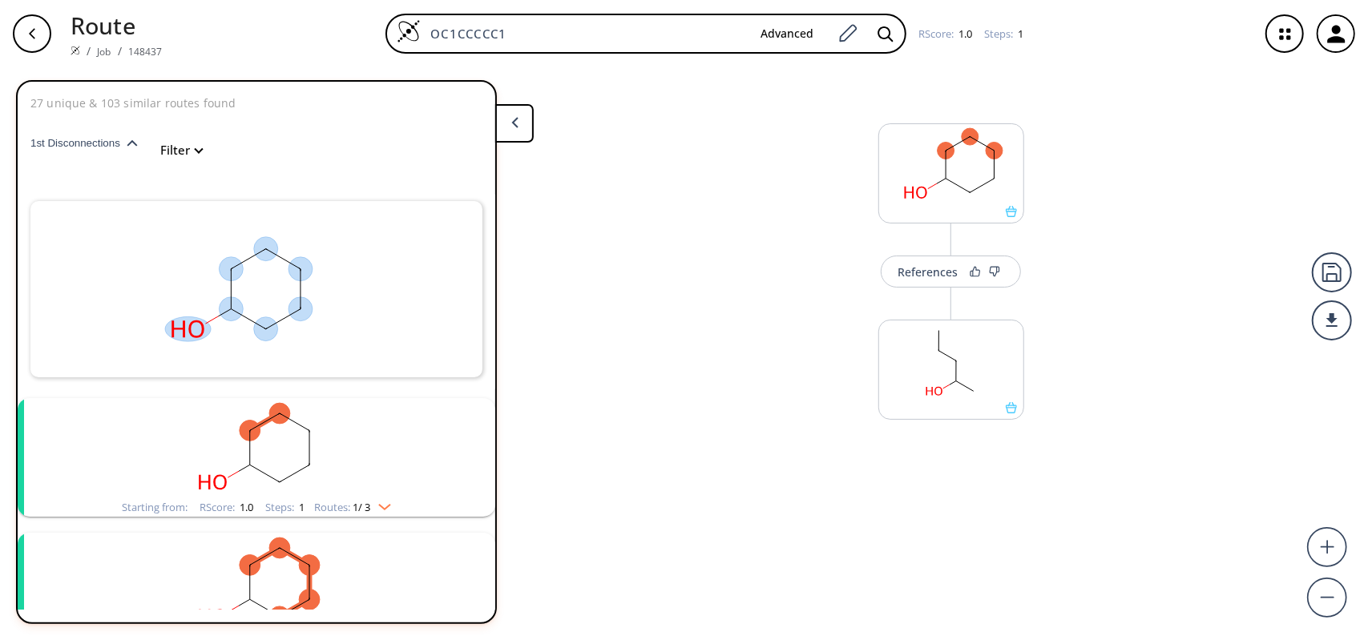
click at [129, 143] on polygon "button" at bounding box center [132, 143] width 10 height 6
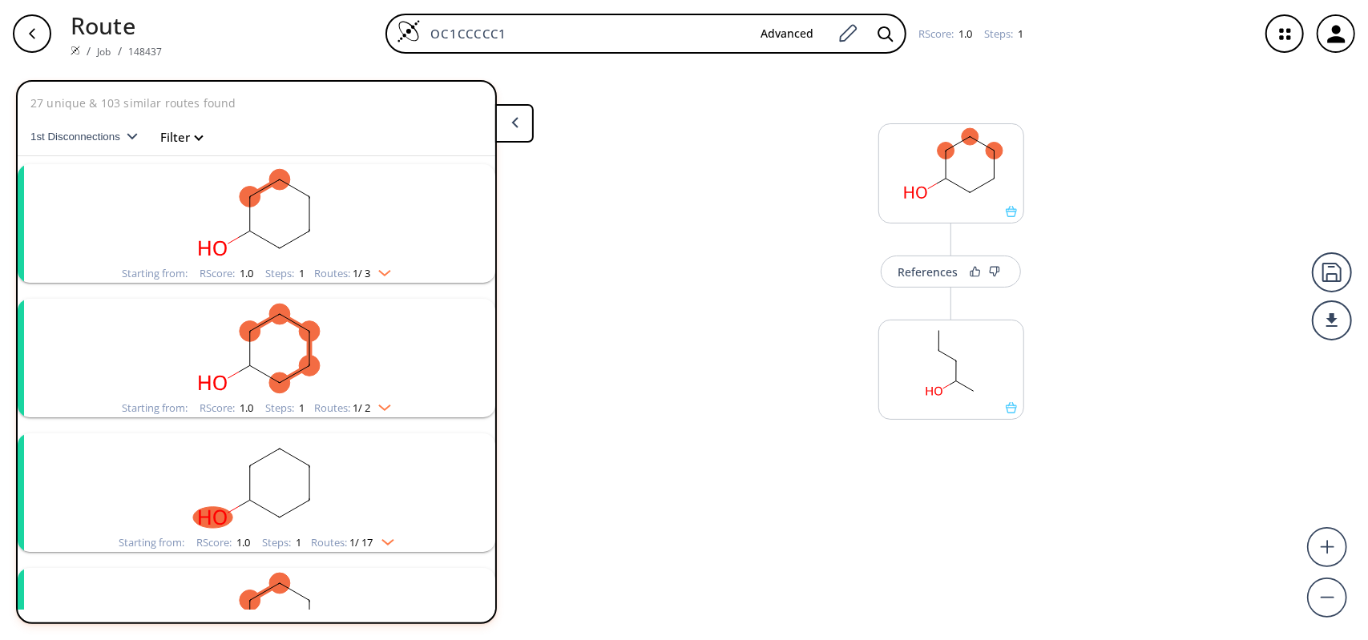
click at [723, 398] on div "References More routes from here" at bounding box center [684, 347] width 1368 height 560
click at [926, 267] on div "References" at bounding box center [927, 272] width 60 height 10
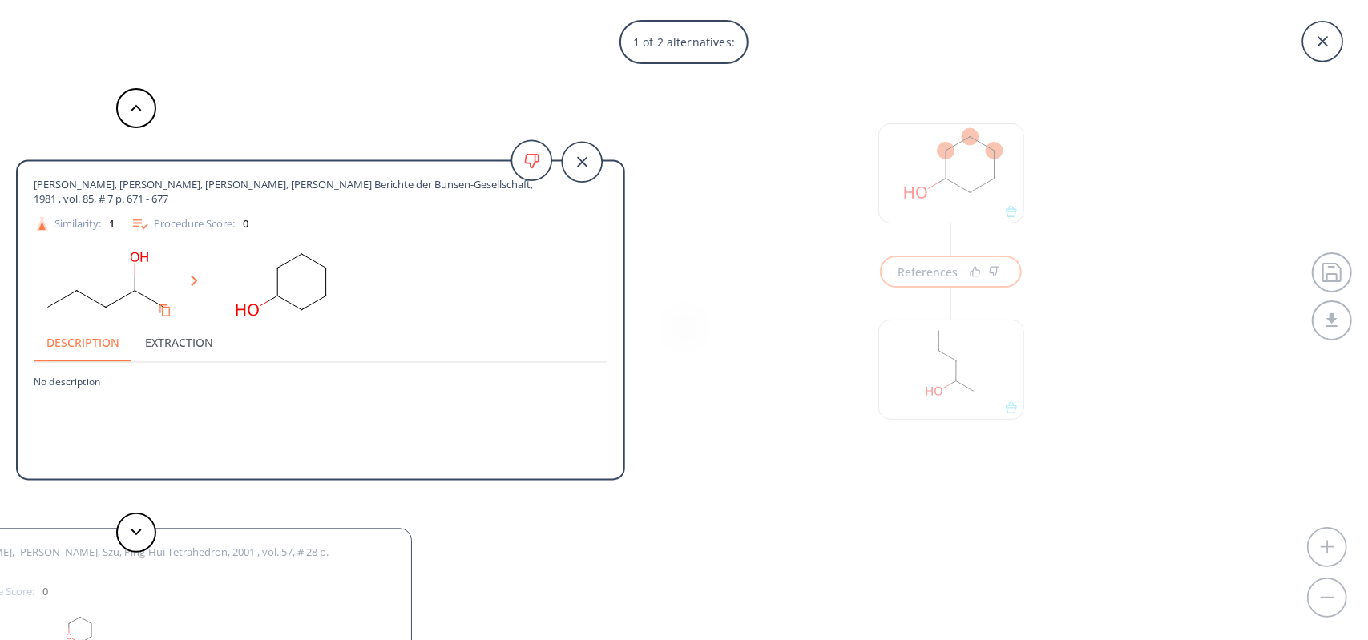
click at [800, 379] on div "1 of 2 alternatives: [PERSON_NAME], [PERSON_NAME], [PERSON_NAME], [PERSON_NAME]…" at bounding box center [684, 320] width 1368 height 640
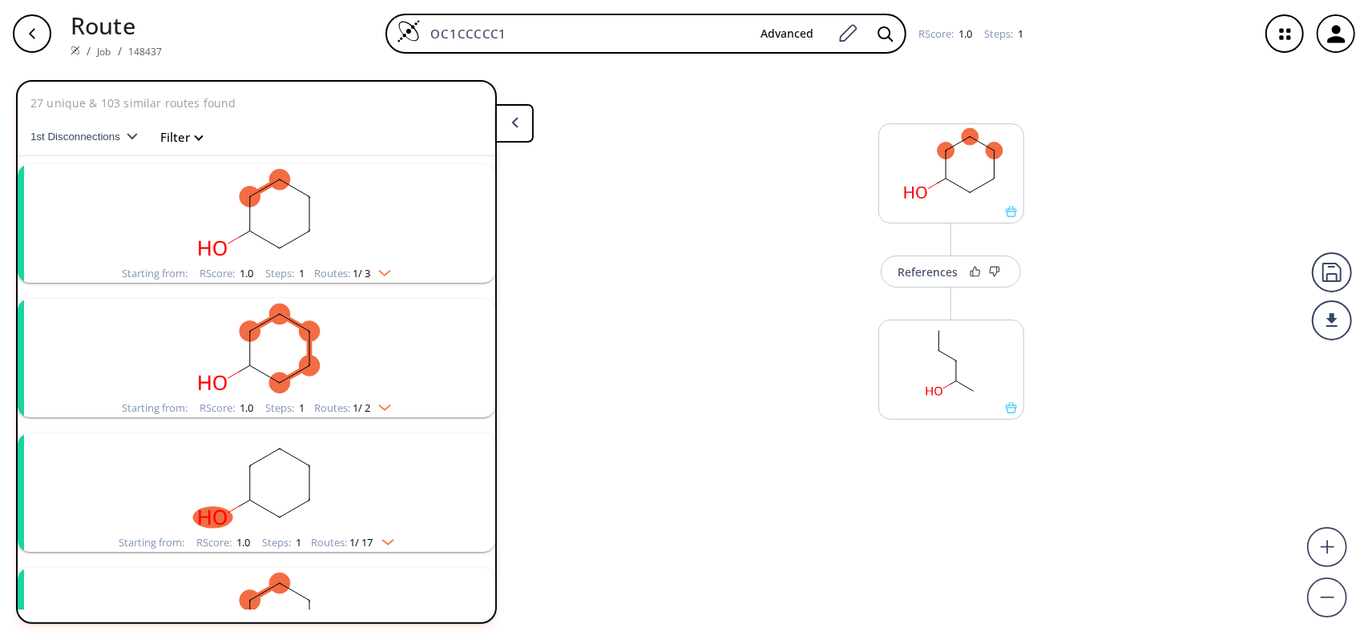
scroll to position [320, 0]
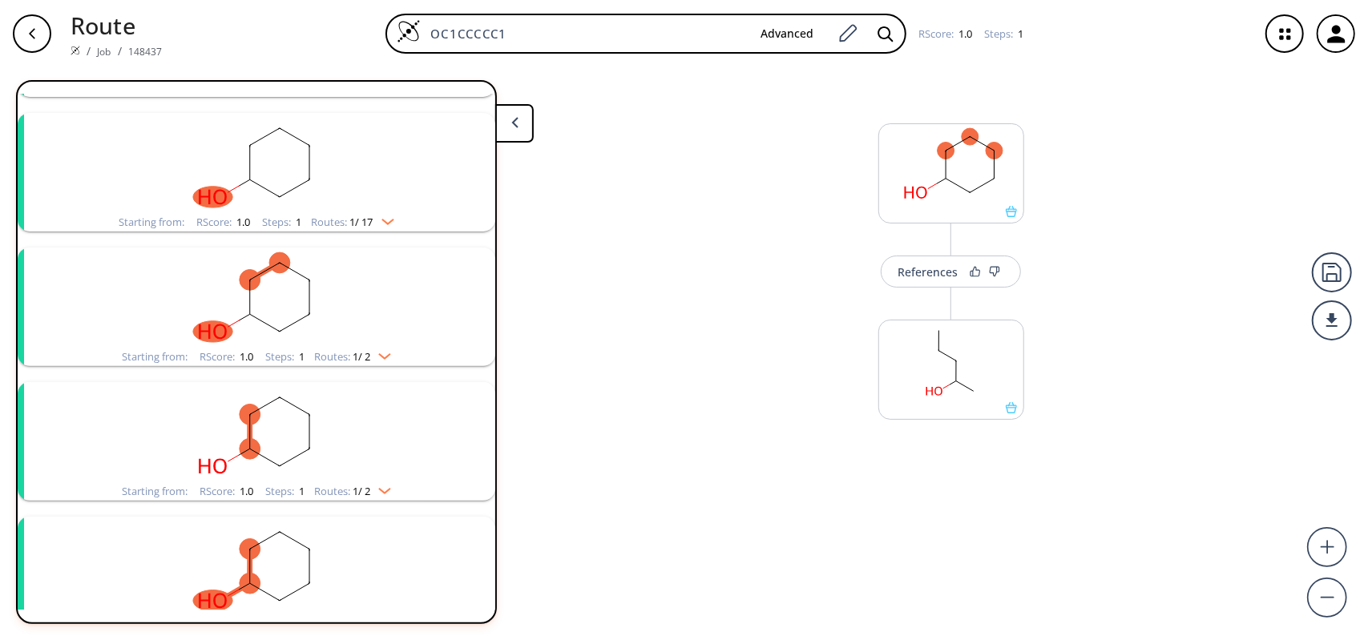
click at [376, 350] on img "clusters" at bounding box center [380, 353] width 21 height 13
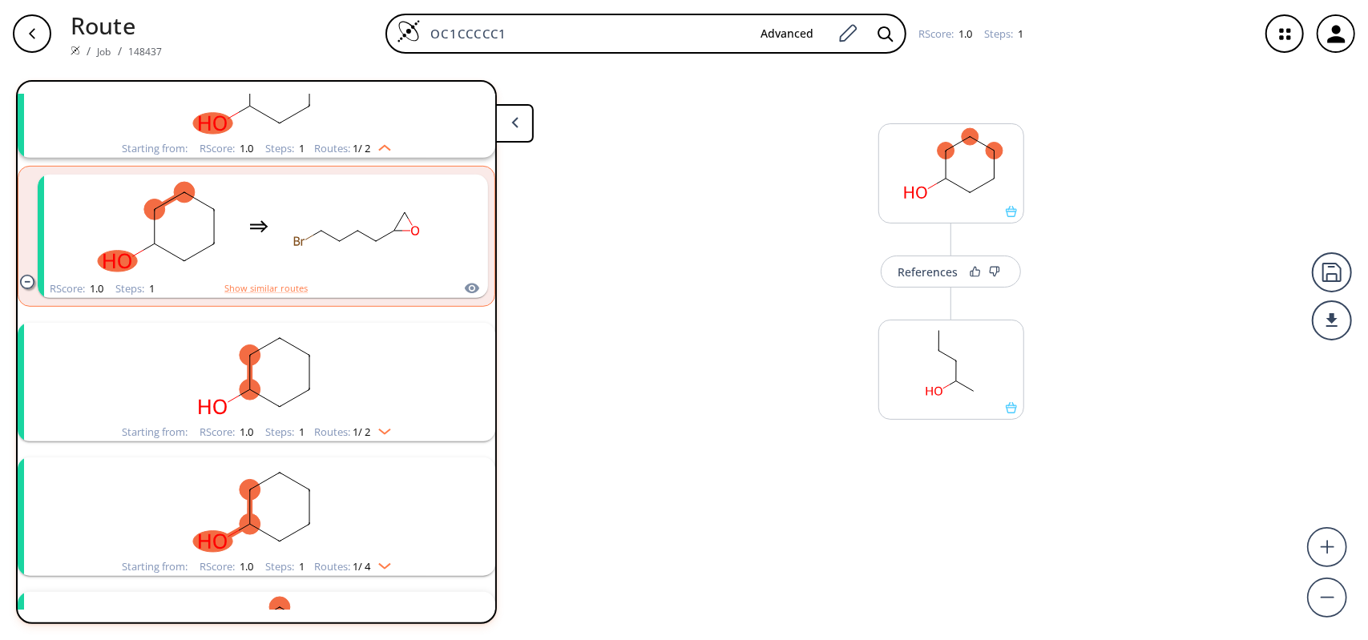
scroll to position [561, 0]
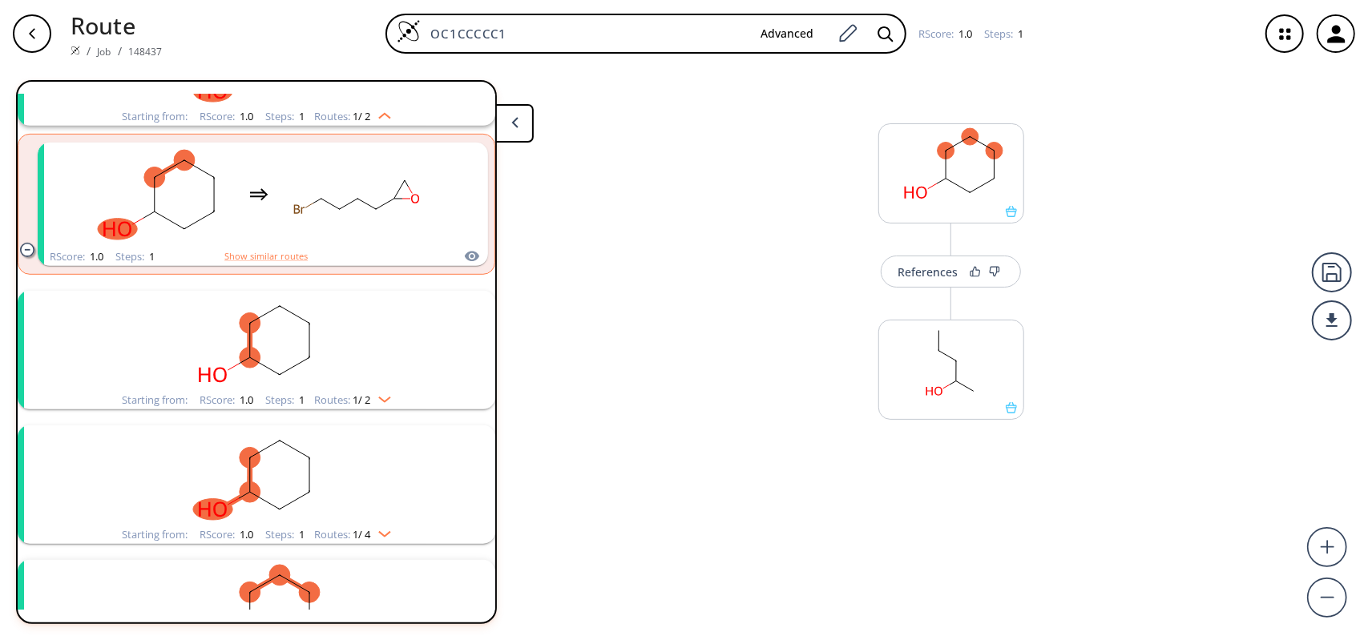
click at [386, 390] on img "clusters" at bounding box center [380, 396] width 21 height 13
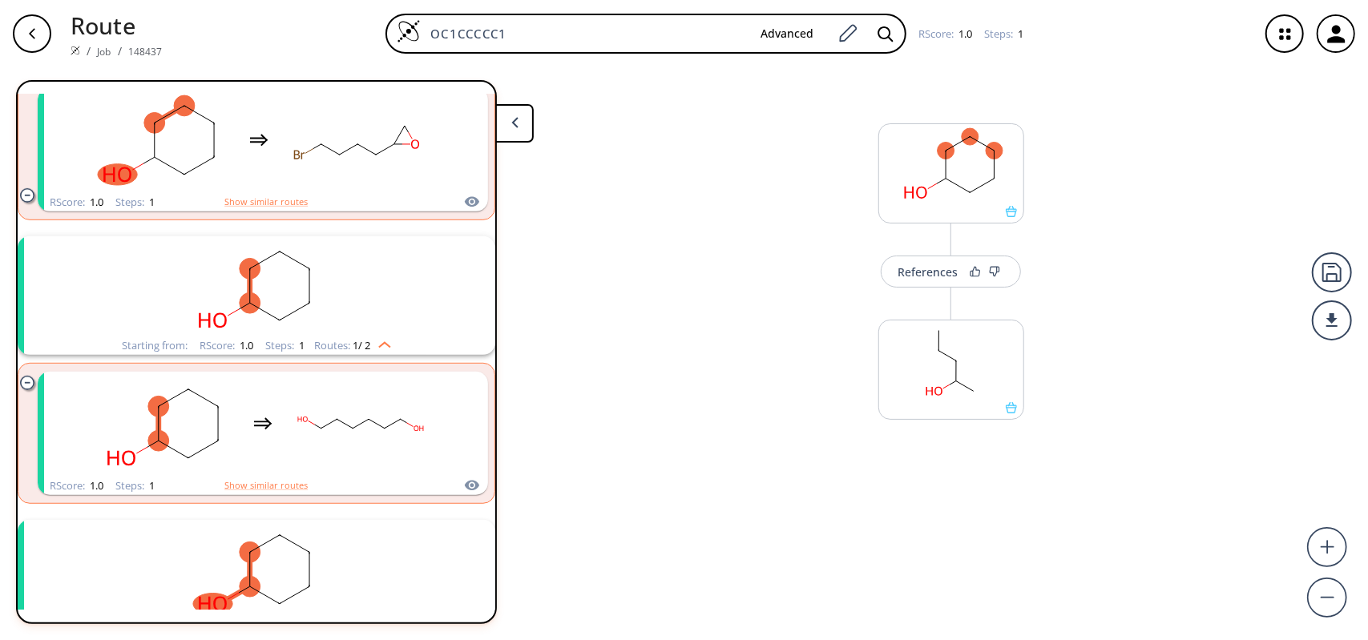
scroll to position [641, 0]
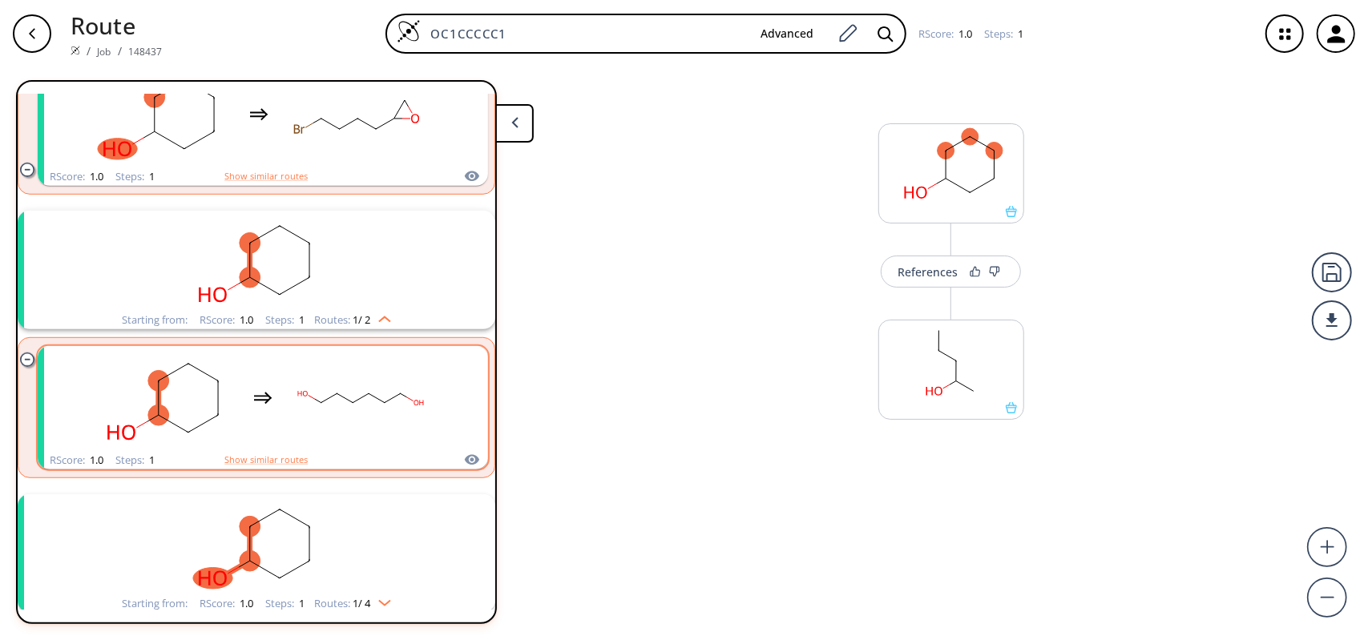
click at [296, 409] on rect "clusters" at bounding box center [360, 399] width 144 height 100
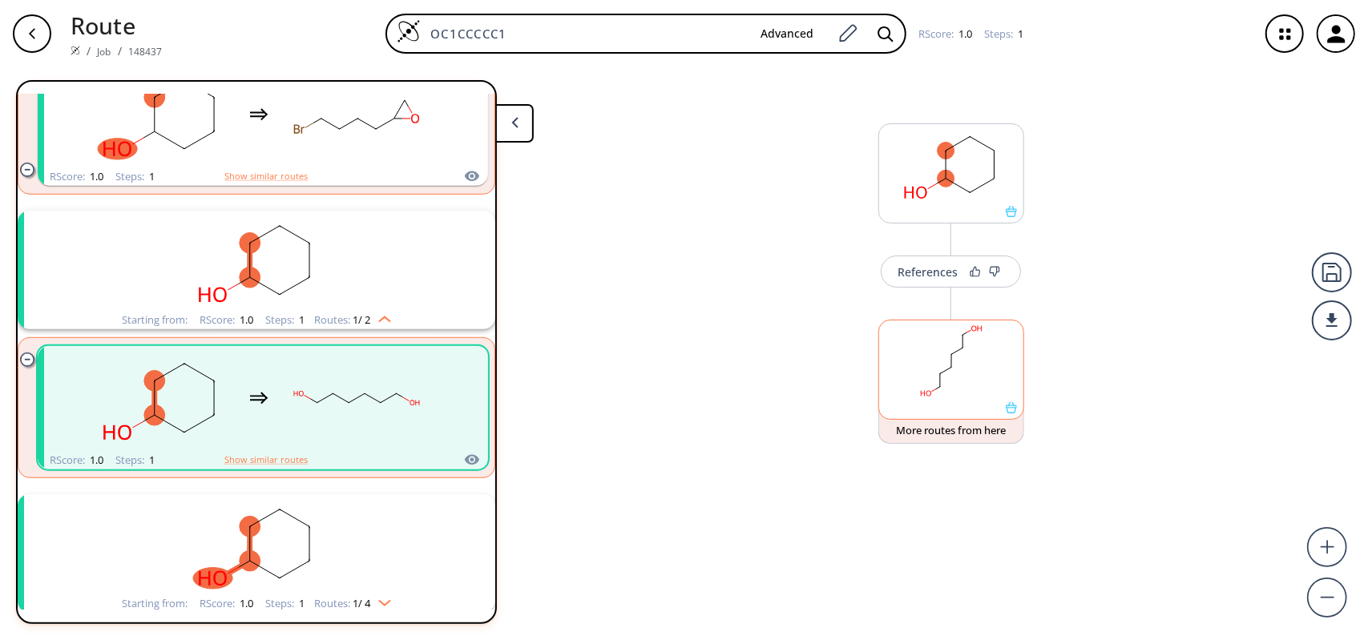
click at [930, 360] on rect at bounding box center [951, 361] width 144 height 82
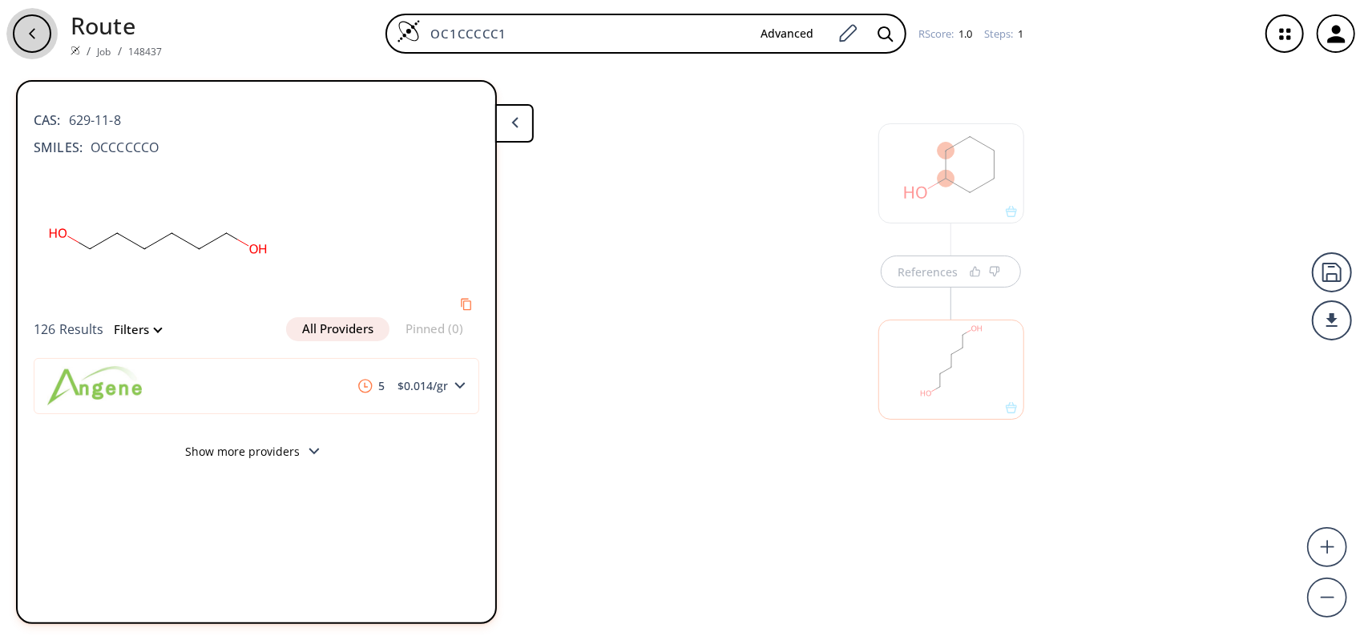
click at [34, 42] on div "button" at bounding box center [32, 33] width 38 height 38
click at [42, 38] on div "button" at bounding box center [32, 33] width 38 height 38
click at [41, 38] on div "button" at bounding box center [32, 33] width 38 height 38
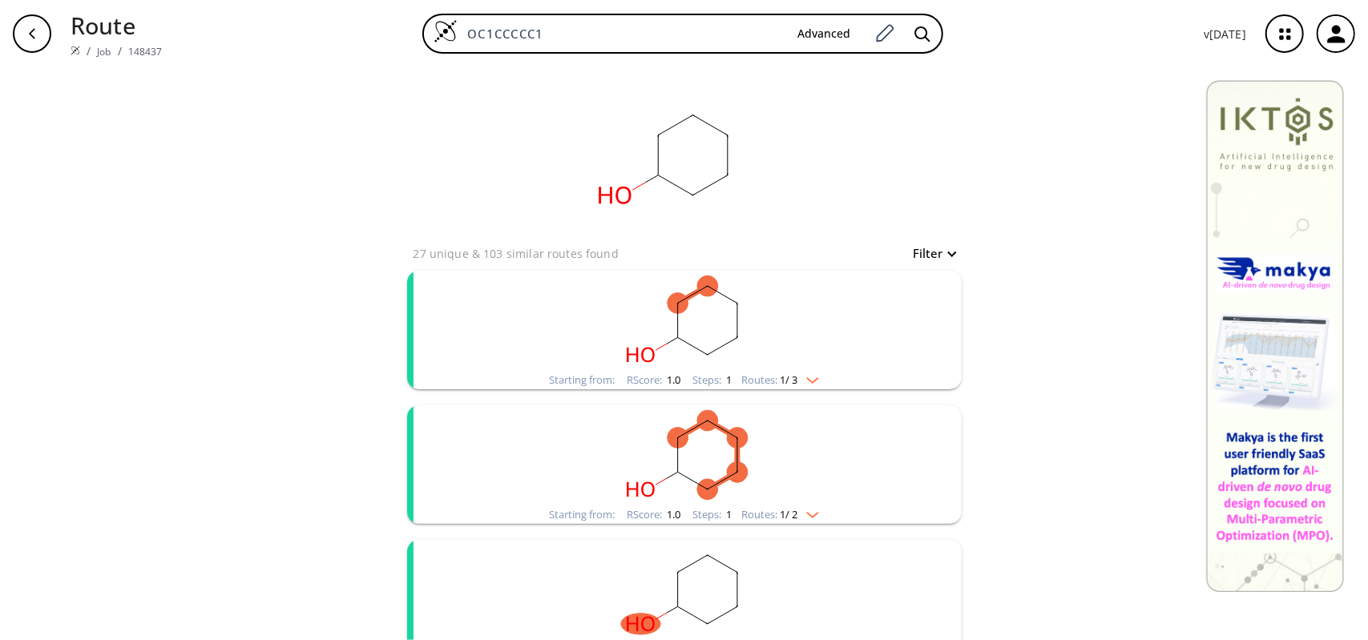
click at [31, 34] on icon "button" at bounding box center [32, 33] width 6 height 10
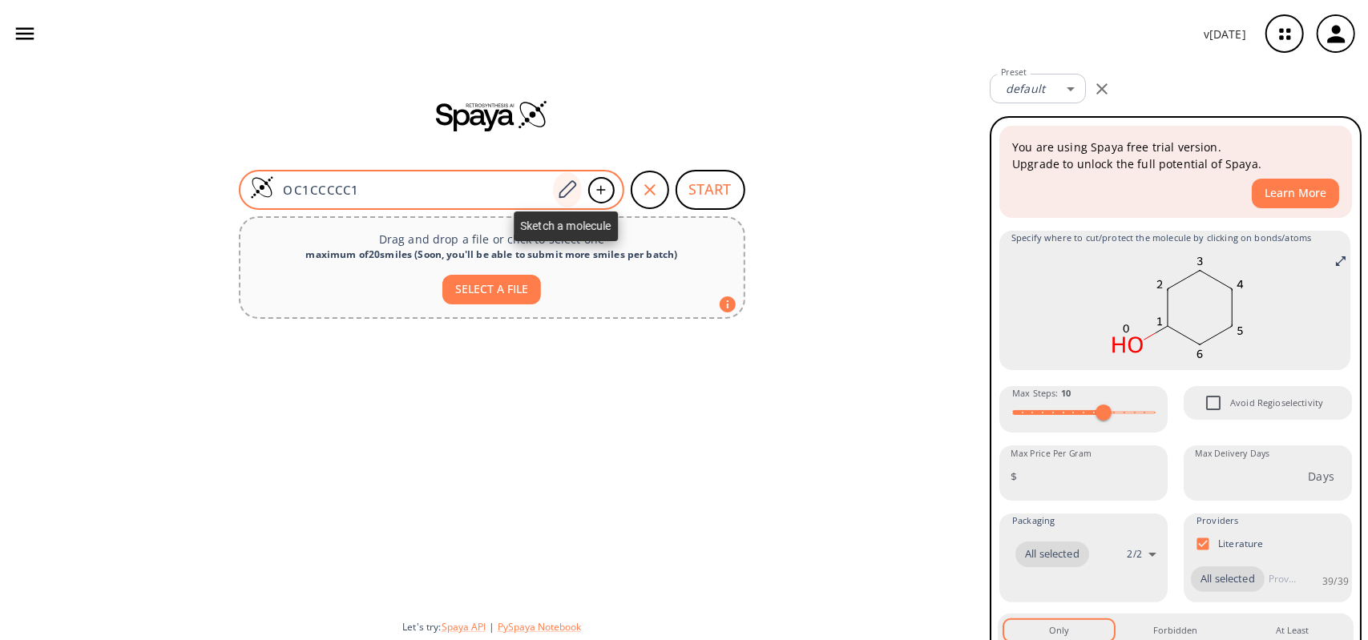
click at [568, 179] on icon at bounding box center [567, 189] width 22 height 21
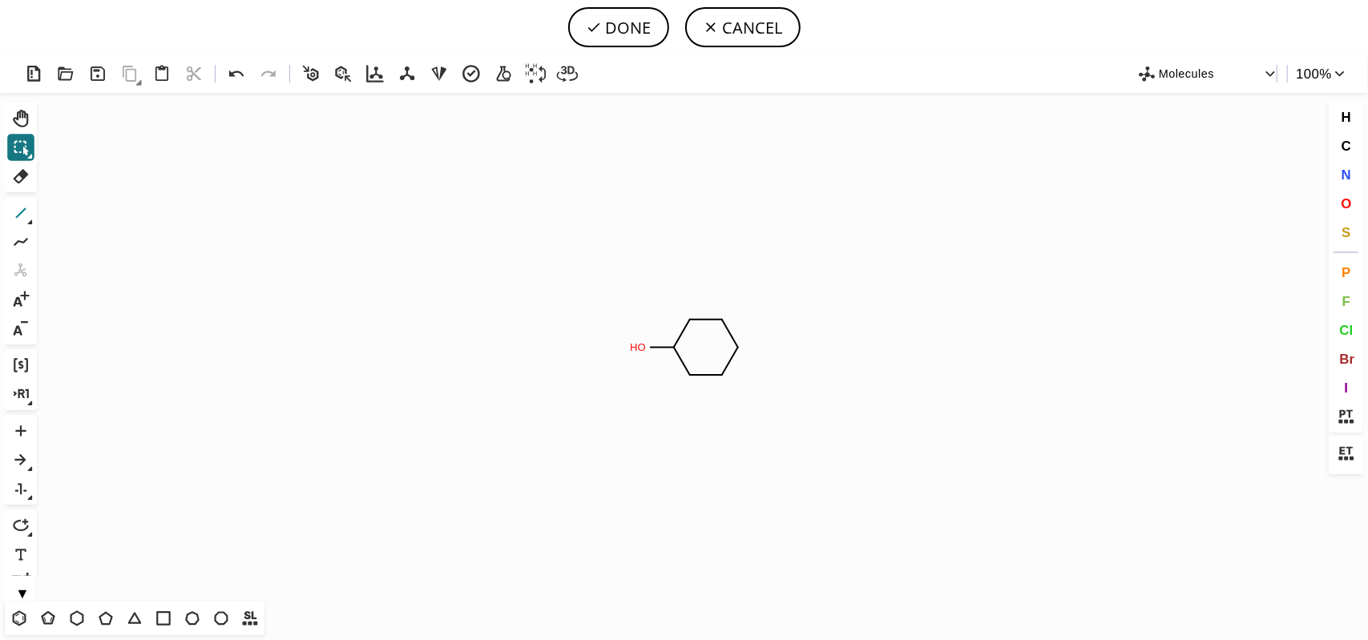
click at [15, 216] on icon at bounding box center [20, 213] width 21 height 21
click at [27, 216] on icon at bounding box center [20, 213] width 21 height 21
click at [80, 218] on icon at bounding box center [83, 214] width 10 height 12
click at [614, 18] on button "DONE" at bounding box center [618, 27] width 101 height 40
type input "O=C1CCCCC1"
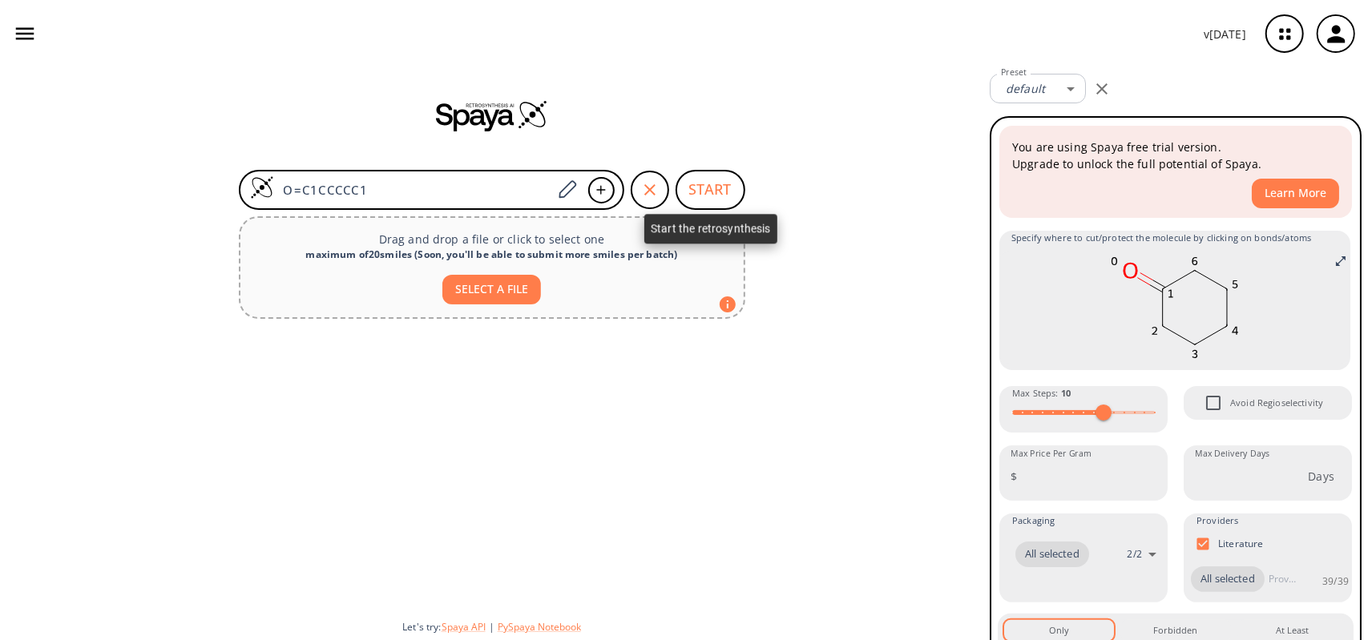
click at [721, 183] on button "START" at bounding box center [710, 190] width 70 height 40
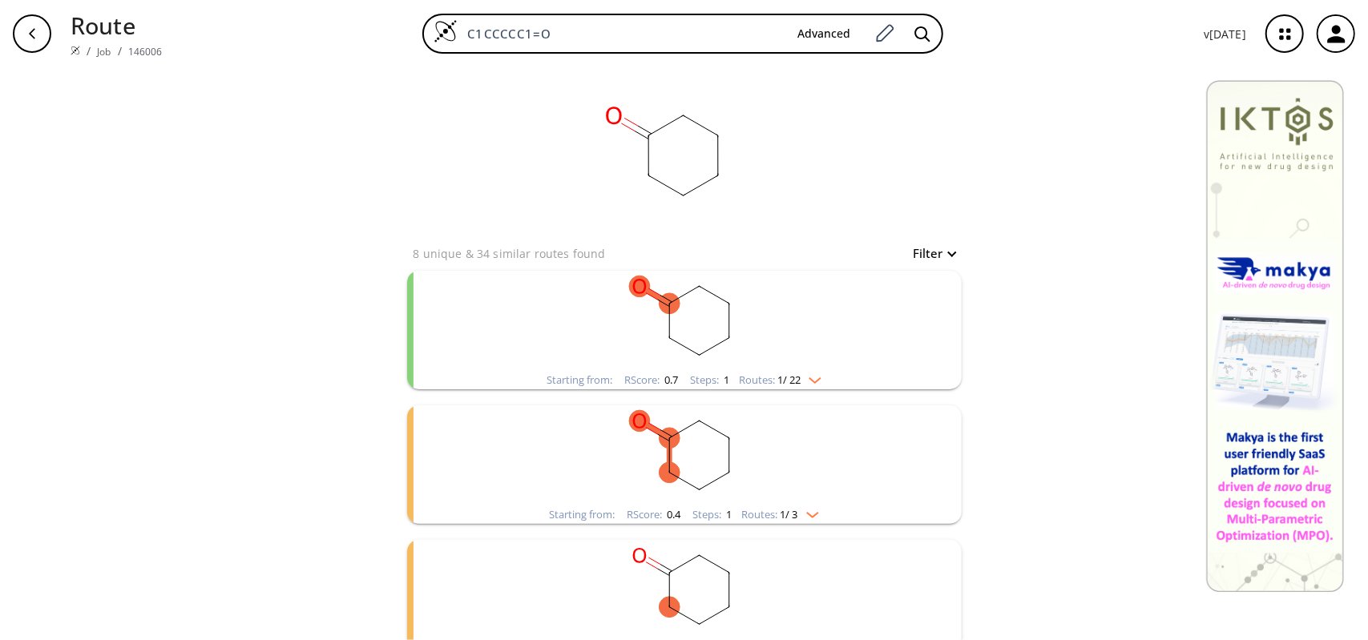
click at [798, 371] on div "clusters" at bounding box center [684, 321] width 417 height 100
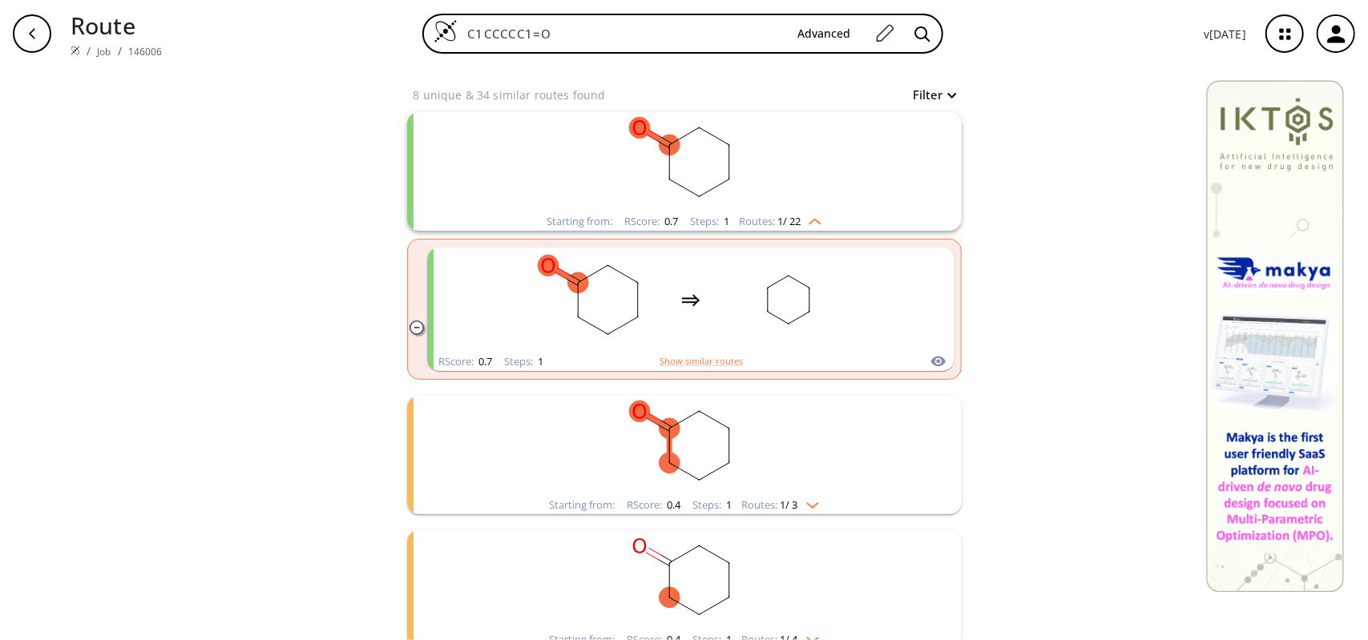
scroll to position [240, 0]
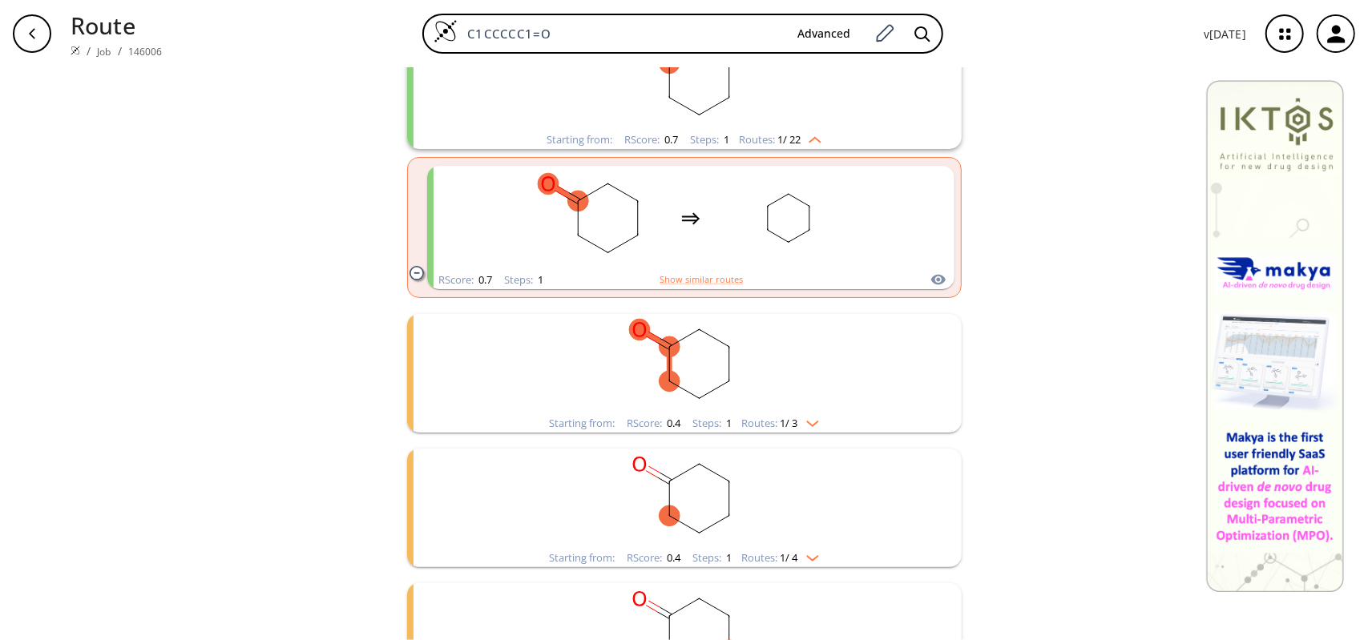
click at [815, 422] on img "clusters" at bounding box center [808, 420] width 21 height 13
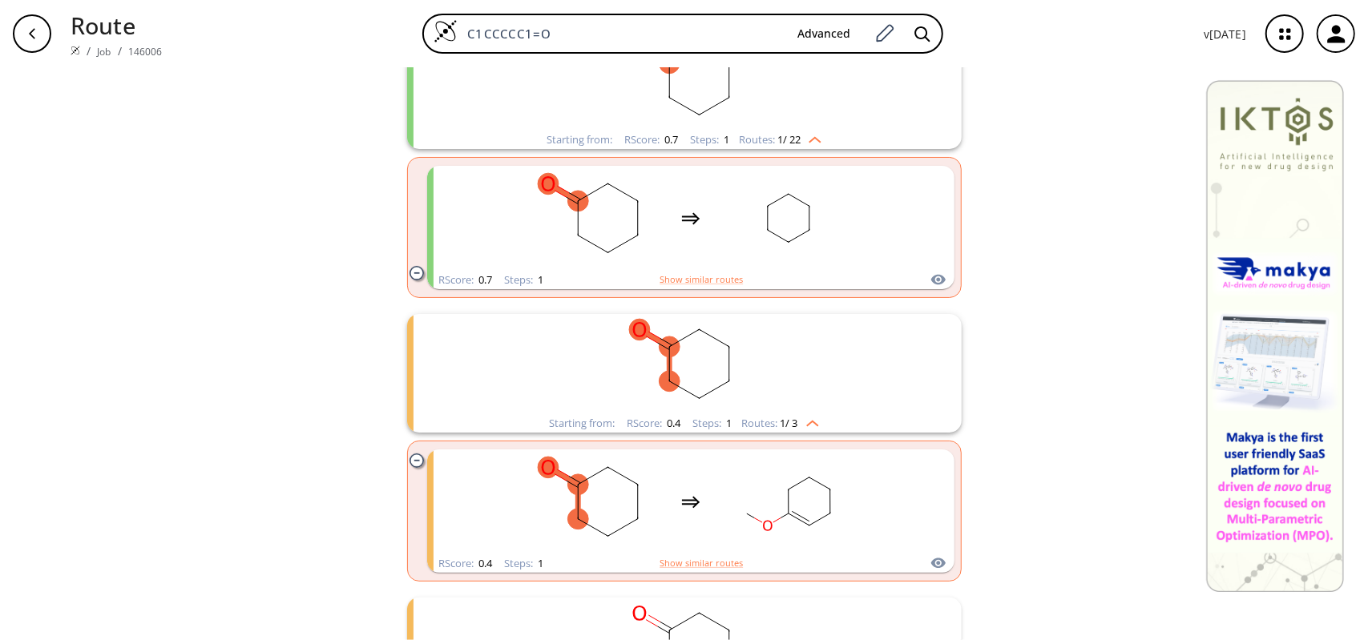
scroll to position [0, 0]
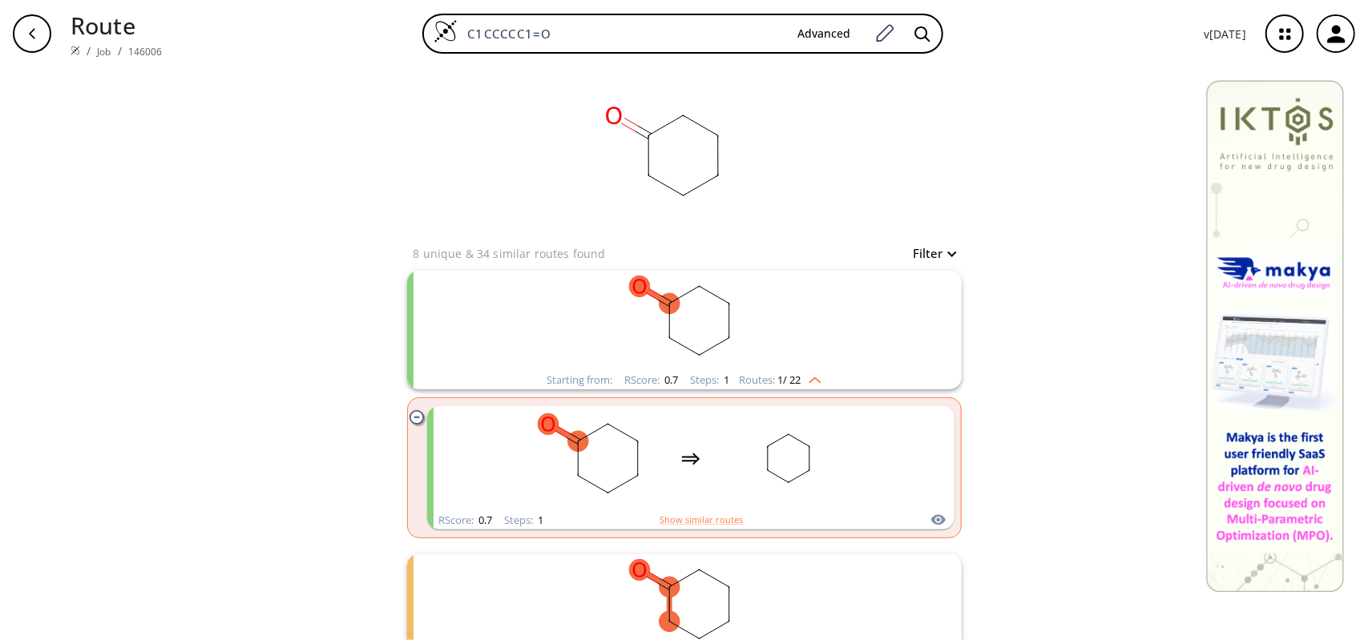
click at [934, 248] on button "Filter" at bounding box center [929, 254] width 51 height 12
click at [934, 246] on div at bounding box center [684, 320] width 1368 height 640
click at [747, 467] on rect "clusters" at bounding box center [788, 459] width 144 height 100
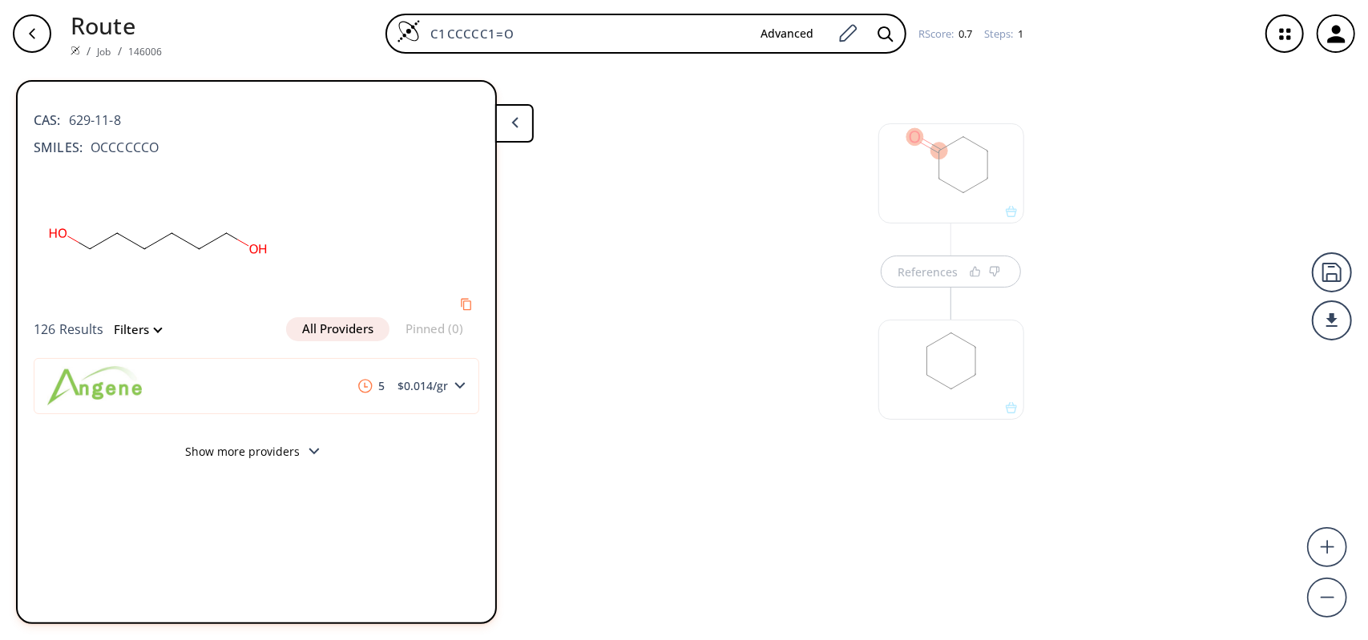
click at [876, 356] on div at bounding box center [951, 362] width 162 height 180
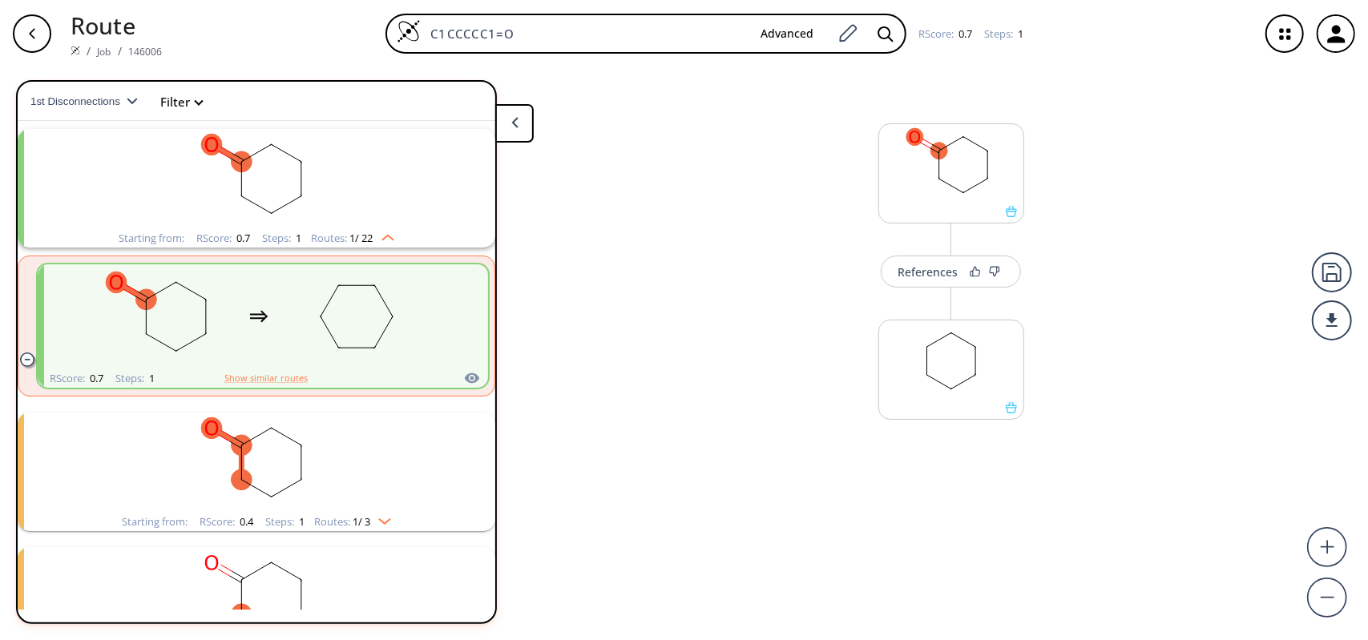
scroll to position [36, 0]
click at [1016, 414] on div at bounding box center [951, 370] width 146 height 100
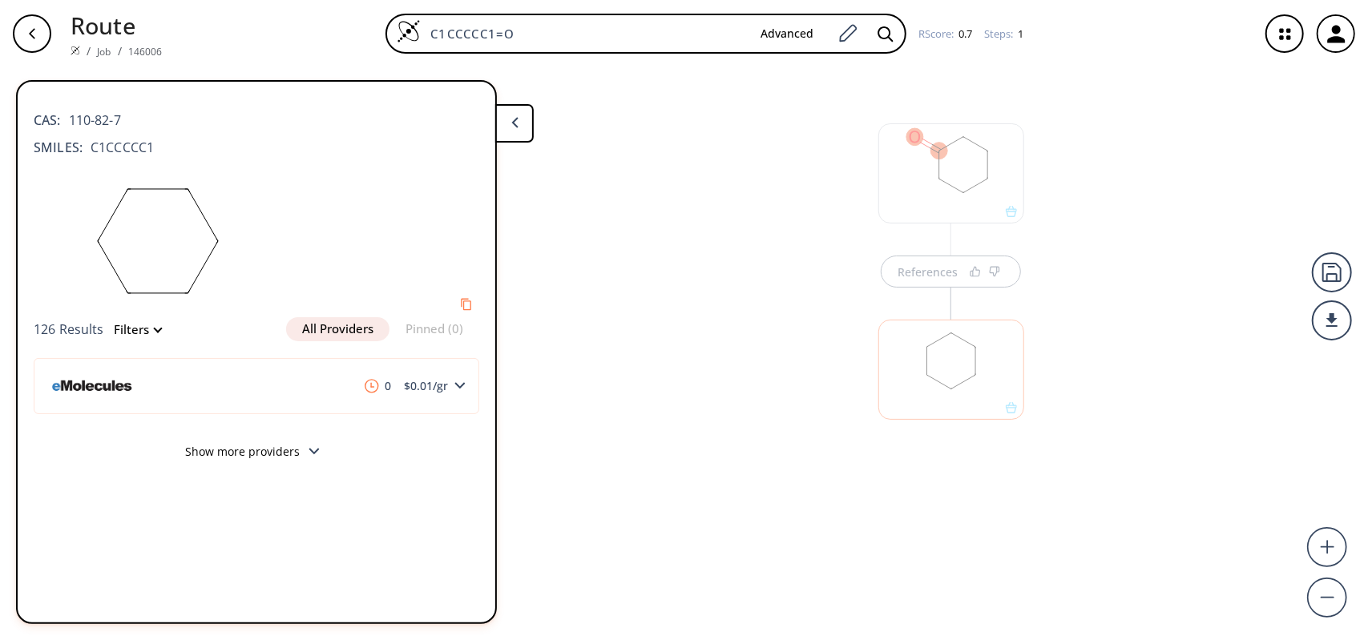
click at [280, 454] on button "Show more providers" at bounding box center [256, 454] width 445 height 38
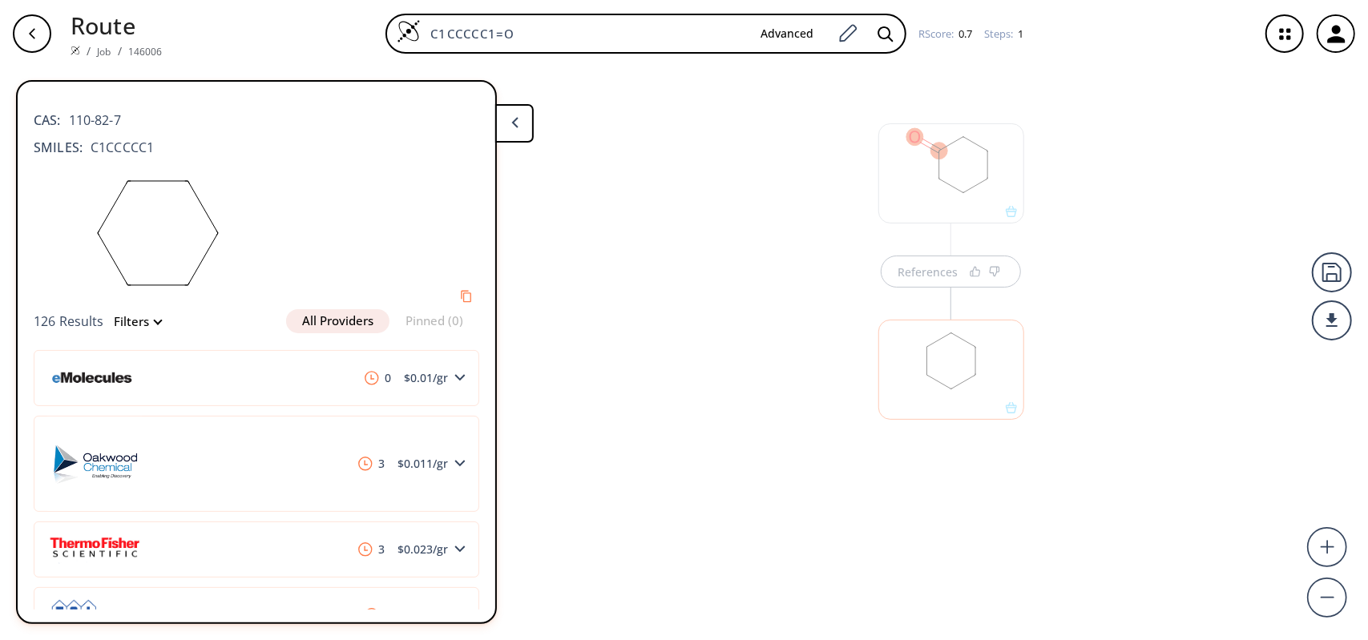
click at [735, 313] on div "References" at bounding box center [684, 347] width 1368 height 560
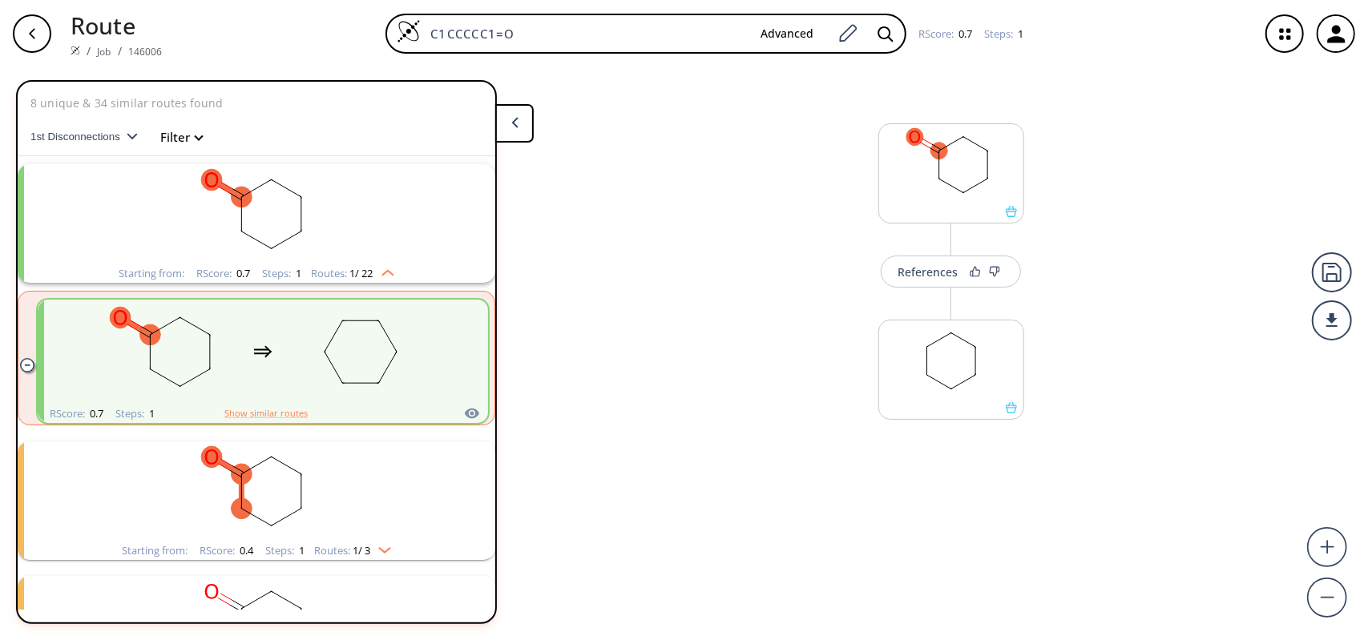
scroll to position [36, 0]
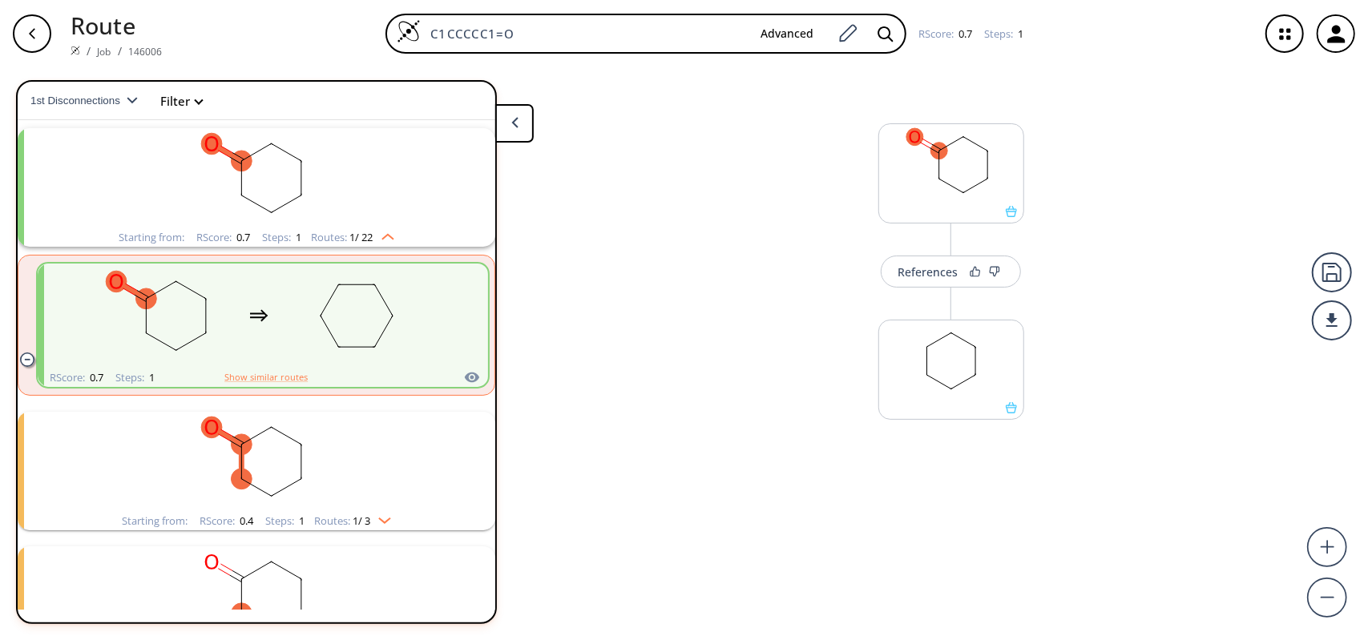
click at [175, 107] on button "Filter" at bounding box center [176, 101] width 51 height 12
click at [189, 99] on div at bounding box center [275, 352] width 518 height 544
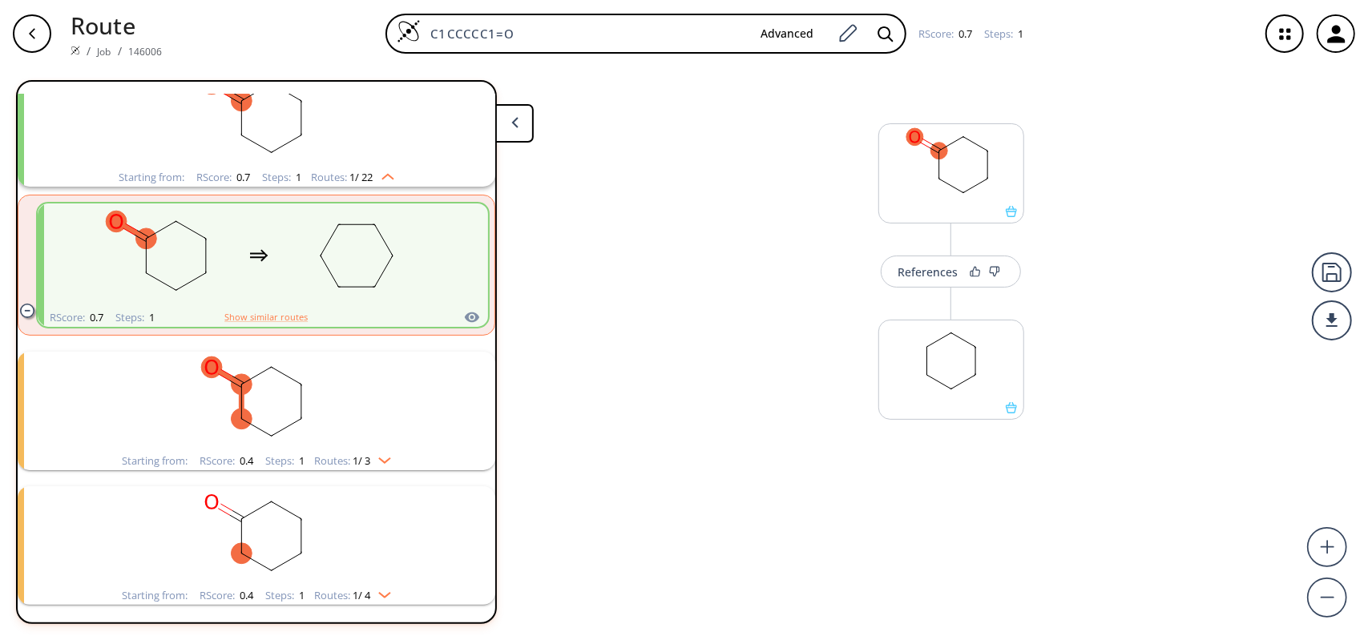
scroll to position [276, 0]
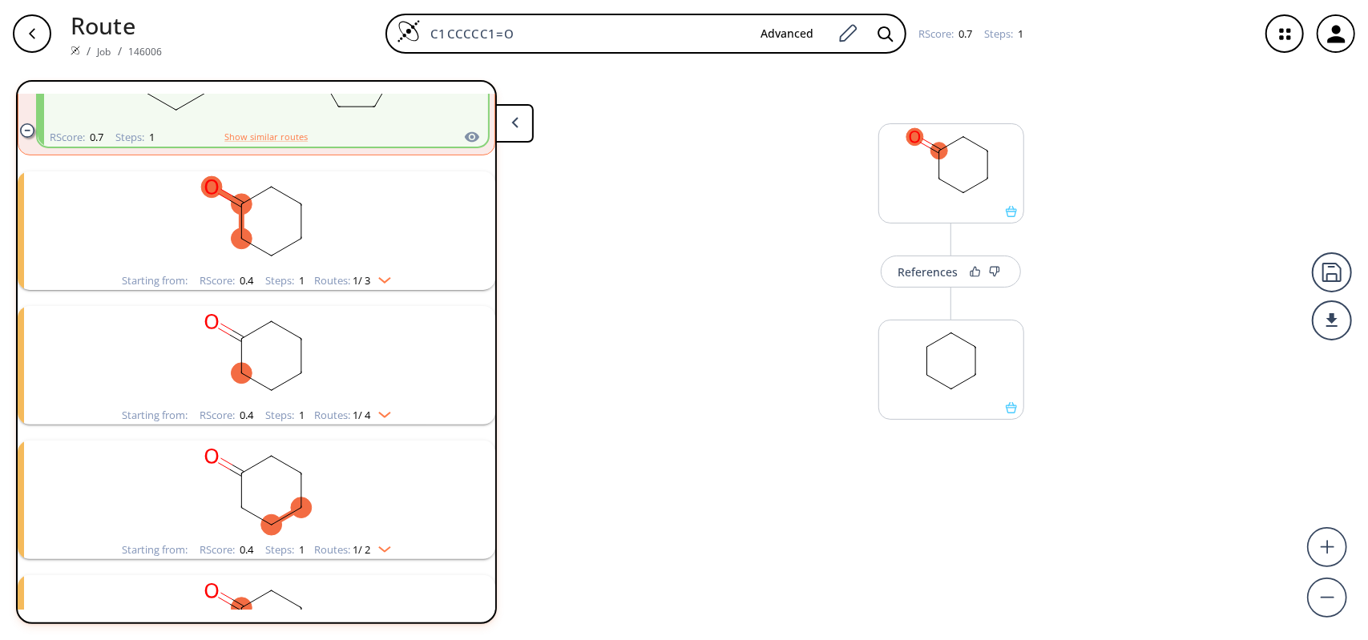
click at [385, 272] on img "clusters" at bounding box center [380, 277] width 21 height 13
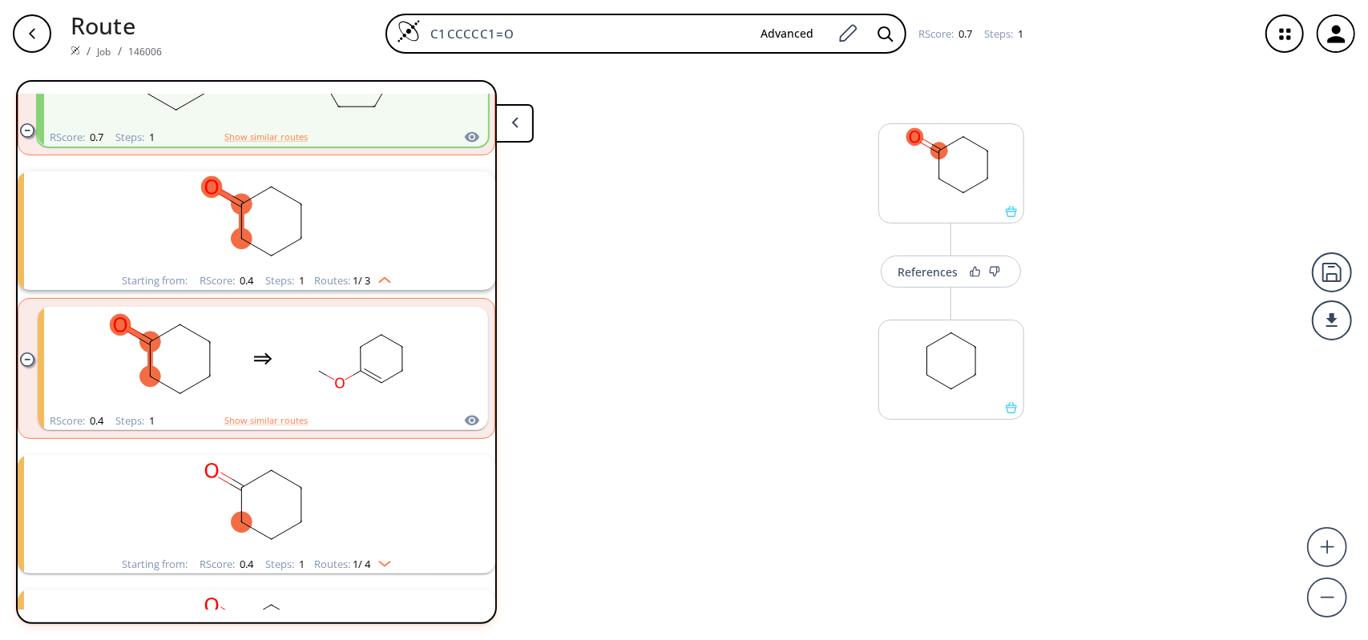
click at [383, 278] on img "clusters" at bounding box center [380, 277] width 21 height 13
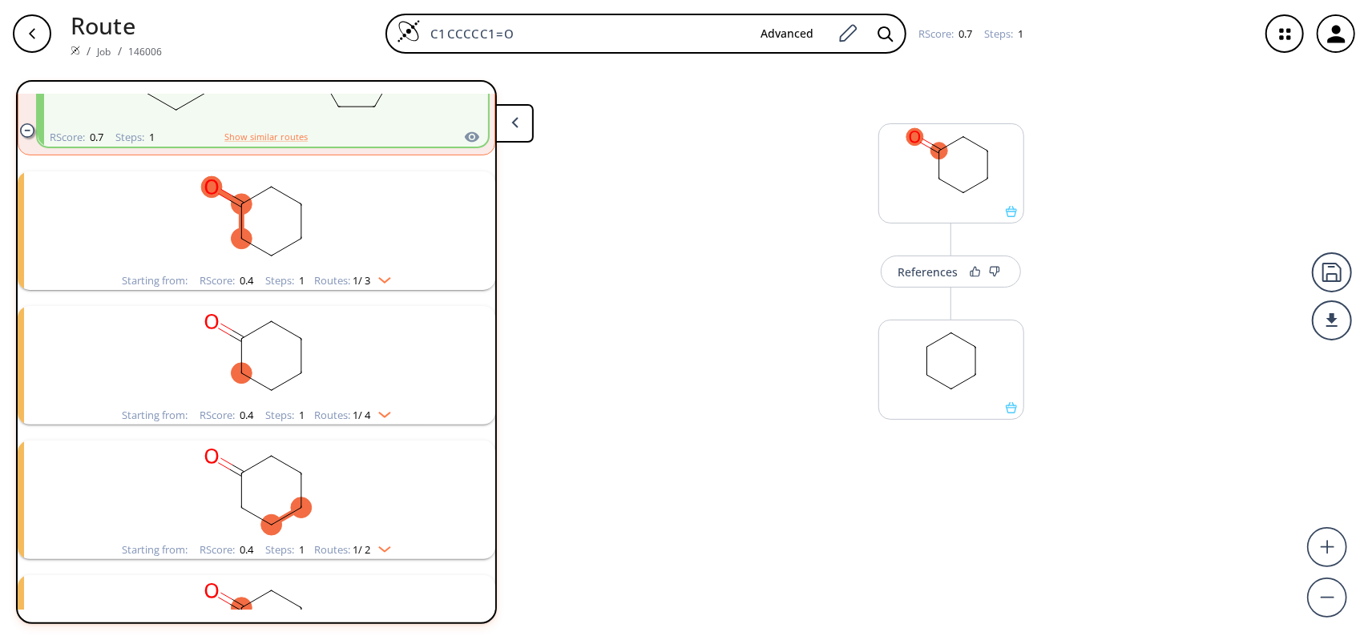
click at [388, 409] on img "clusters" at bounding box center [380, 411] width 21 height 13
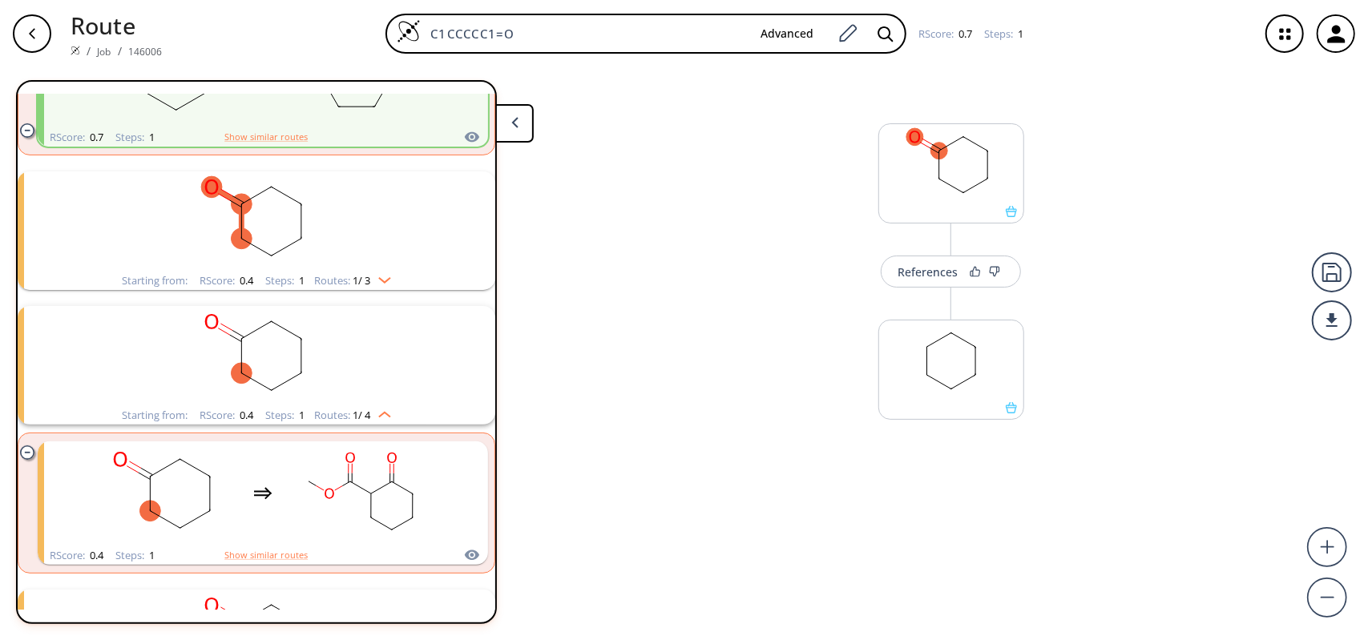
click at [388, 409] on img "clusters" at bounding box center [380, 411] width 21 height 13
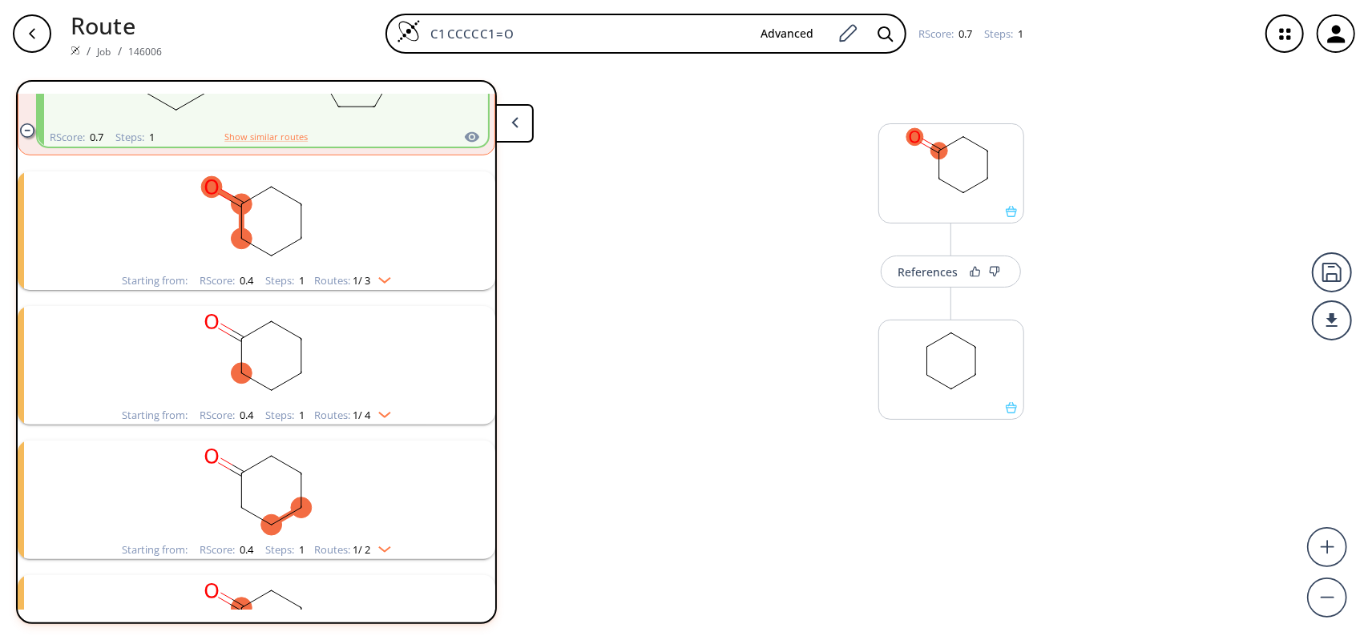
click at [386, 547] on img "clusters" at bounding box center [380, 546] width 21 height 13
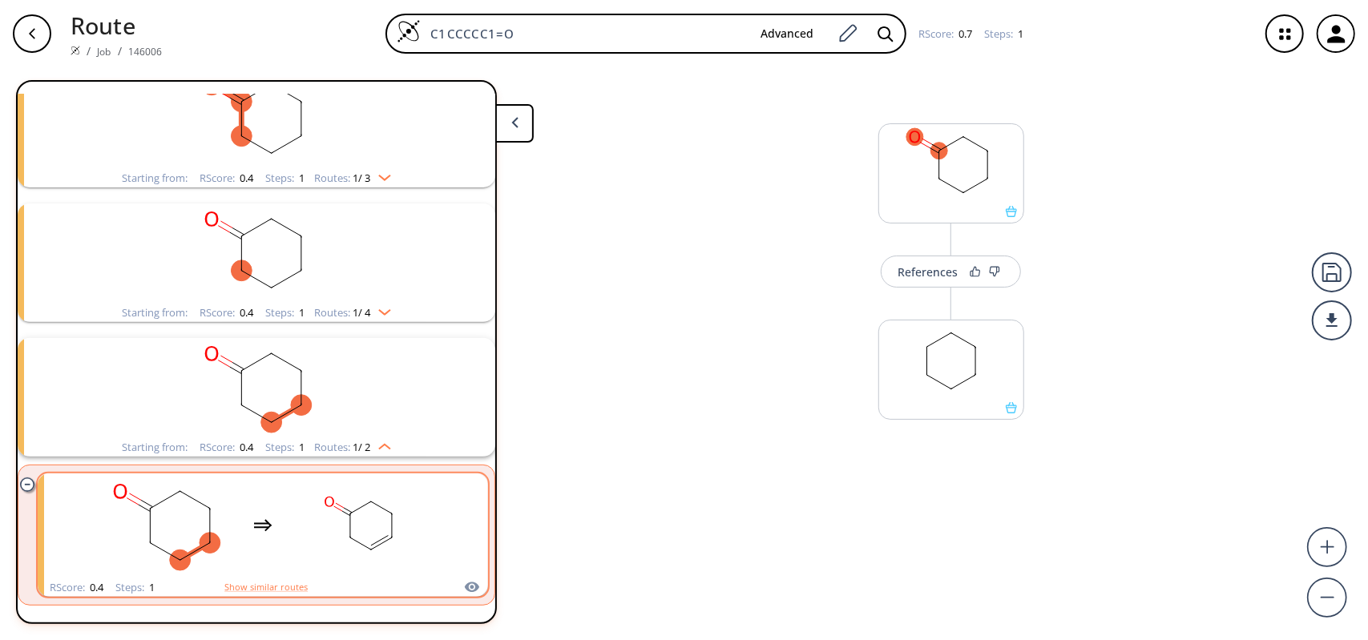
scroll to position [437, 0]
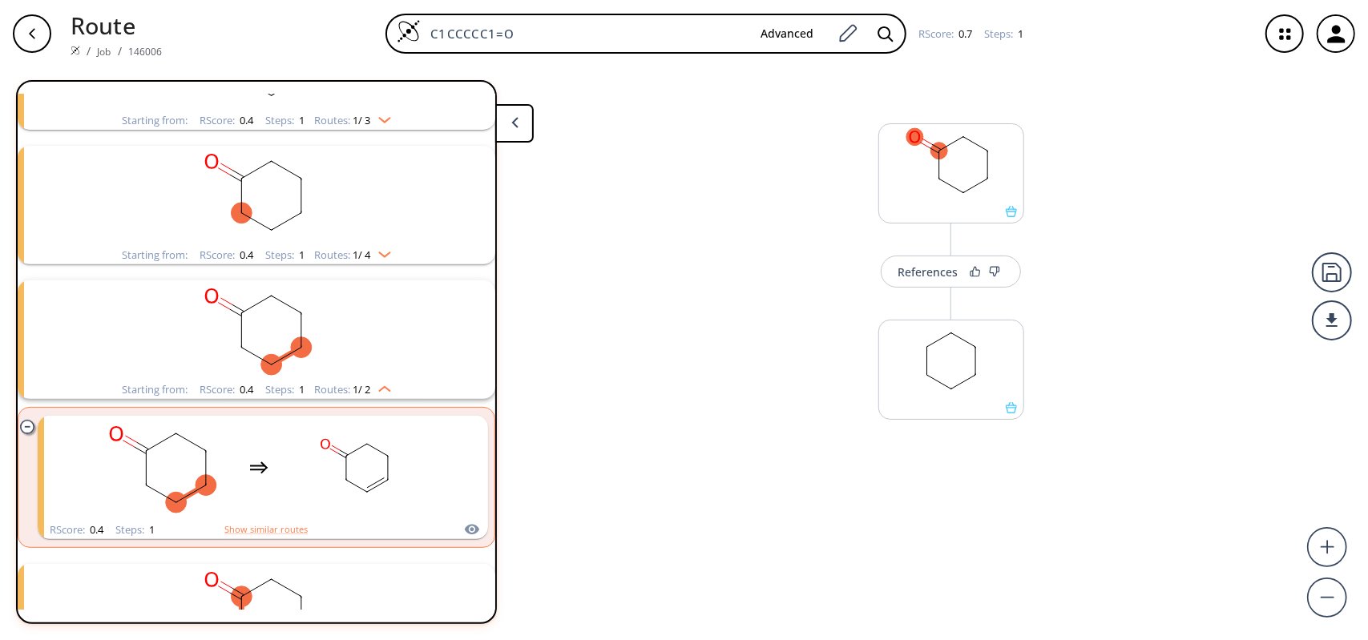
click at [380, 385] on img "clusters" at bounding box center [380, 386] width 21 height 13
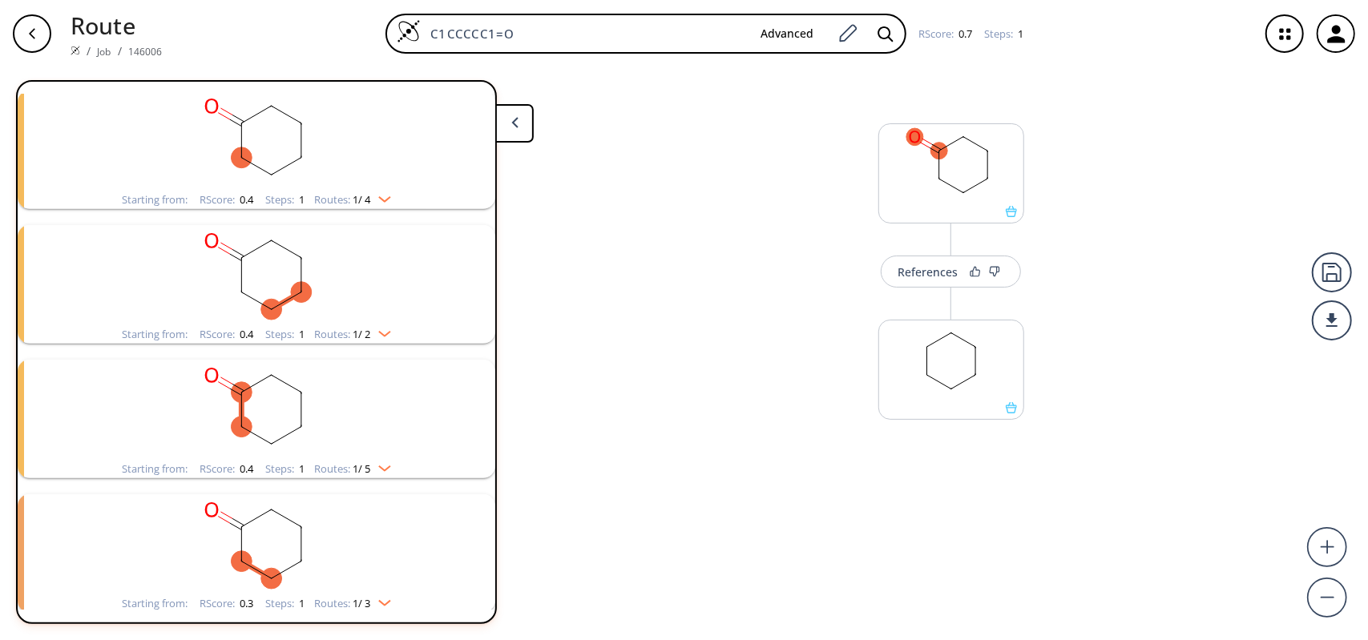
scroll to position [517, 0]
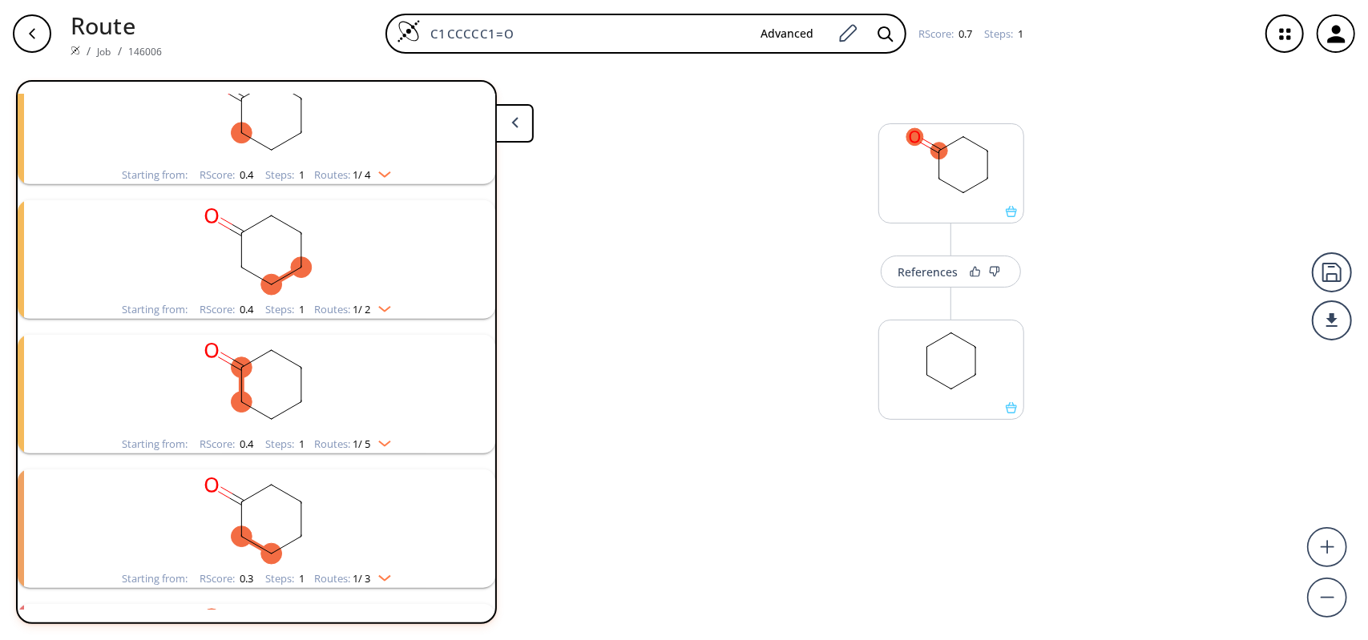
click at [385, 440] on img "clusters" at bounding box center [380, 440] width 21 height 13
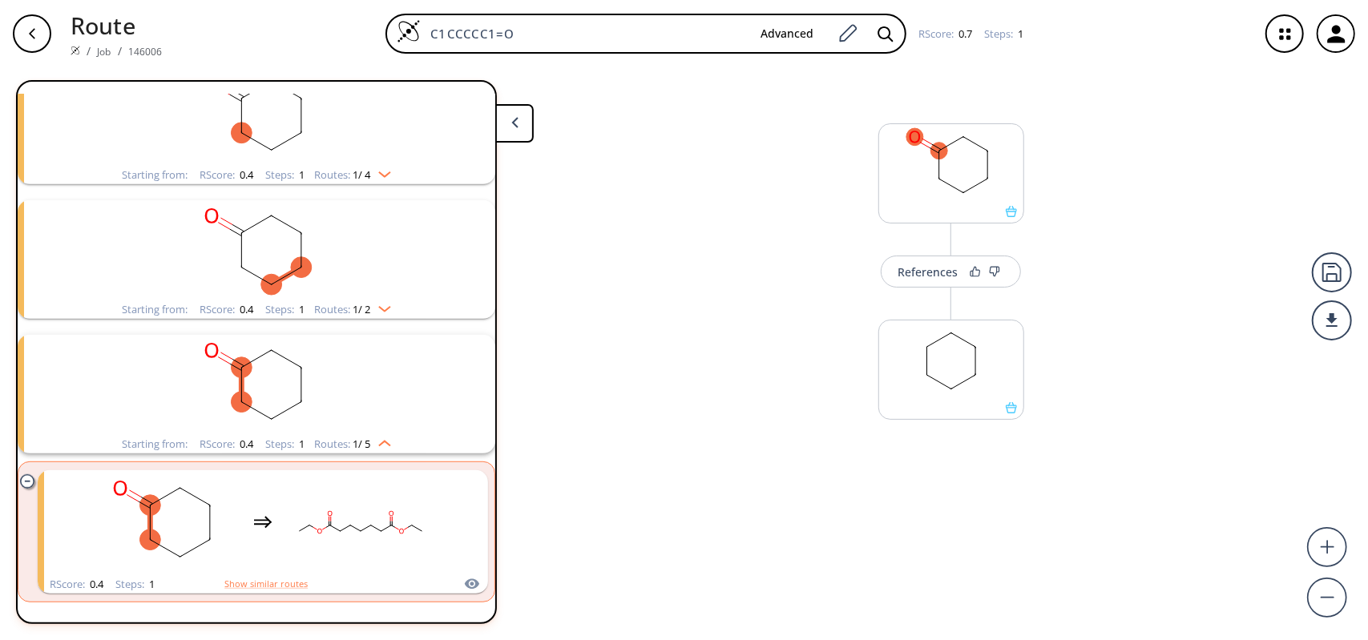
click at [382, 439] on img "clusters" at bounding box center [380, 440] width 21 height 13
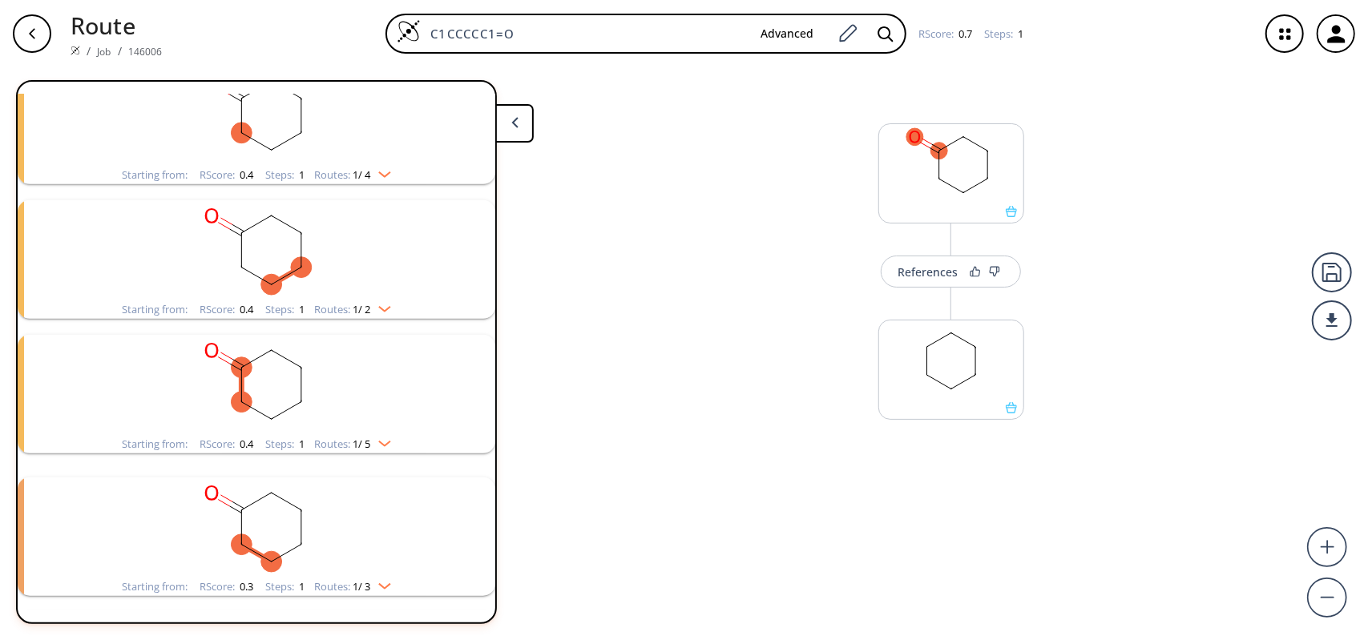
scroll to position [597, 0]
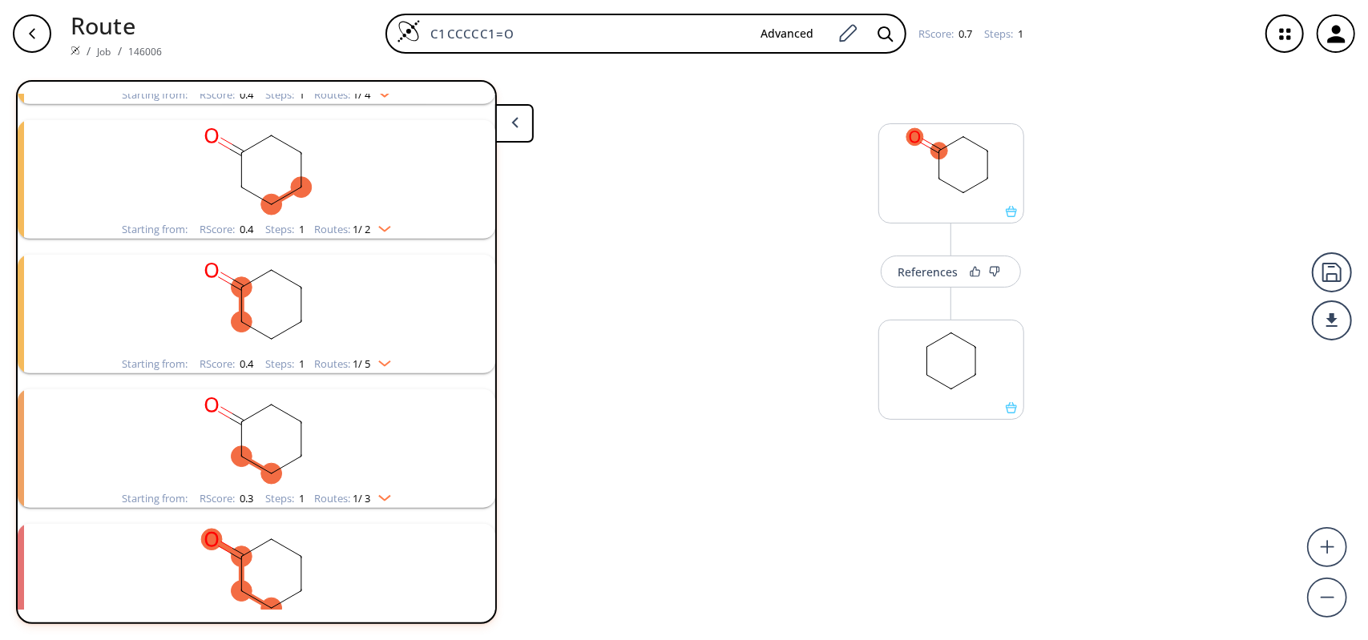
click at [388, 491] on img "clusters" at bounding box center [380, 495] width 21 height 13
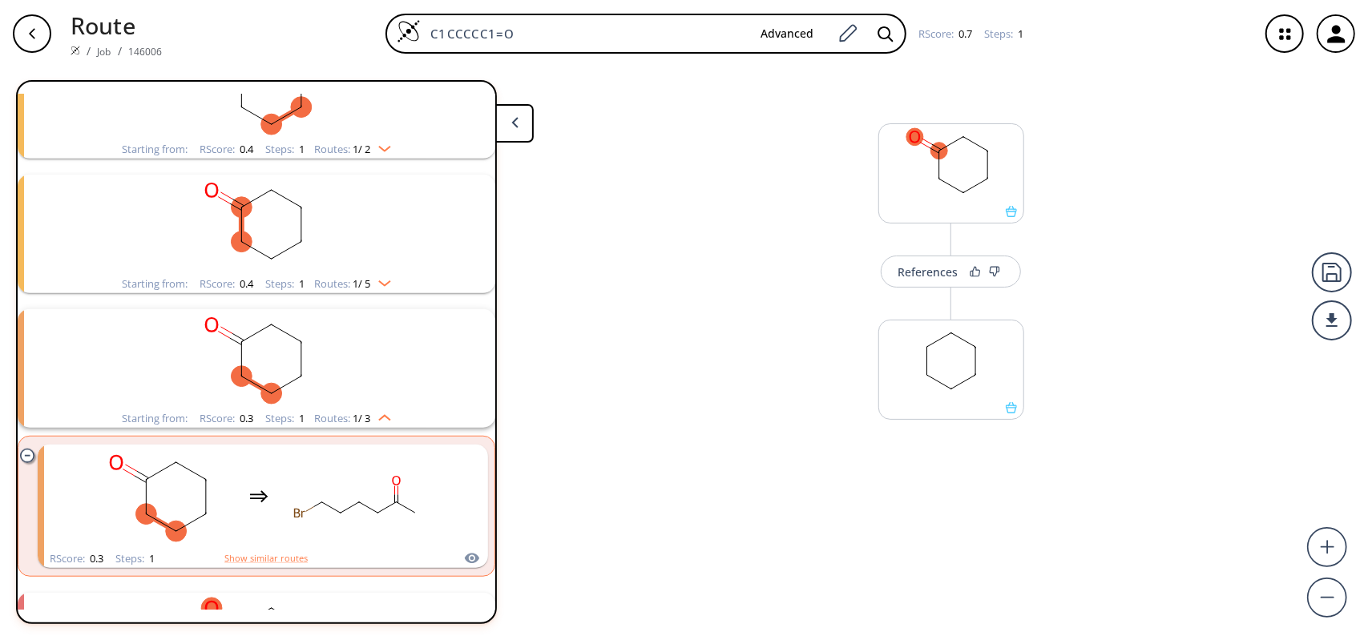
click at [386, 415] on img "clusters" at bounding box center [380, 415] width 21 height 13
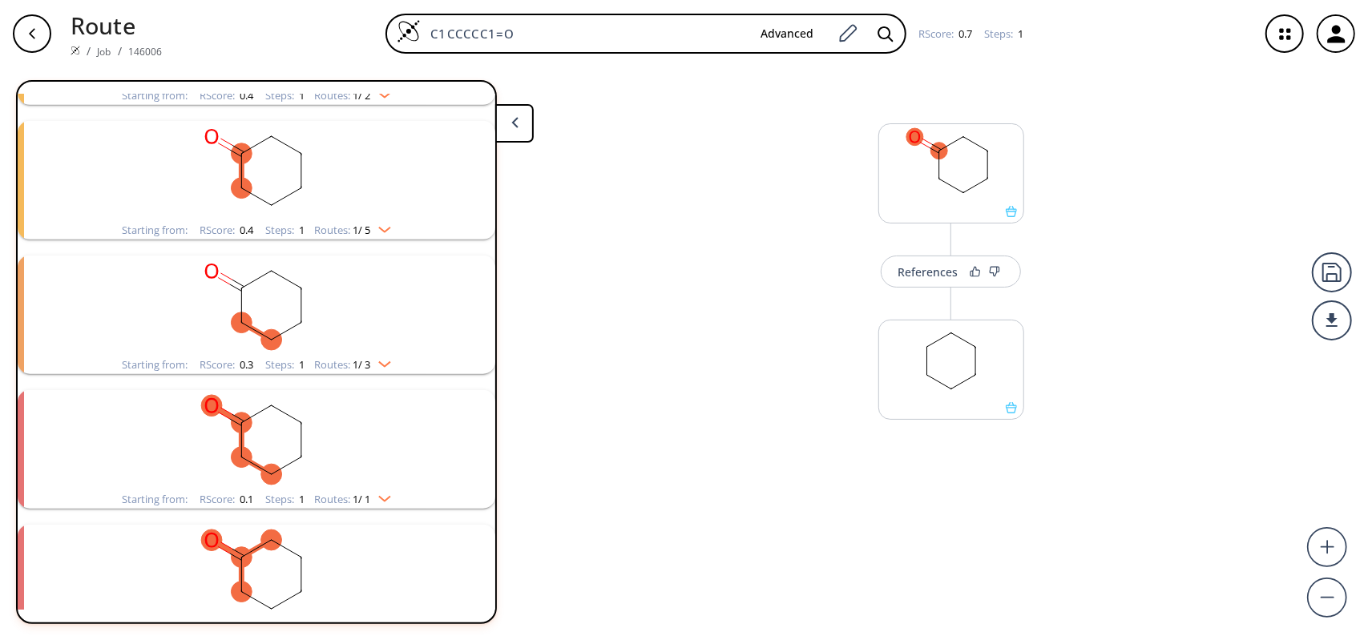
scroll to position [771, 0]
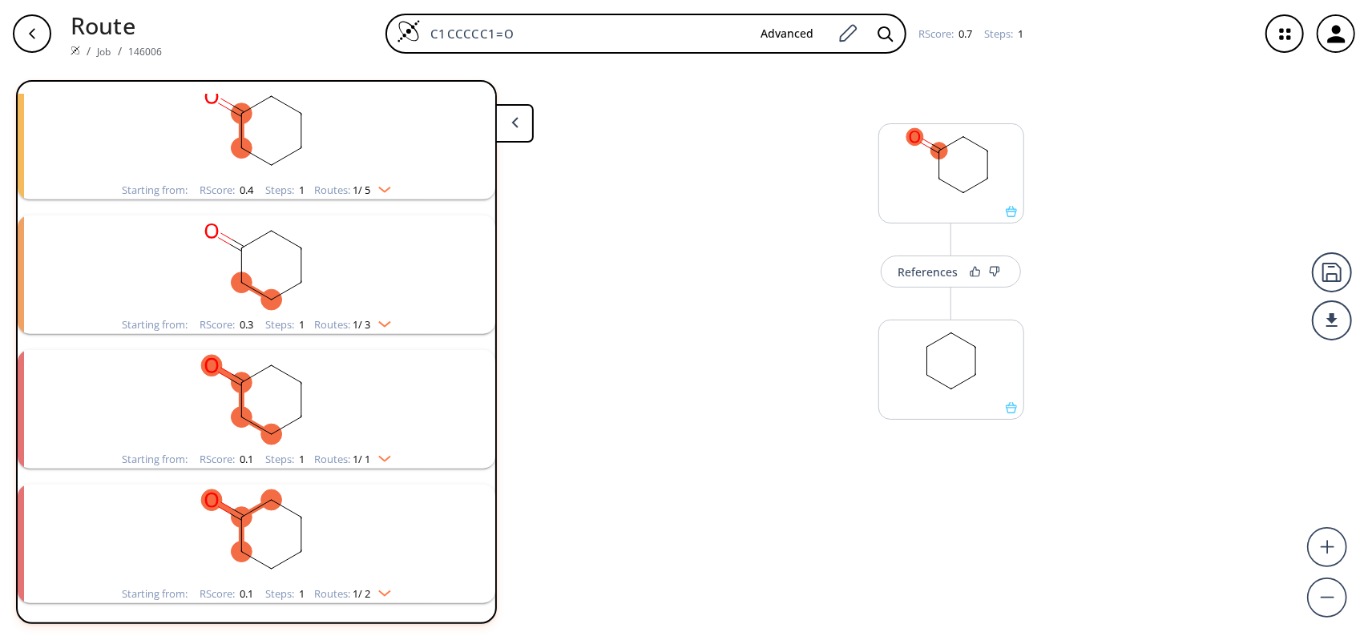
click at [393, 452] on div "Starting from: RScore : 0.1 Steps : 1 Routes: 1 / 1" at bounding box center [256, 459] width 293 height 18
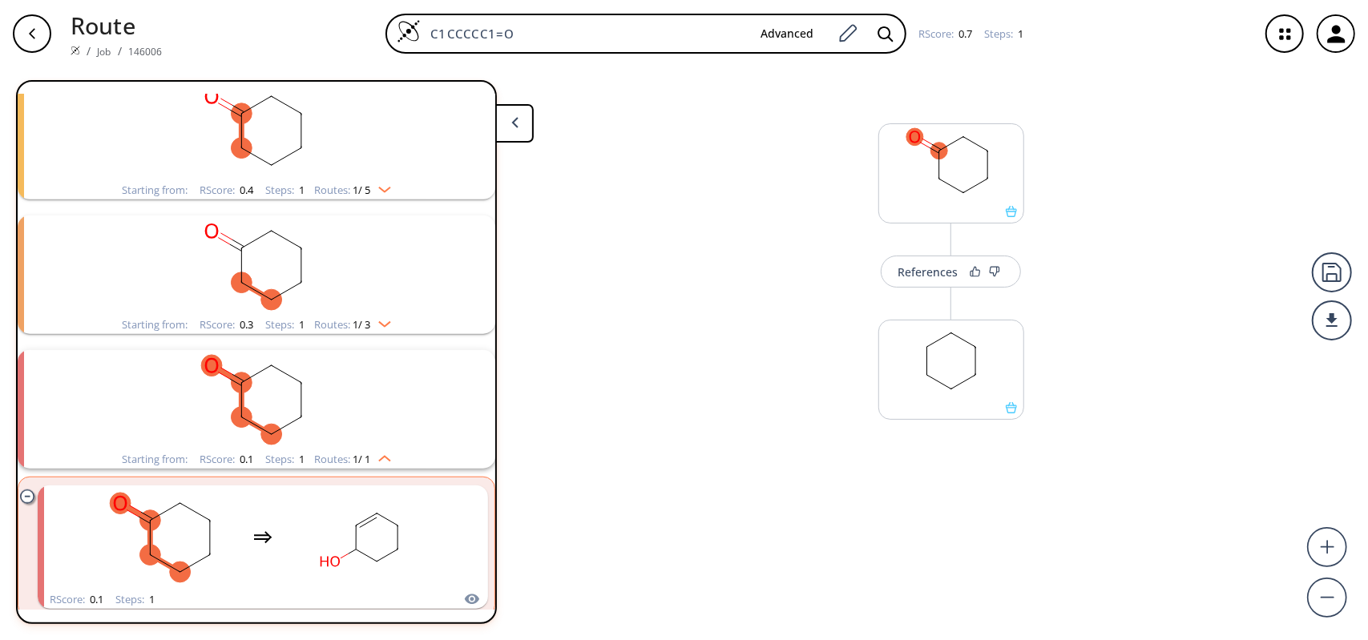
click at [393, 452] on div "Starting from: RScore : 0.1 Steps : 1 Routes: 1 / 1" at bounding box center [256, 459] width 293 height 18
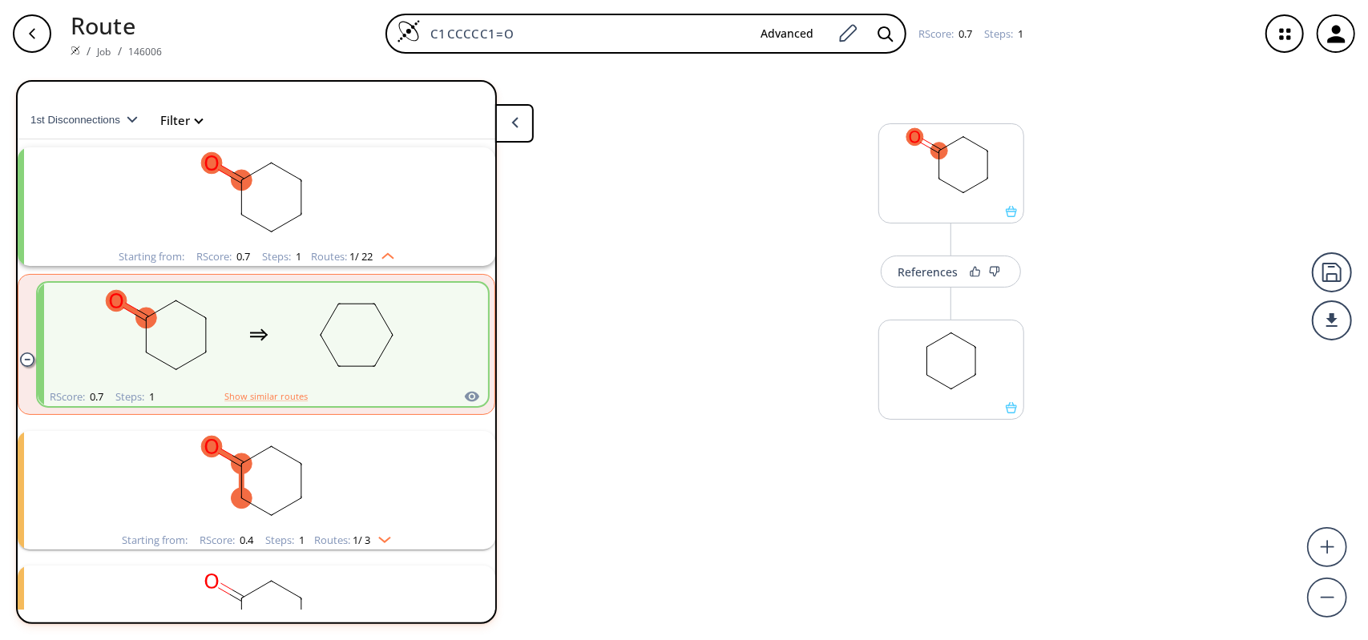
scroll to position [0, 0]
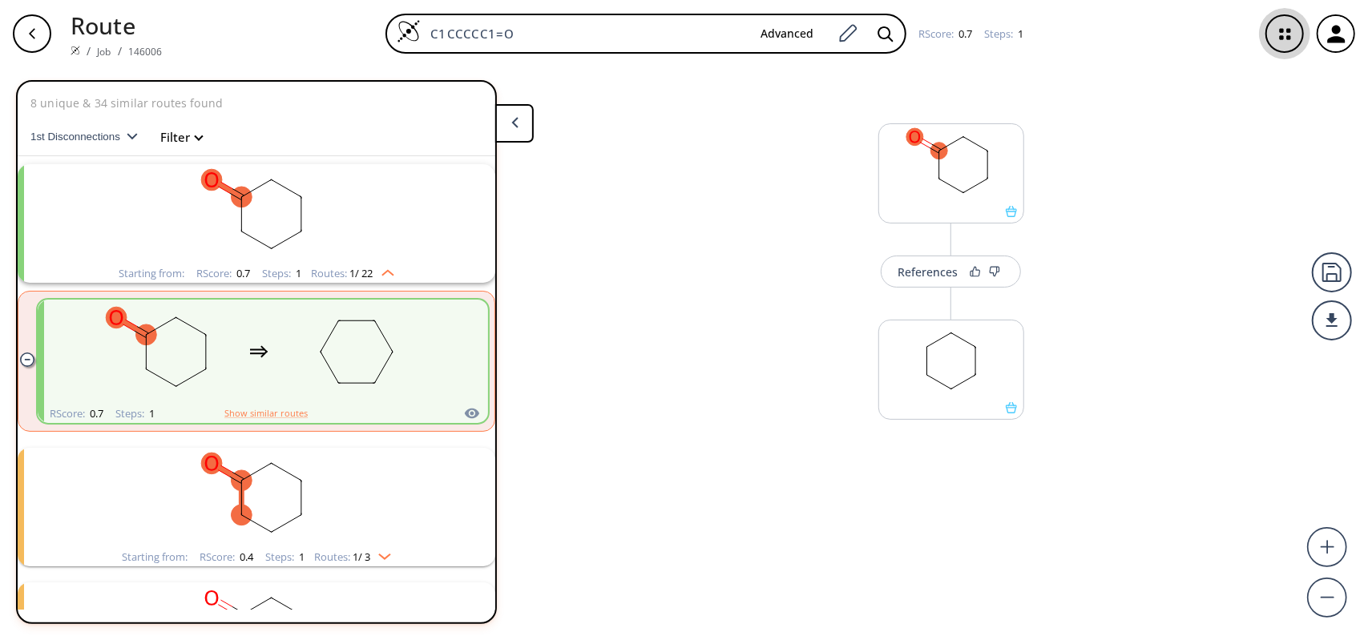
click at [1290, 42] on icon "button" at bounding box center [1284, 34] width 42 height 42
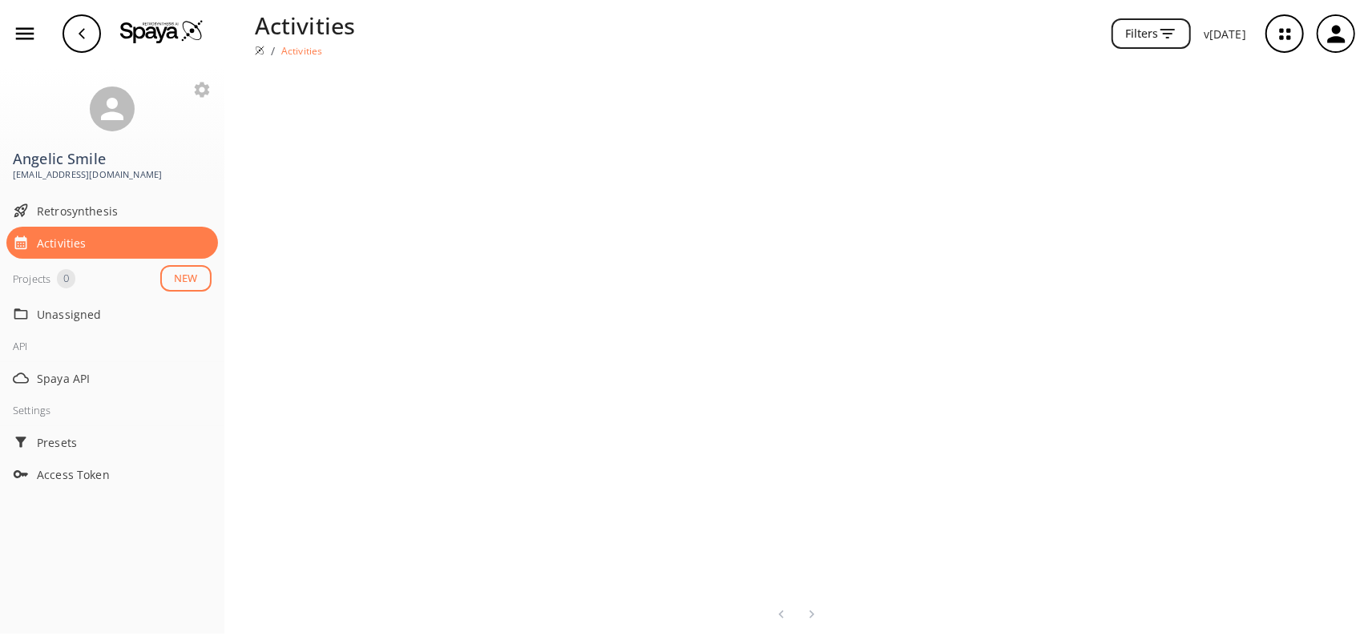
click at [1177, 32] on icon "button" at bounding box center [1167, 33] width 19 height 19
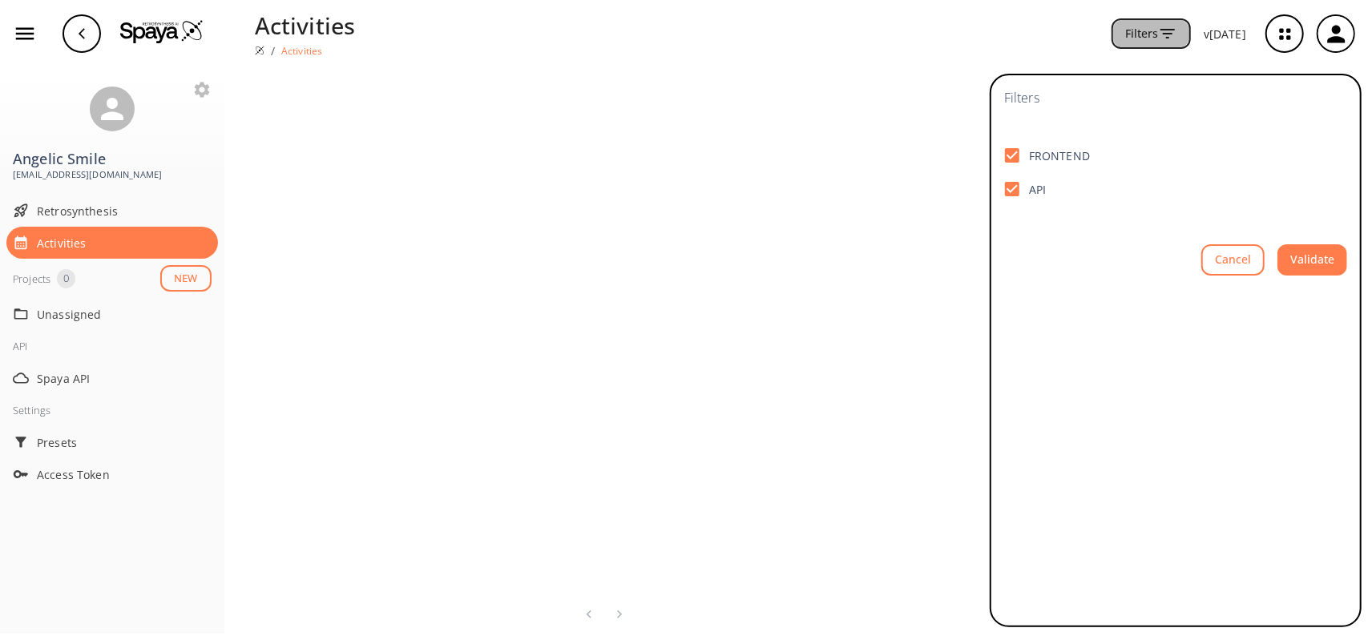
click at [1177, 32] on icon "button" at bounding box center [1167, 33] width 19 height 19
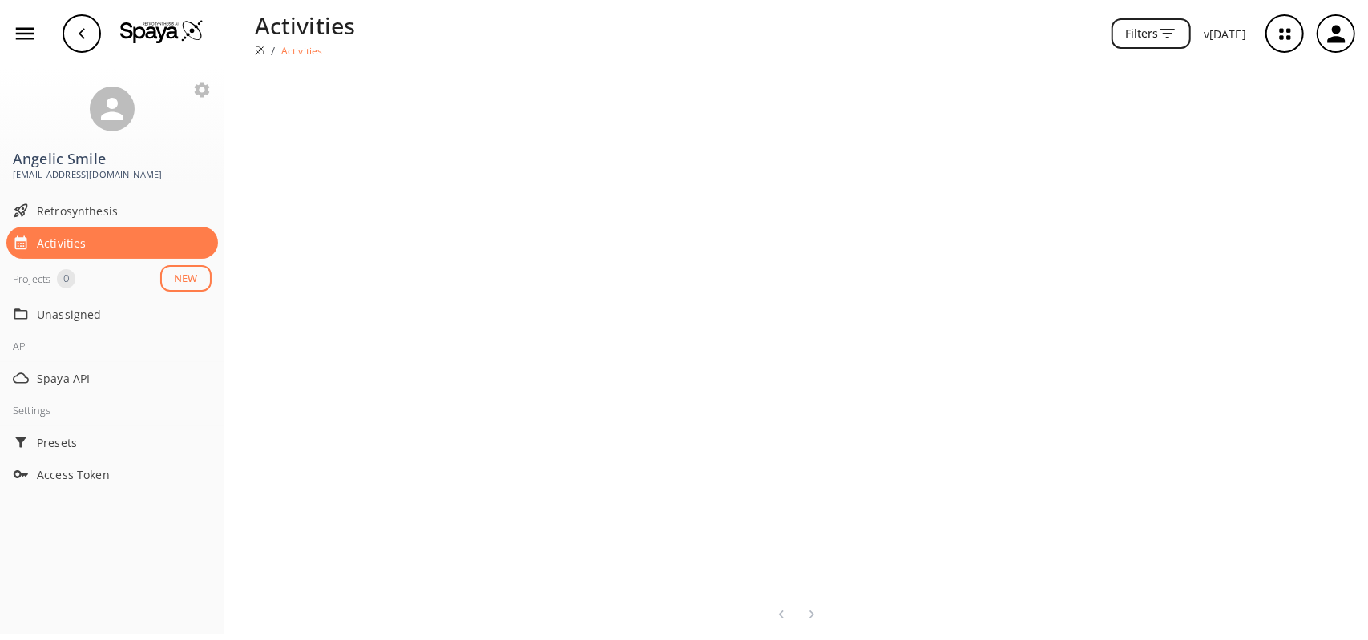
click at [75, 32] on div "button" at bounding box center [81, 33] width 38 height 38
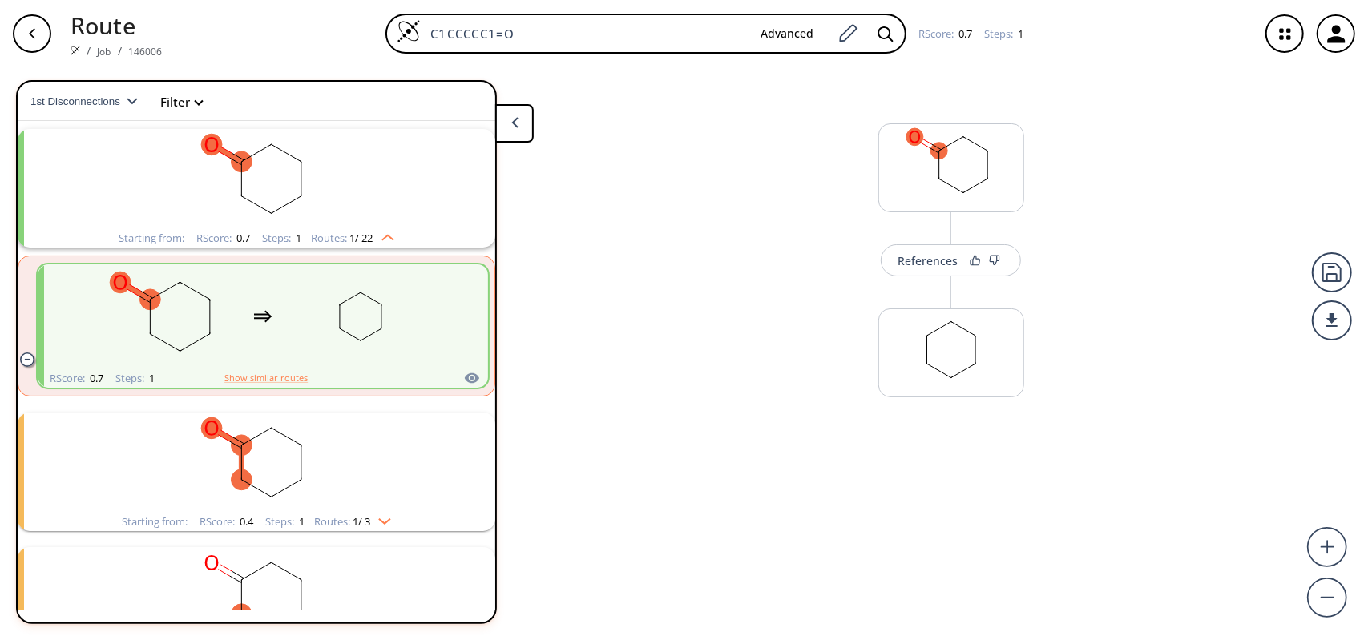
scroll to position [36, 0]
click at [942, 365] on rect at bounding box center [951, 361] width 144 height 82
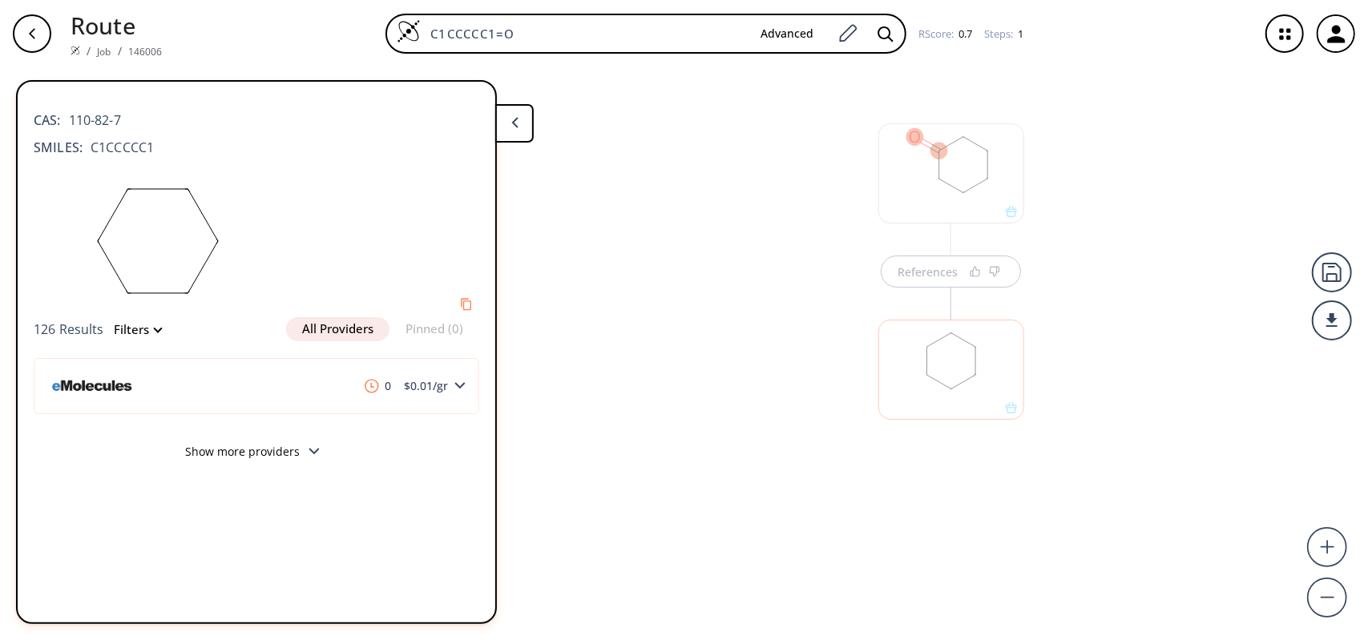
click at [941, 185] on div at bounding box center [951, 173] width 146 height 100
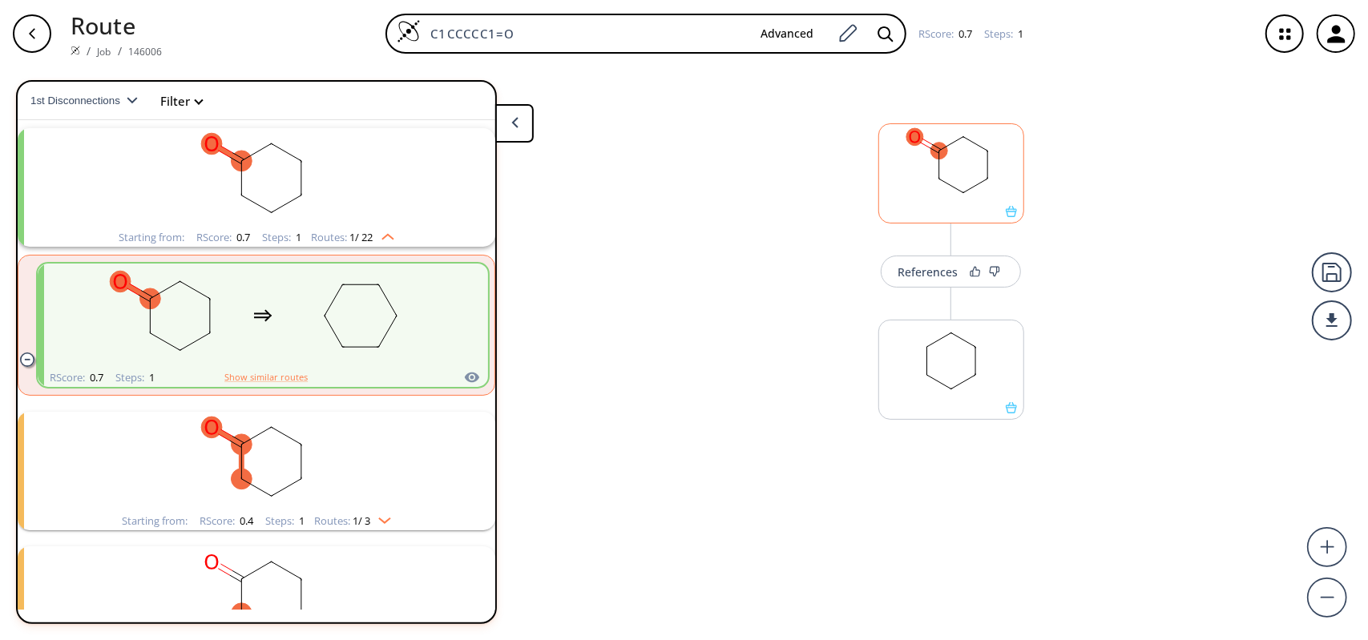
click at [941, 185] on ellipse at bounding box center [938, 179] width 17 height 17
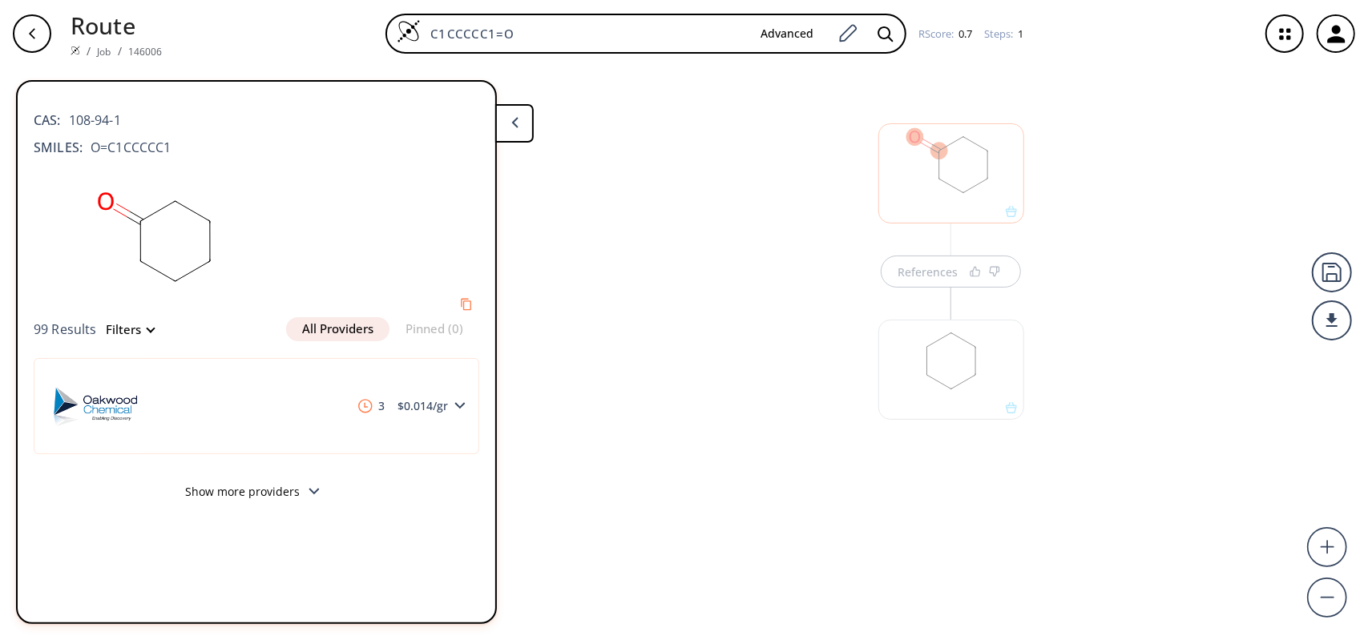
click at [957, 288] on div at bounding box center [951, 362] width 162 height 180
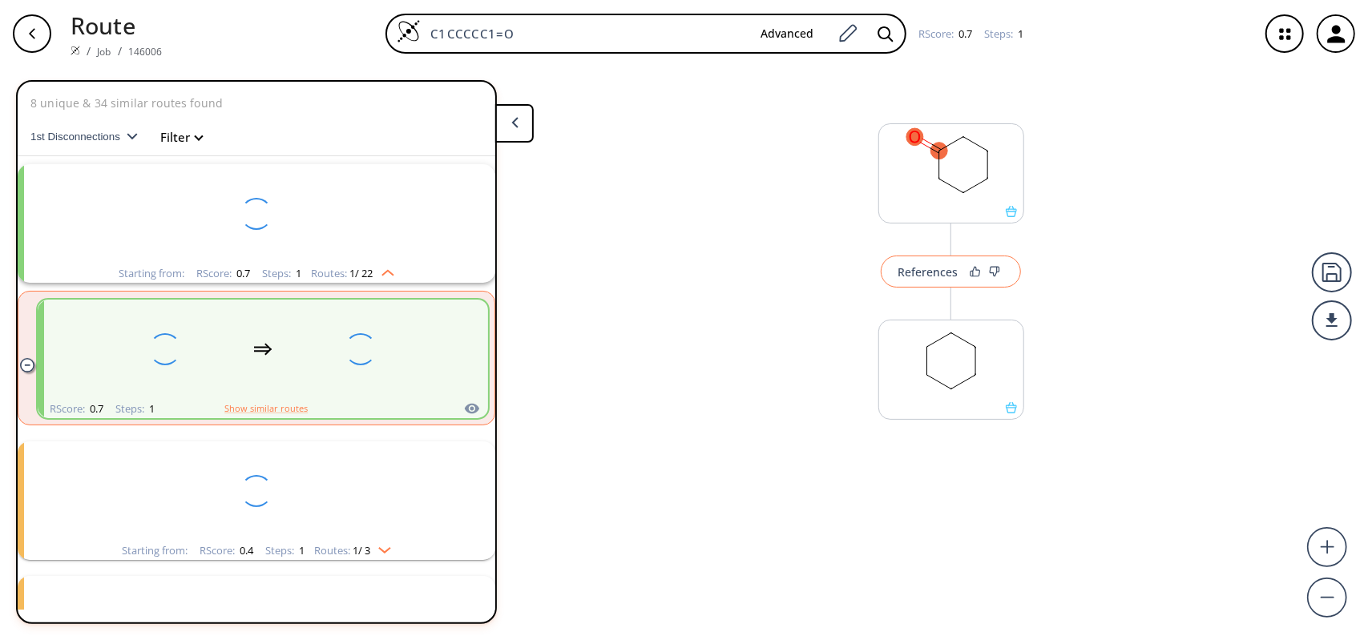
scroll to position [36, 0]
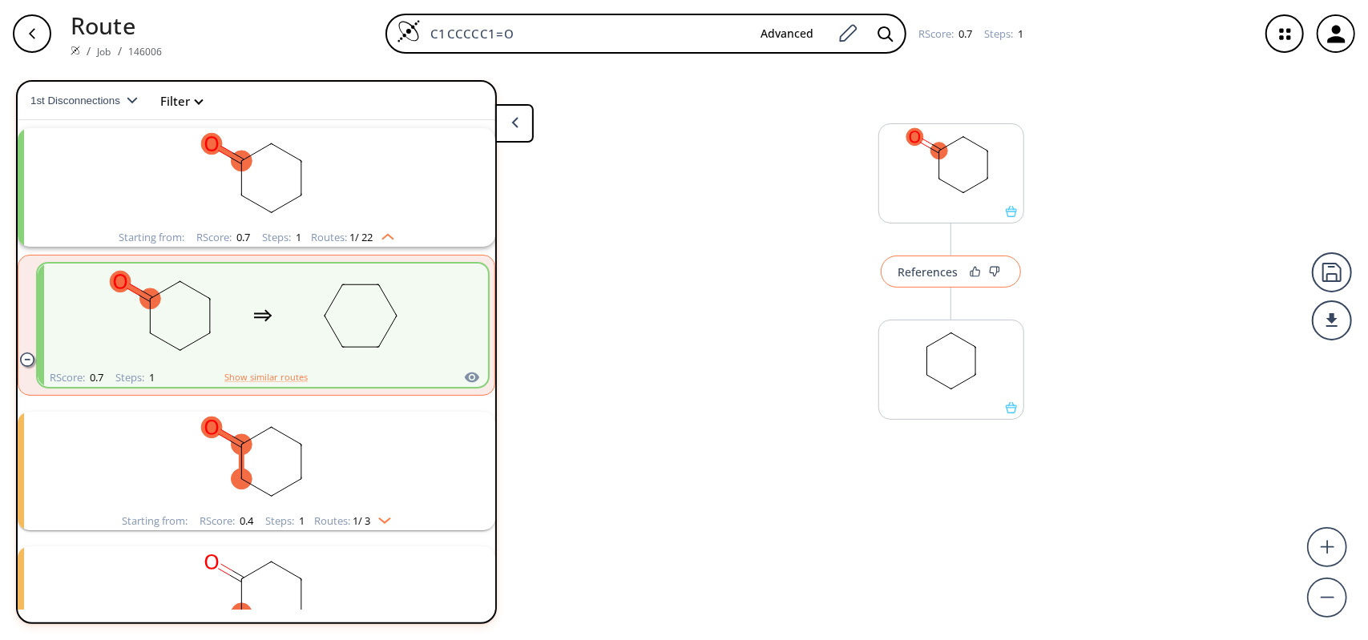
click at [936, 273] on div "References" at bounding box center [927, 272] width 60 height 10
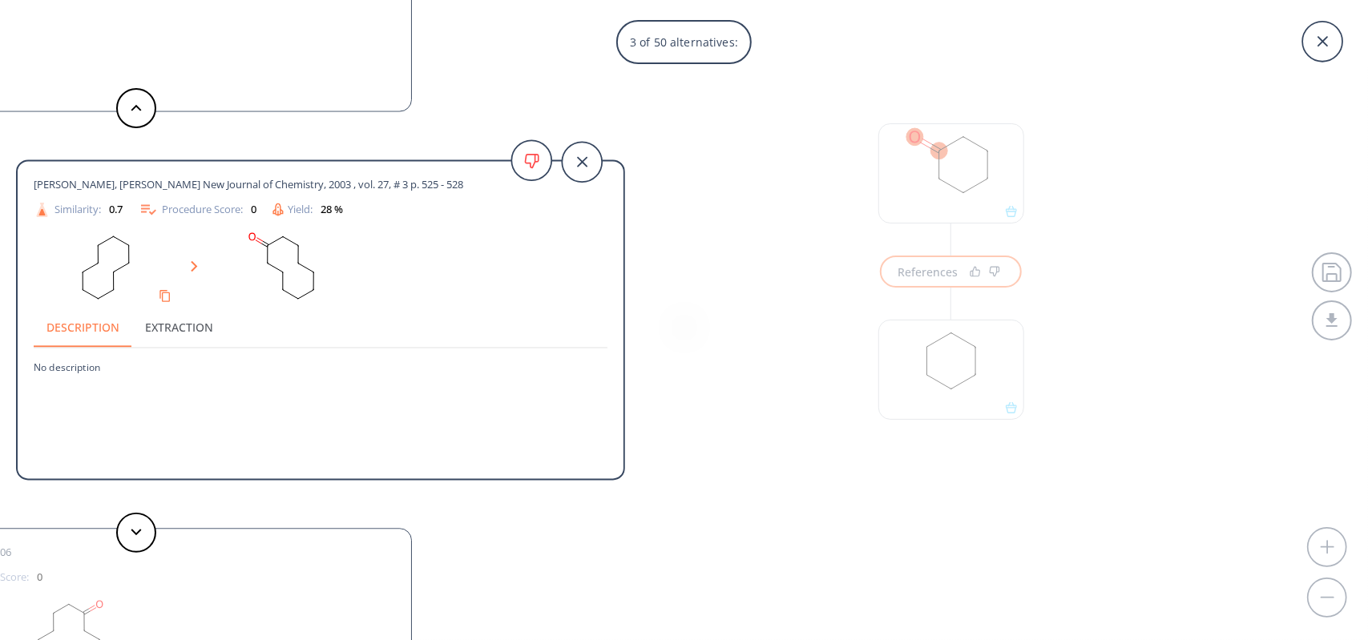
click at [192, 272] on polygon at bounding box center [194, 266] width 6 height 10
click at [733, 379] on div "33 of 50 alternatives: [PERSON_NAME], [PERSON_NAME], [PERSON_NAME] Journal of t…" at bounding box center [684, 320] width 1368 height 640
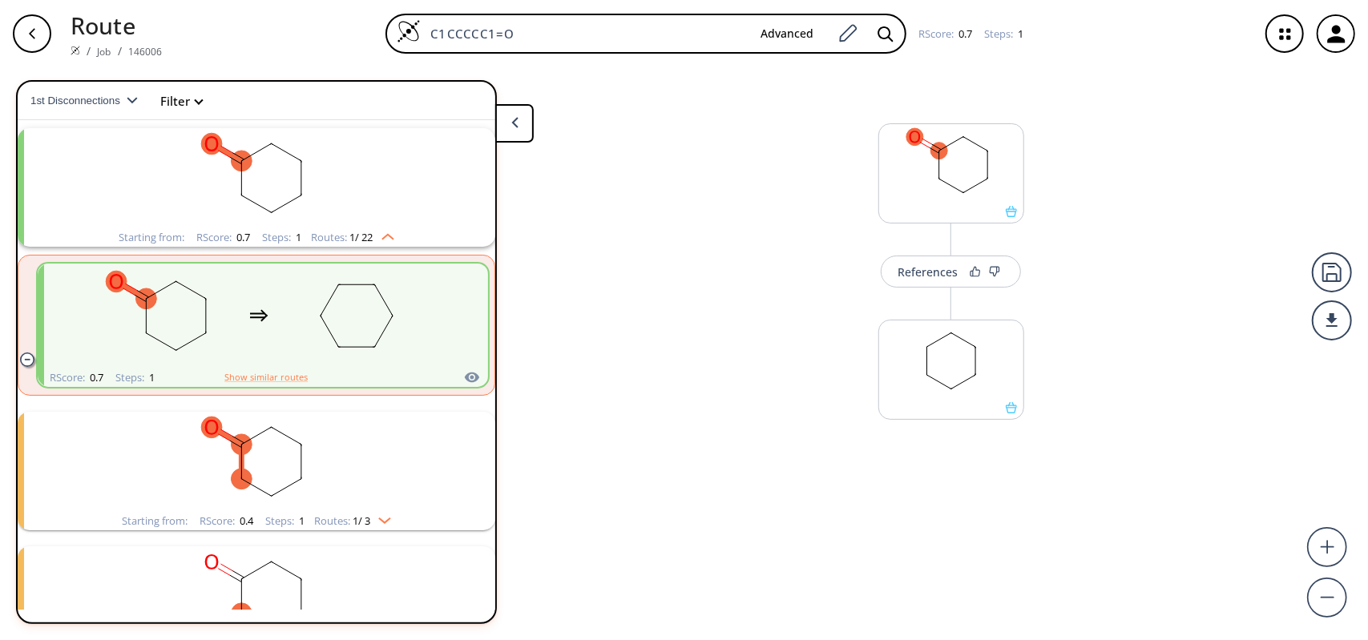
scroll to position [0, 0]
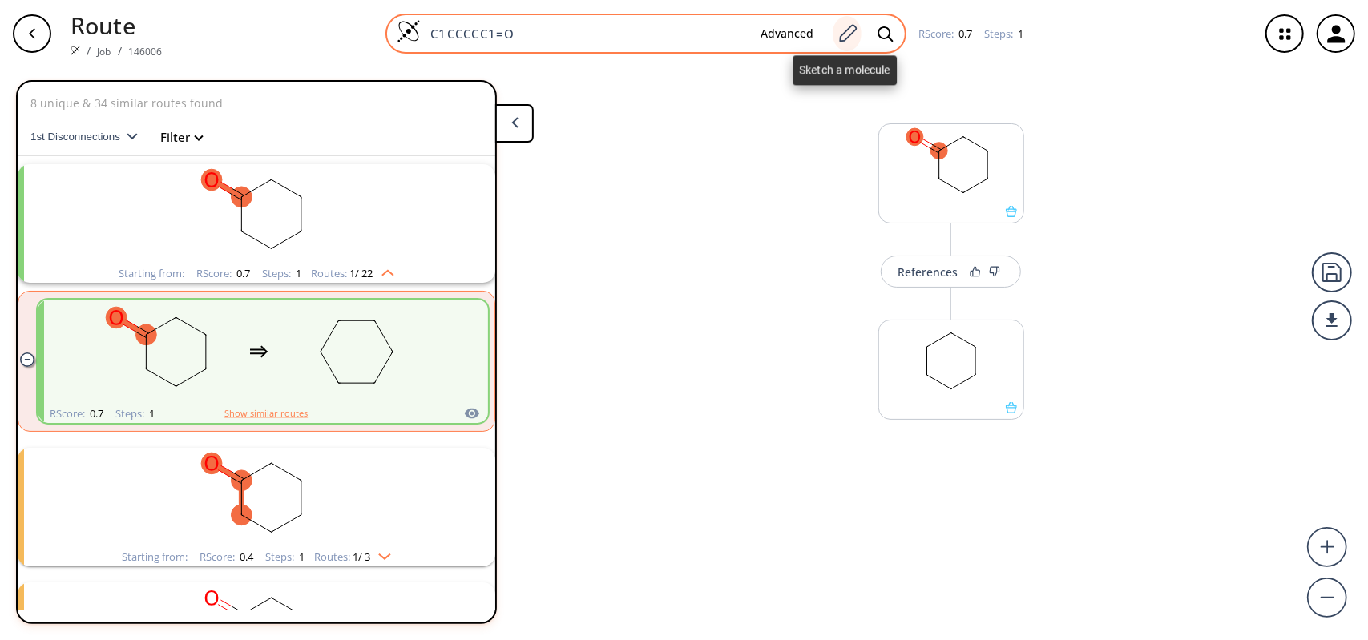
click at [843, 33] on icon at bounding box center [848, 33] width 18 height 18
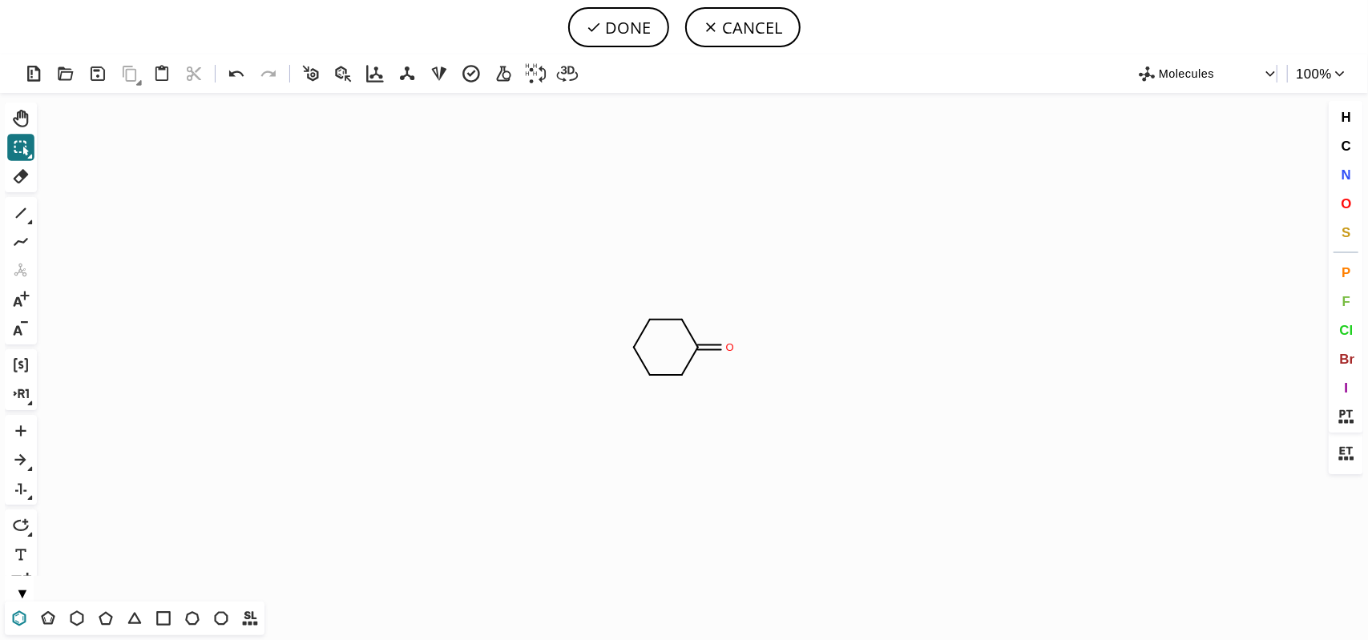
click at [14, 616] on icon at bounding box center [19, 618] width 21 height 21
click at [482, 409] on icon "Created with [PERSON_NAME] 2.3.0 O" at bounding box center [683, 347] width 1281 height 509
click at [22, 179] on icon at bounding box center [21, 176] width 15 height 14
drag, startPoint x: 647, startPoint y: 340, endPoint x: 631, endPoint y: 340, distance: 16.0
click at [638, 340] on icon "Created with [PERSON_NAME] 2.3.0 O" at bounding box center [683, 347] width 1281 height 509
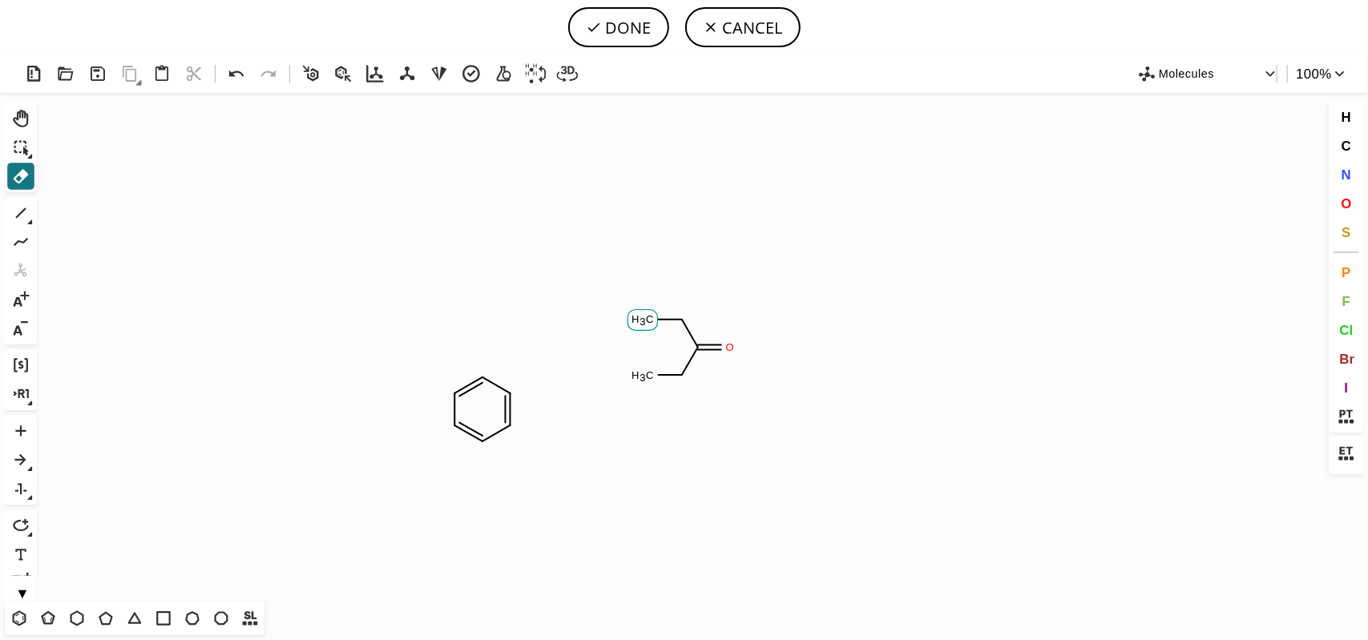
click at [655, 313] on rect at bounding box center [642, 320] width 30 height 21
click at [676, 321] on tspan "3" at bounding box center [675, 322] width 6 height 12
click at [686, 332] on icon "Created with [PERSON_NAME] 2.3.0 C H 3 C H 3 O" at bounding box center [683, 347] width 1281 height 509
click at [697, 350] on icon "Created with [PERSON_NAME] 2.3.0 O C H 3" at bounding box center [683, 347] width 1281 height 509
click at [723, 349] on tspan "2" at bounding box center [722, 350] width 6 height 12
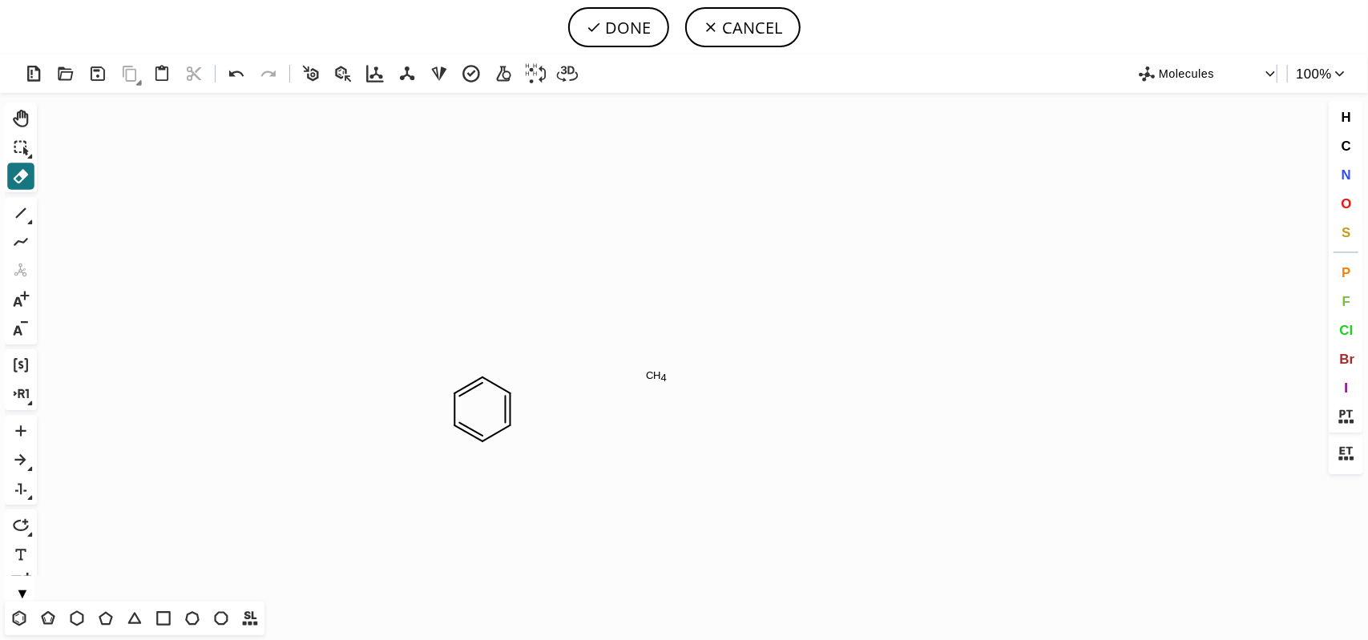
click at [633, 374] on icon "Created with [PERSON_NAME] 2.3.0 C H 4" at bounding box center [683, 347] width 1281 height 509
click at [27, 209] on icon at bounding box center [20, 213] width 21 height 21
click at [1353, 334] on button "Cl" at bounding box center [1345, 329] width 27 height 27
click at [489, 349] on tspan "Cl" at bounding box center [489, 349] width 10 height 12
click at [1351, 358] on span "Br" at bounding box center [1346, 358] width 15 height 15
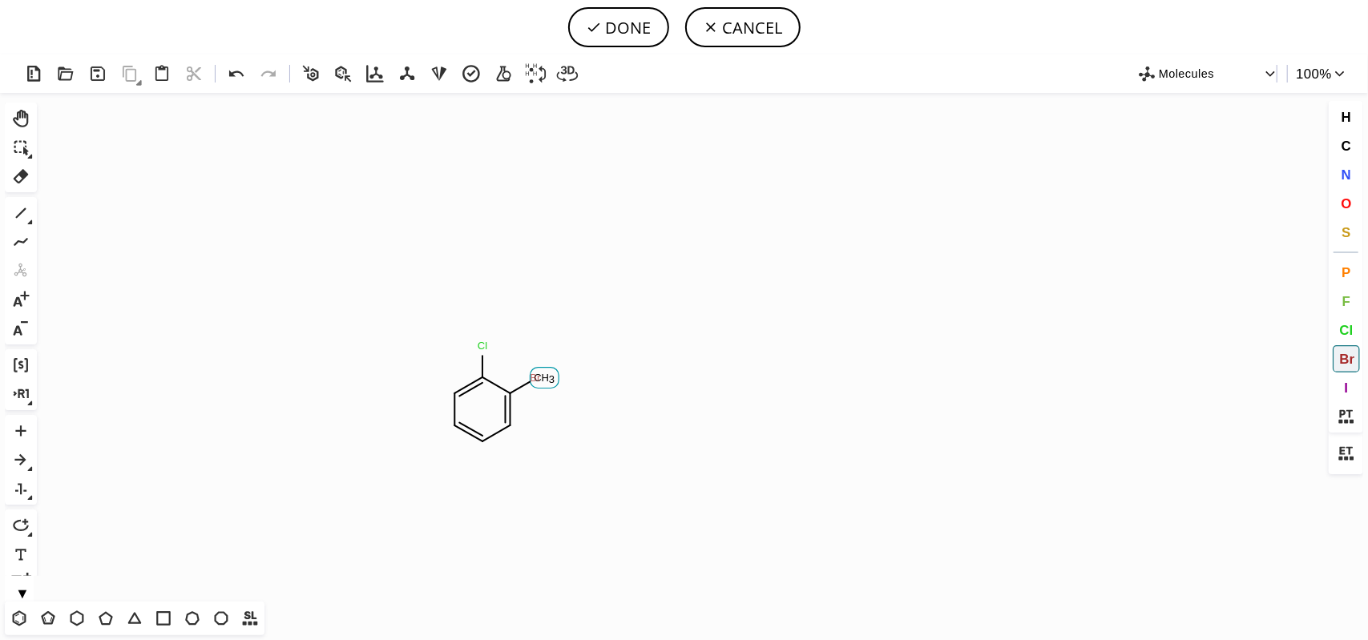
click at [541, 381] on tspan "Br" at bounding box center [535, 378] width 11 height 12
click at [607, 18] on button "DONE" at bounding box center [618, 27] width 101 height 40
type input "C1C=CC=C(Br)C=1Cl"
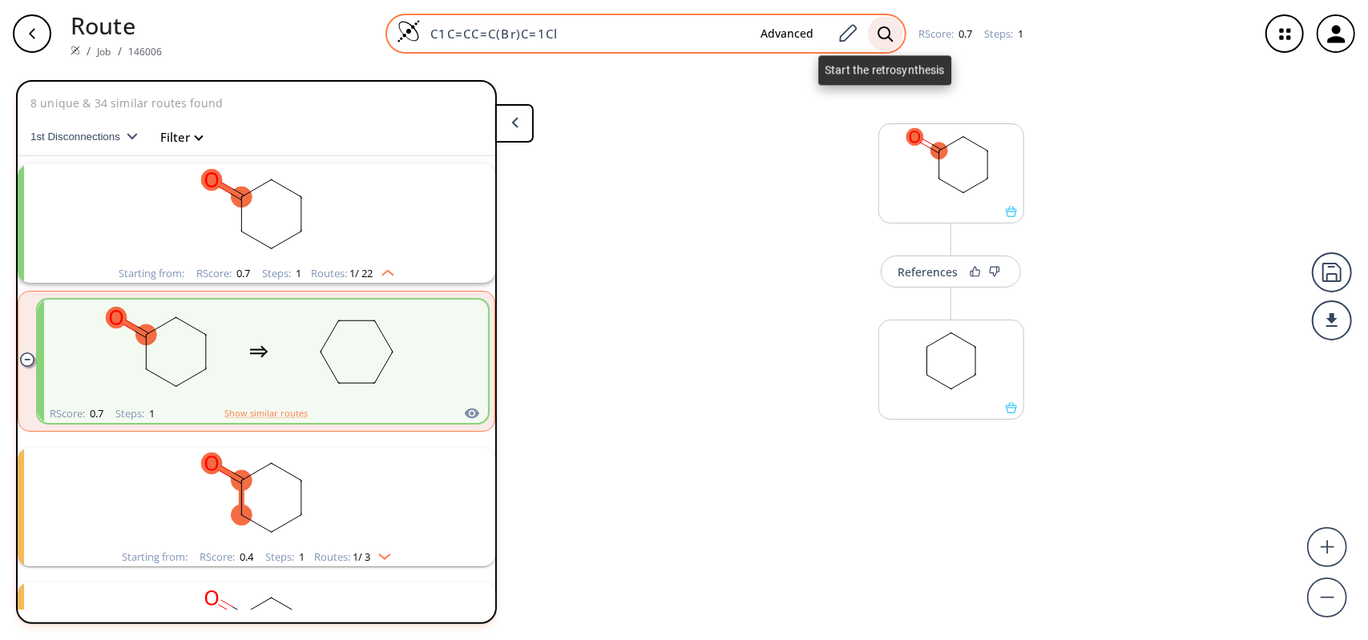
click at [893, 36] on div at bounding box center [885, 33] width 35 height 35
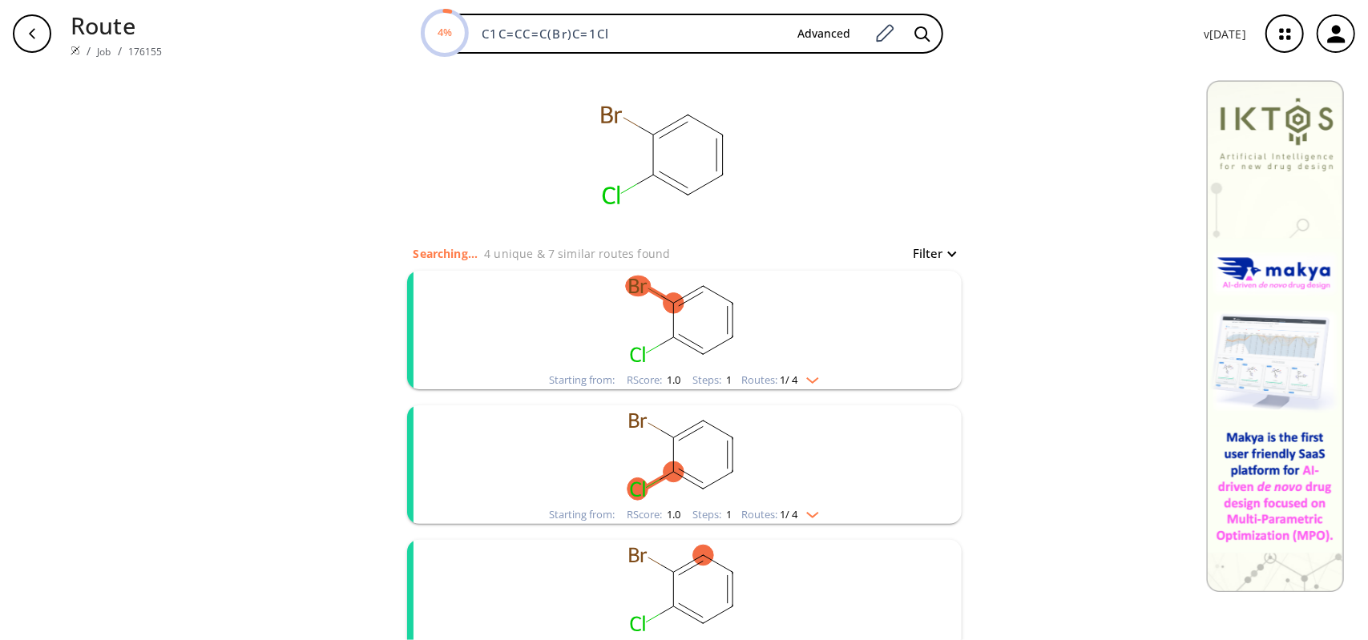
click at [808, 377] on img "clusters" at bounding box center [808, 377] width 21 height 13
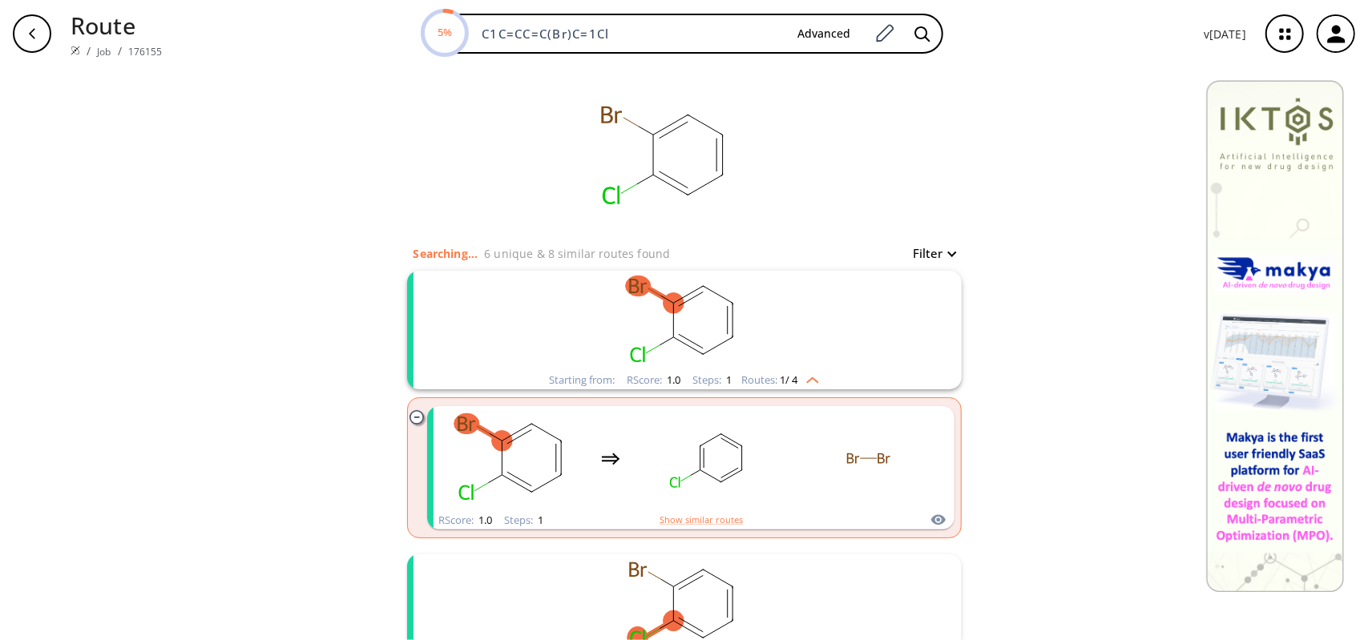
click at [808, 377] on img "clusters" at bounding box center [808, 377] width 21 height 13
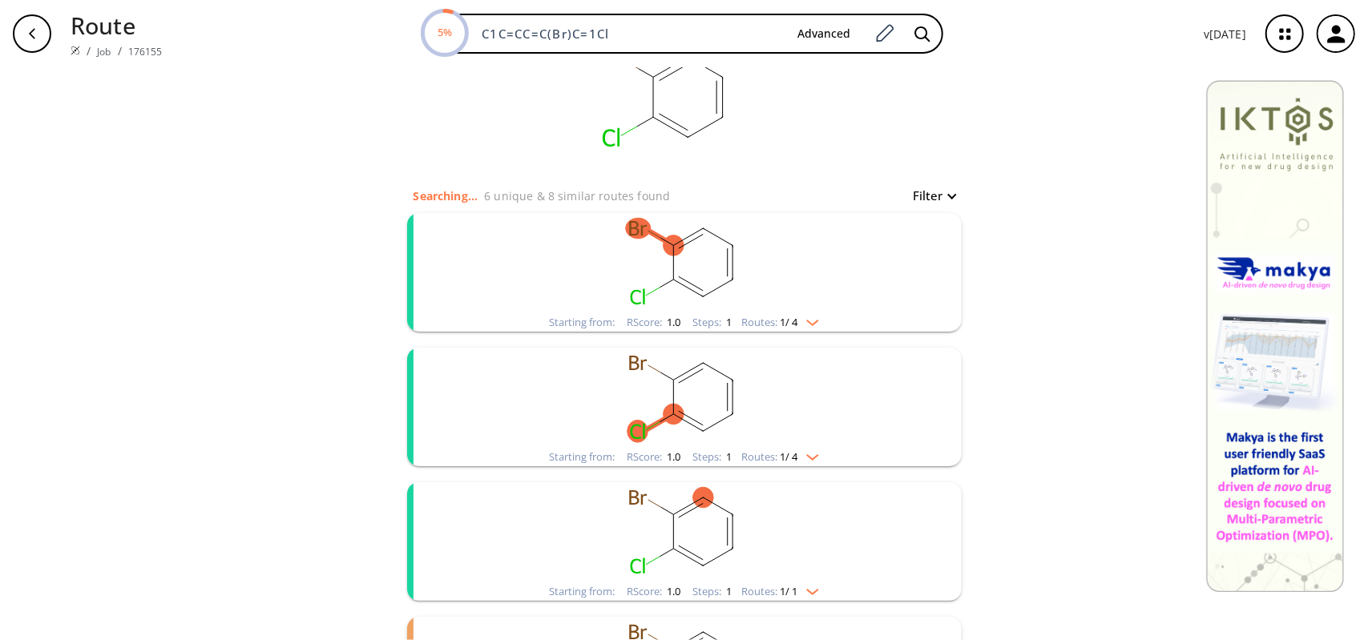
scroll to position [80, 0]
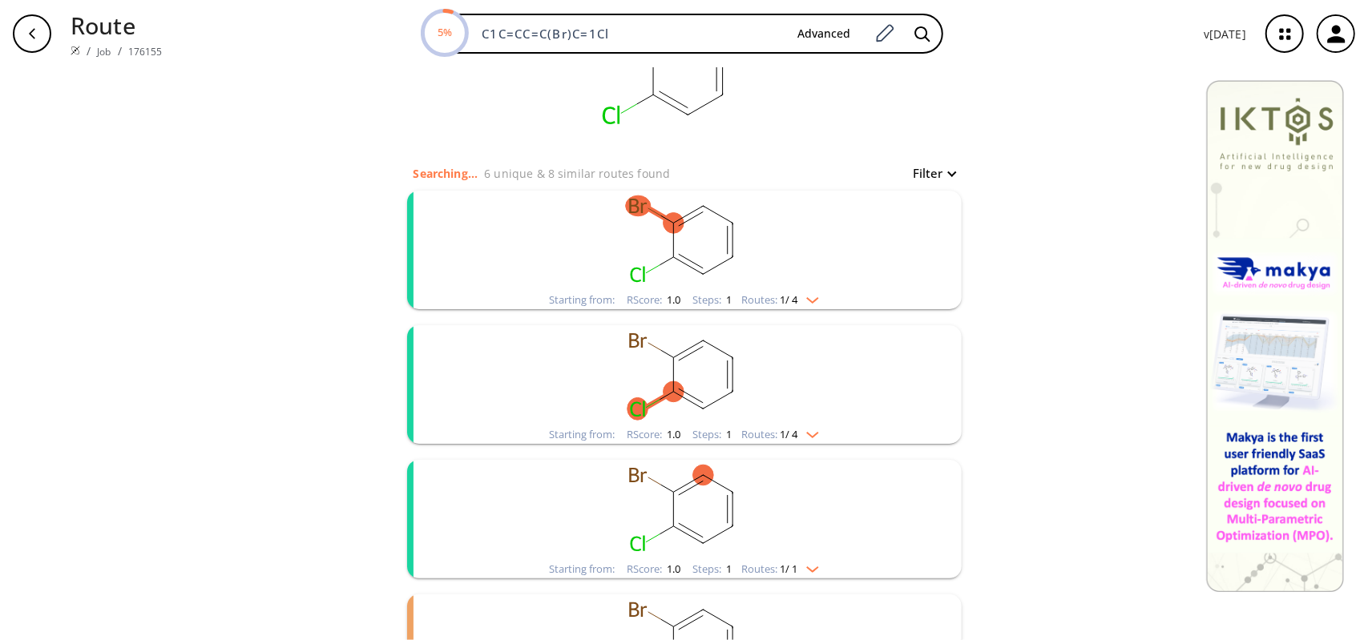
click at [812, 429] on img "clusters" at bounding box center [808, 431] width 21 height 13
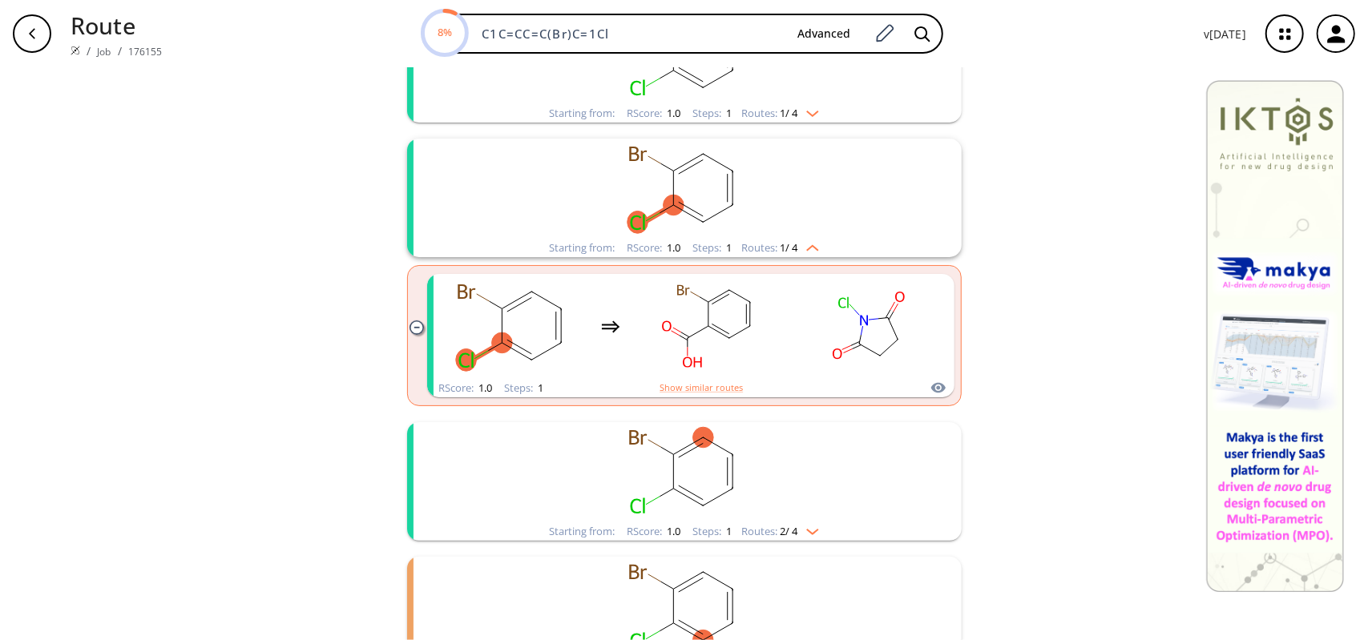
scroll to position [320, 0]
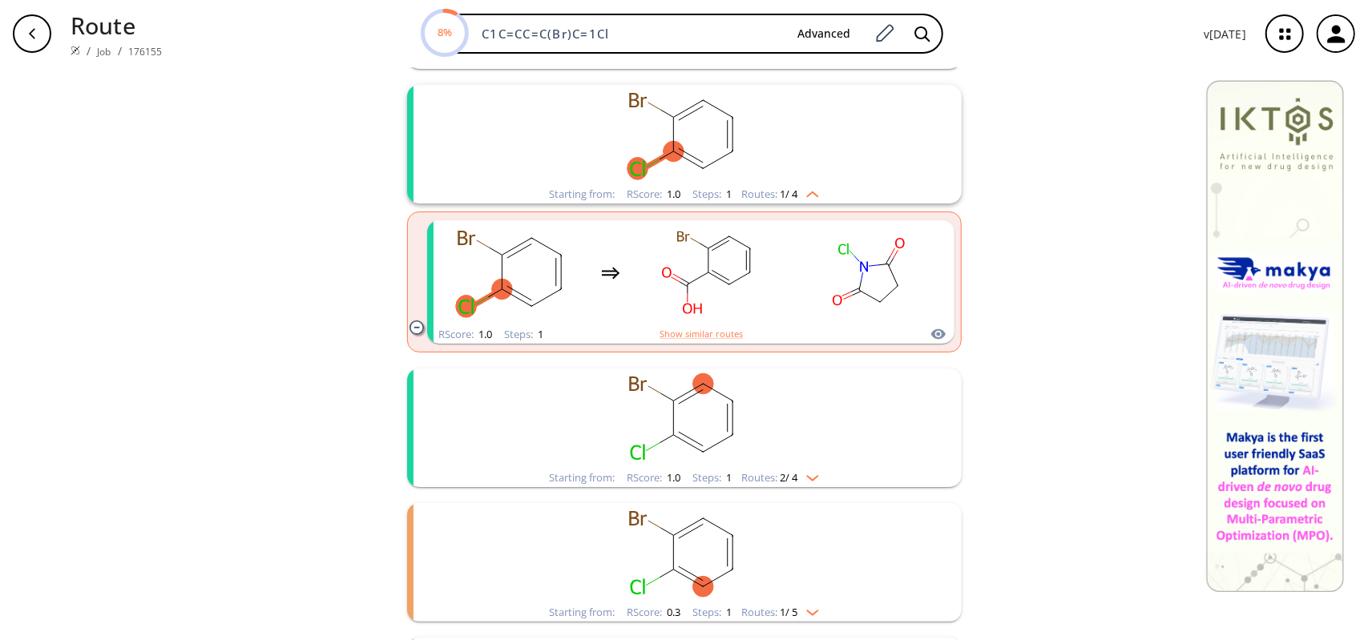
click at [807, 475] on img "clusters" at bounding box center [808, 475] width 21 height 13
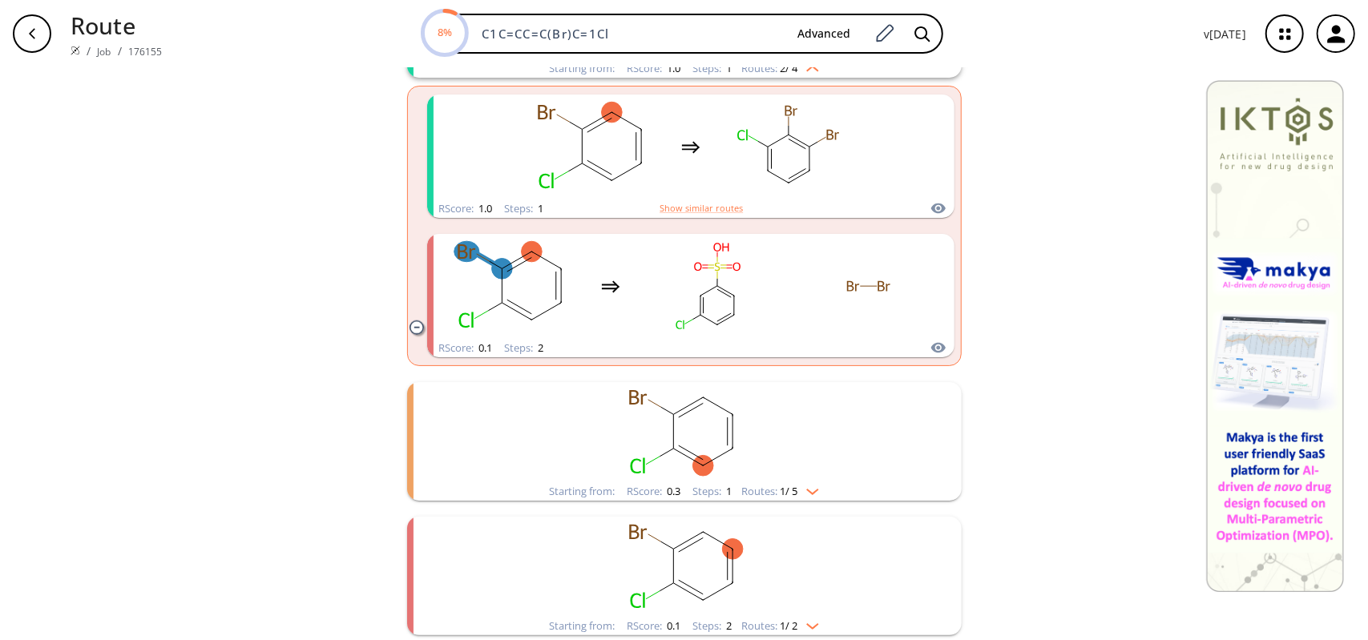
scroll to position [881, 0]
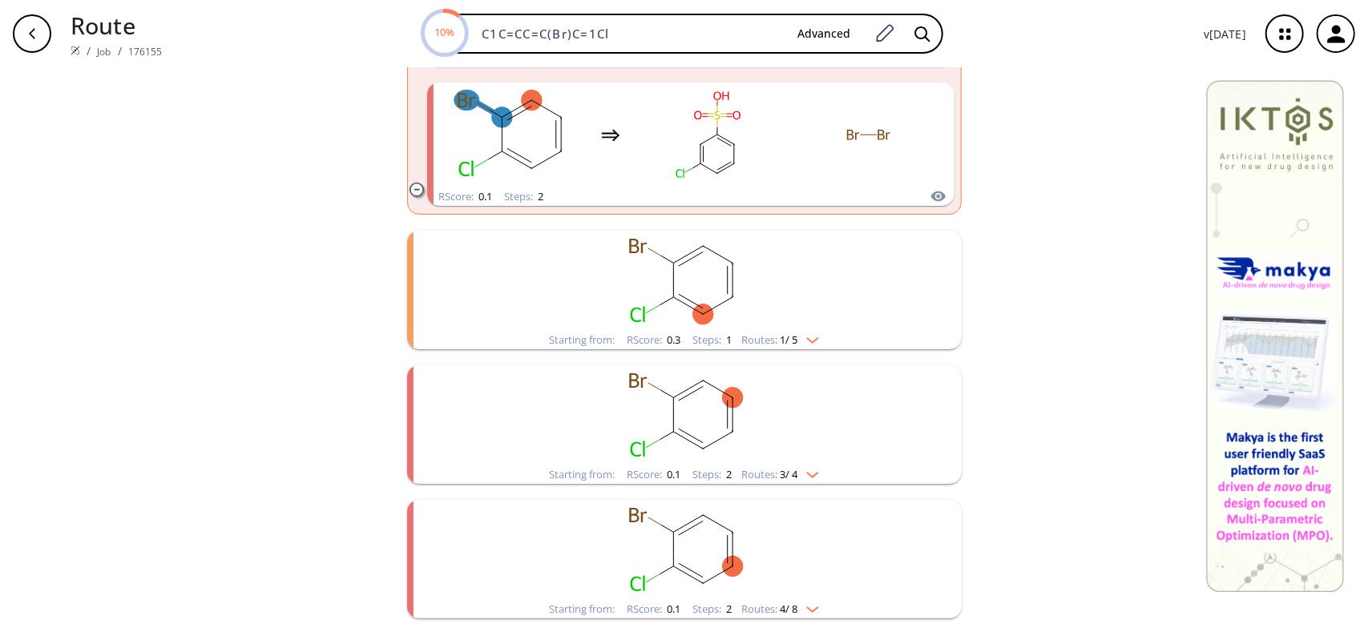
click at [809, 336] on img "clusters" at bounding box center [808, 337] width 21 height 13
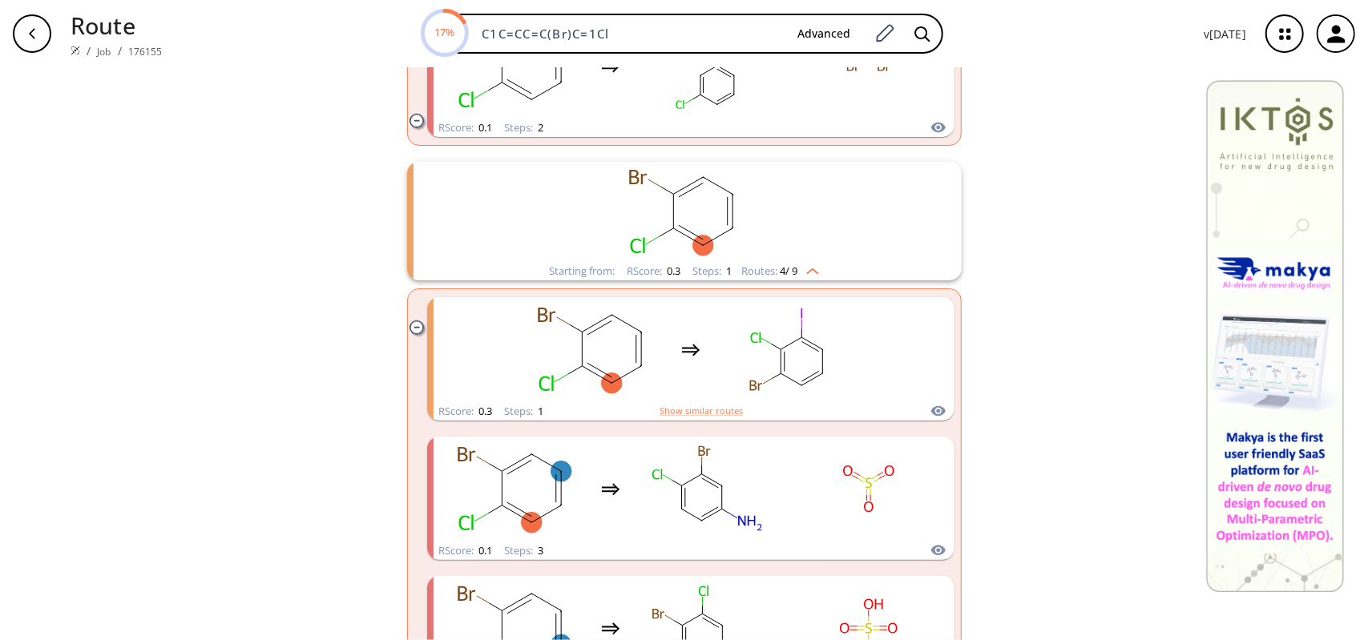
scroll to position [792, 0]
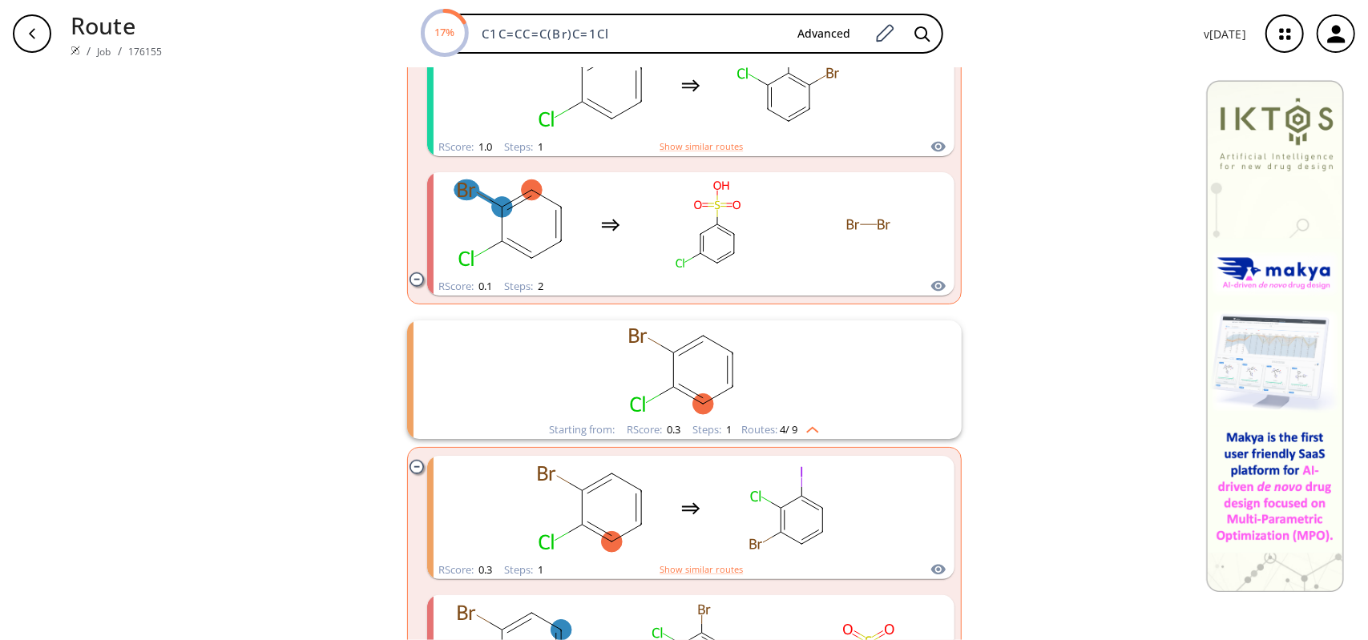
click at [811, 429] on img "clusters" at bounding box center [808, 427] width 21 height 13
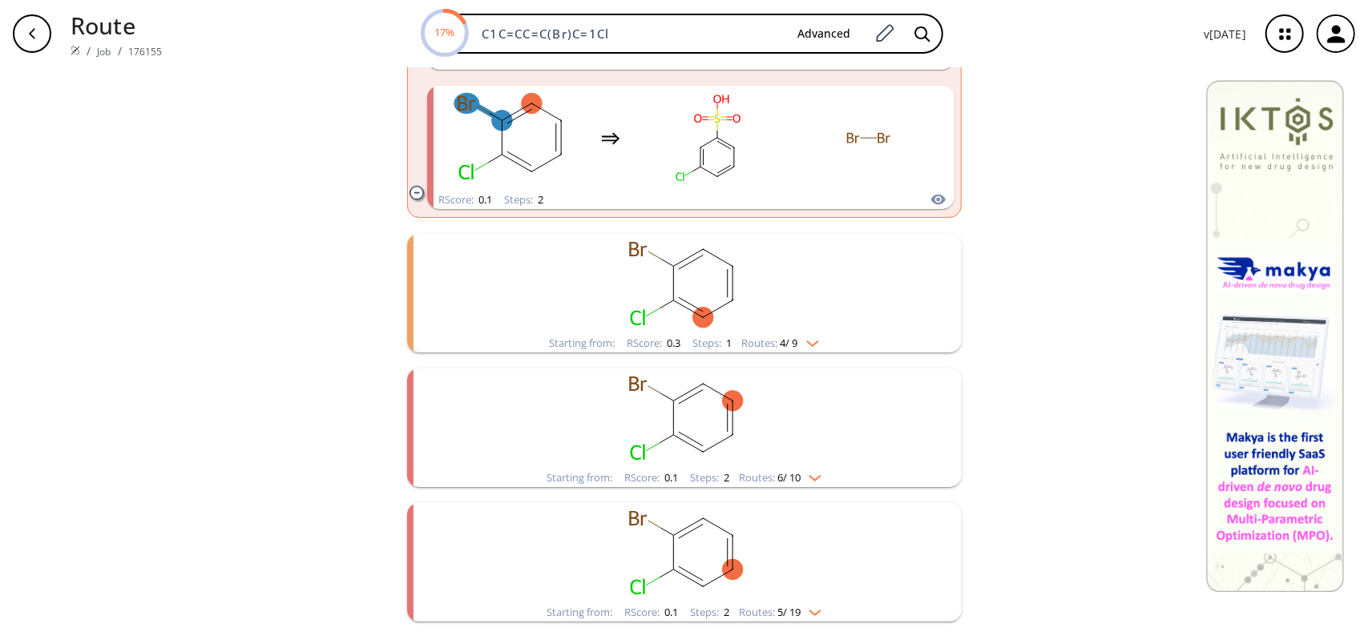
scroll to position [946, 0]
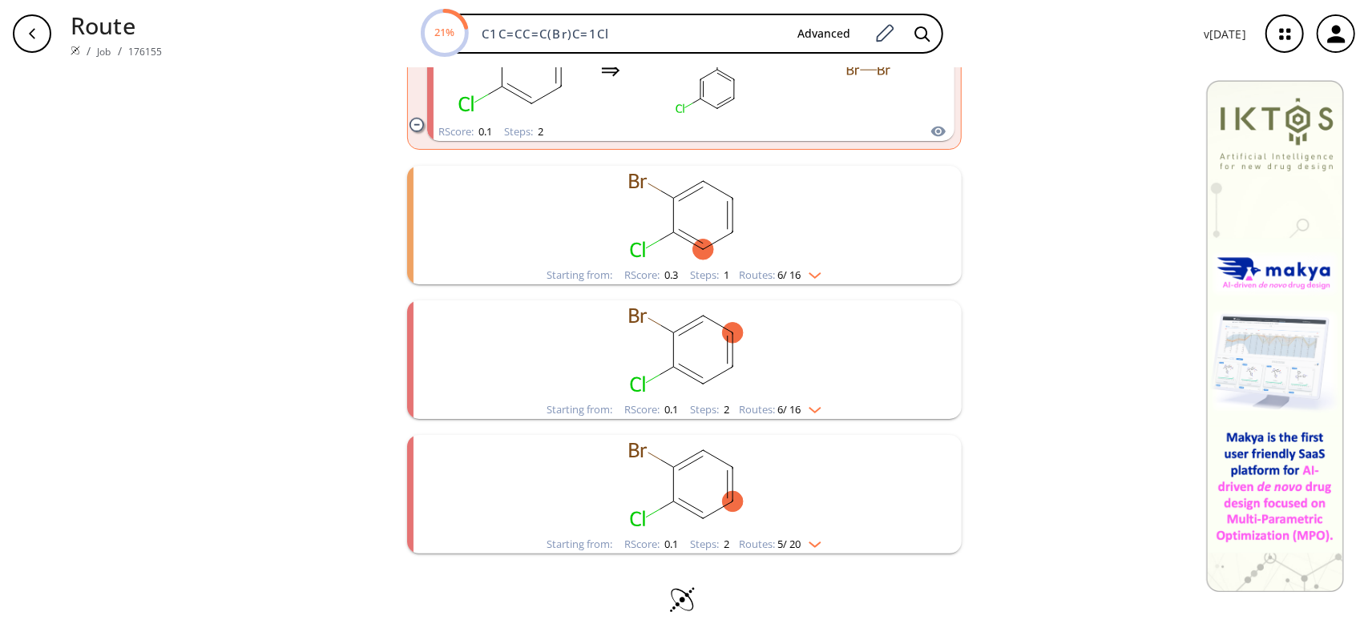
click at [816, 409] on img "clusters" at bounding box center [810, 407] width 21 height 13
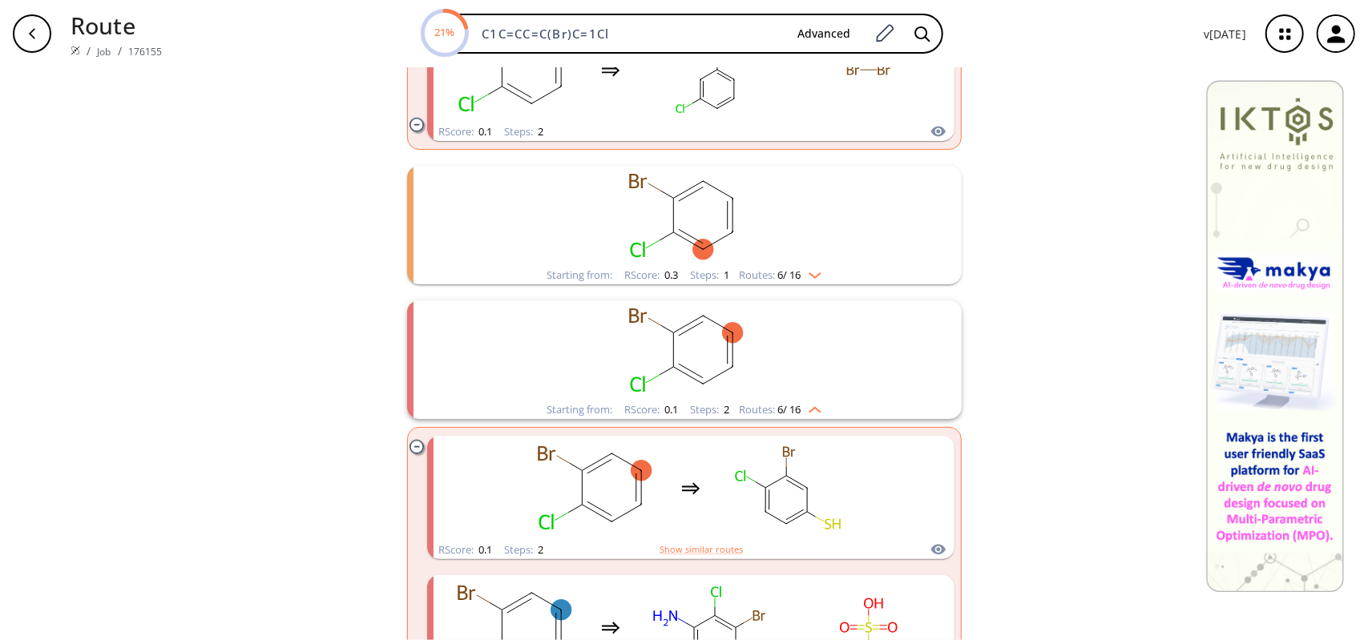
click at [816, 409] on img "clusters" at bounding box center [810, 407] width 21 height 13
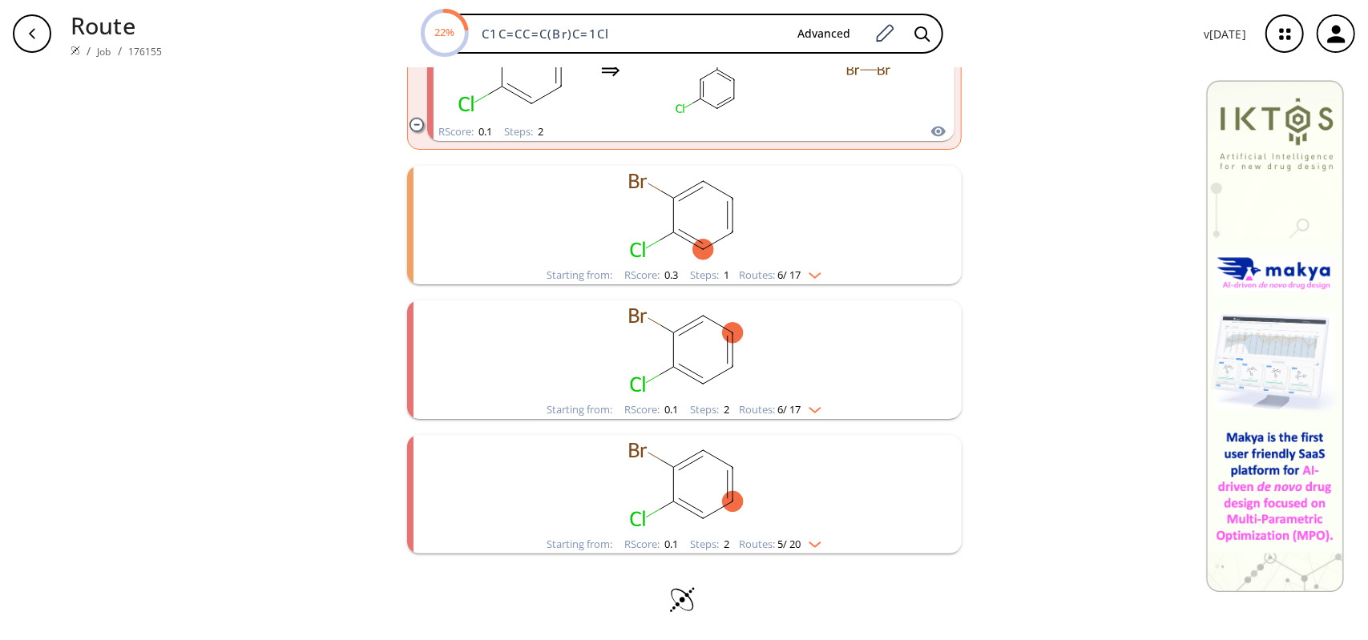
click at [811, 534] on div "clusters" at bounding box center [684, 485] width 417 height 100
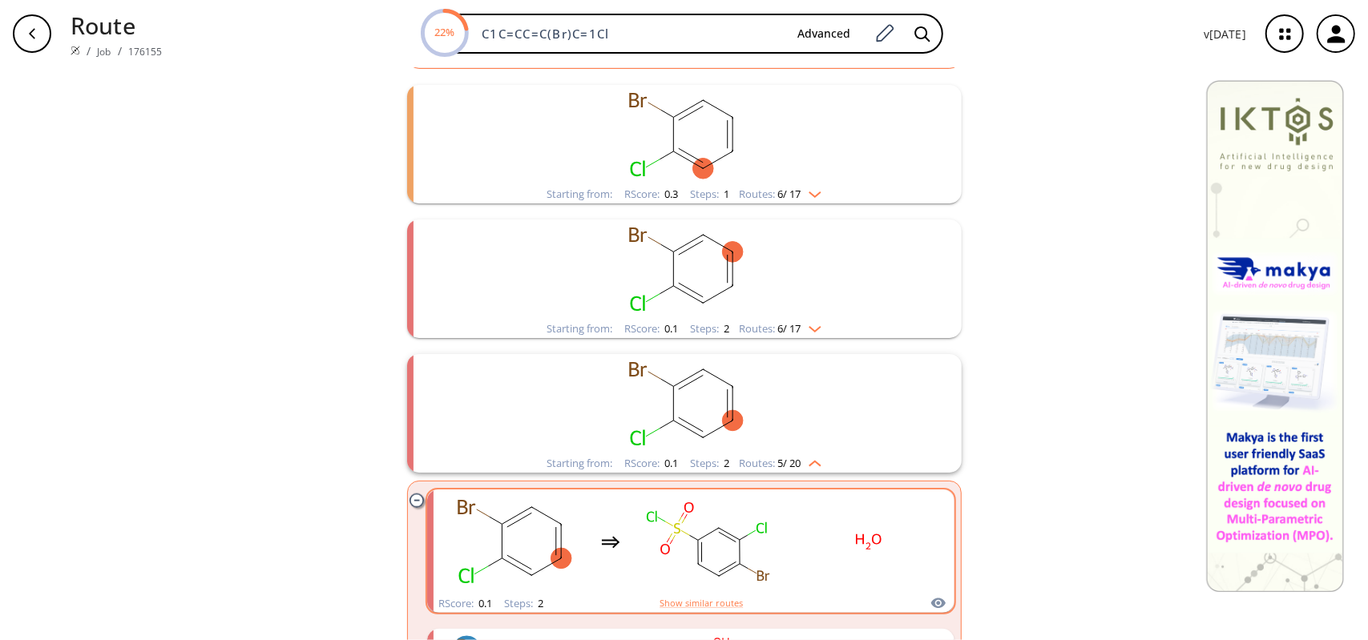
scroll to position [1106, 0]
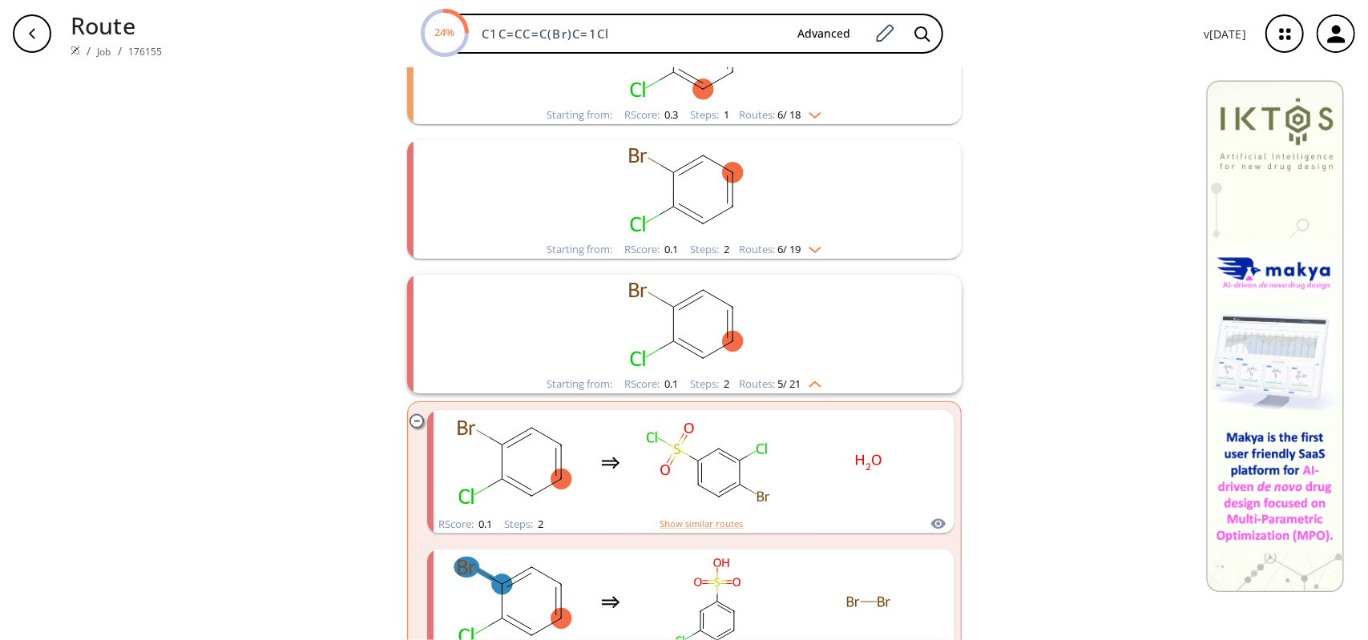
click at [808, 387] on div "Routes: 5 / 21" at bounding box center [780, 384] width 83 height 10
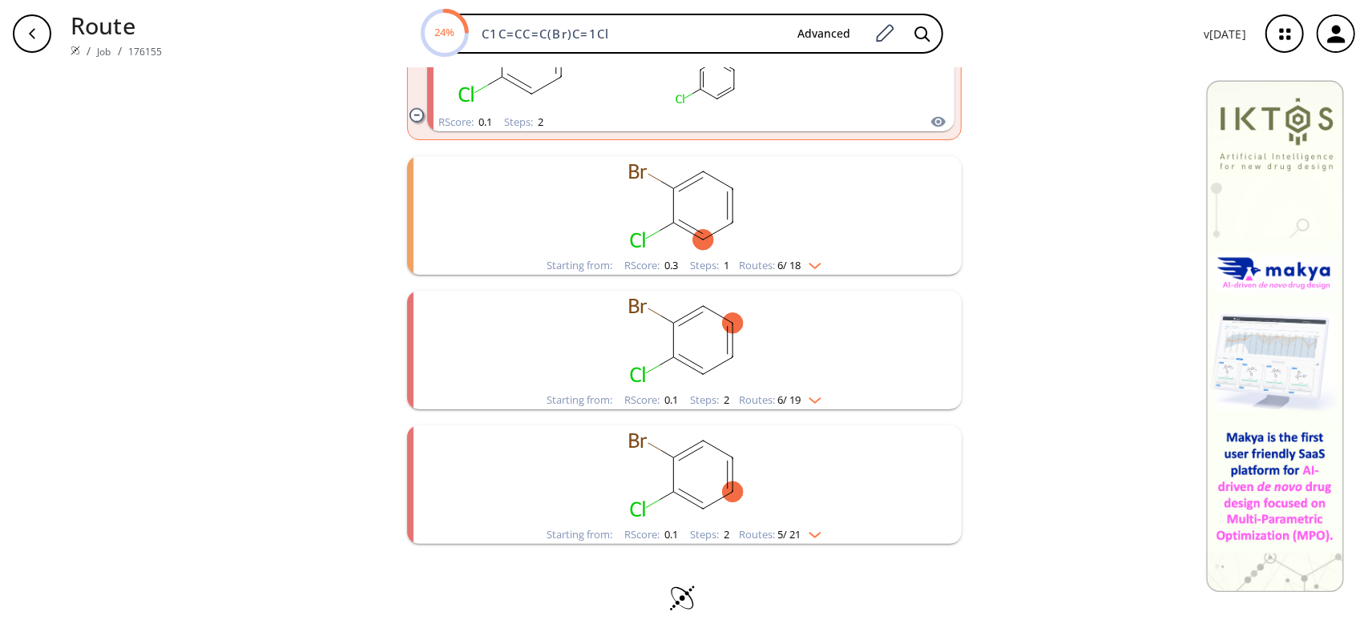
scroll to position [946, 0]
